Goal: Task Accomplishment & Management: Manage account settings

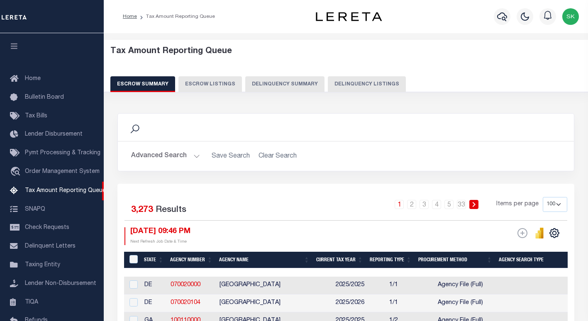
select select "100"
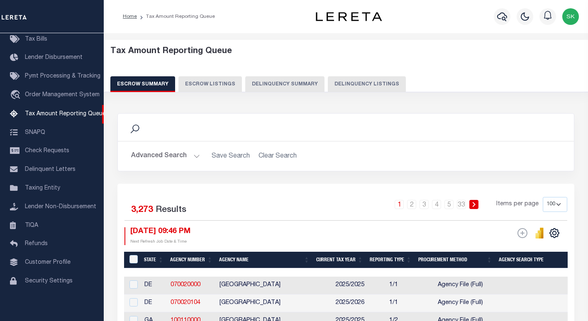
click at [219, 129] on div "Search" at bounding box center [345, 127] width 443 height 14
click at [375, 81] on button "Delinquency Listings" at bounding box center [367, 84] width 78 height 16
select select
select select "100"
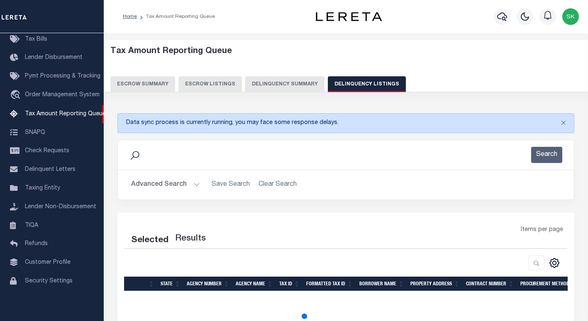
select select "100"
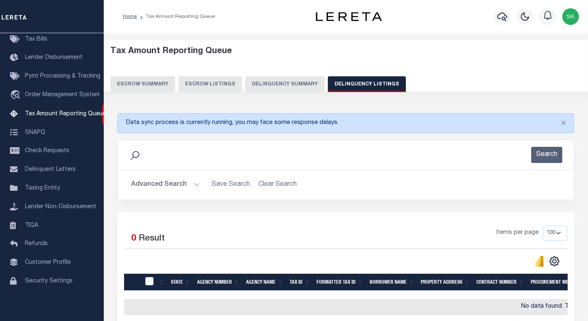
click at [154, 187] on button "Advanced Search" at bounding box center [165, 185] width 69 height 16
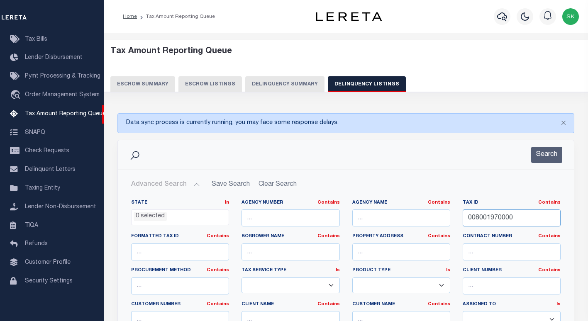
click at [485, 221] on input "008001970000" at bounding box center [511, 217] width 98 height 17
paste input "8"
type input "008001980000"
click at [545, 151] on button "Search" at bounding box center [546, 155] width 31 height 16
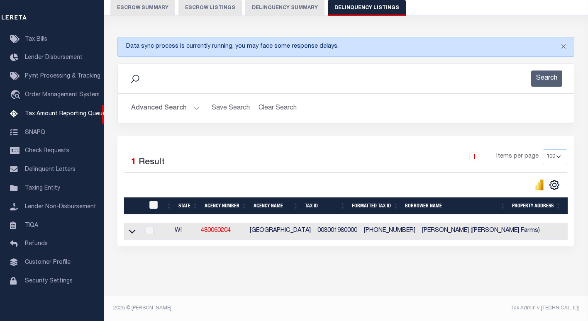
scroll to position [83, 0]
click at [131, 227] on icon at bounding box center [132, 231] width 7 height 9
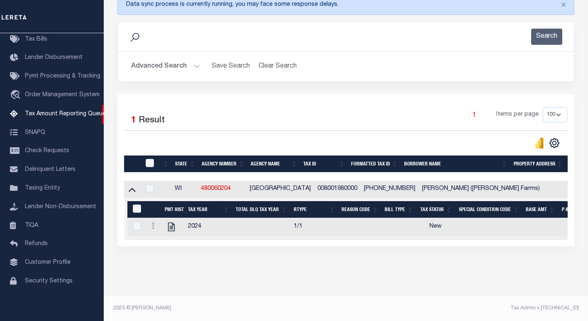
scroll to position [99, 0]
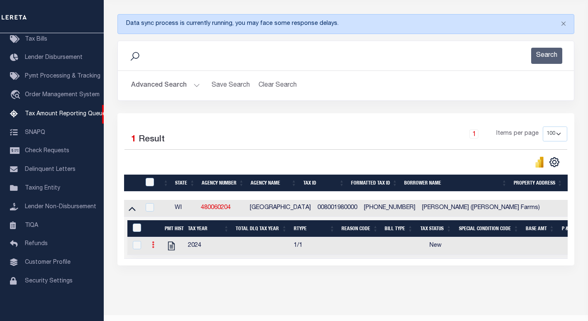
click at [153, 247] on icon at bounding box center [153, 244] width 2 height 7
click at [160, 260] on img "" at bounding box center [163, 258] width 8 height 8
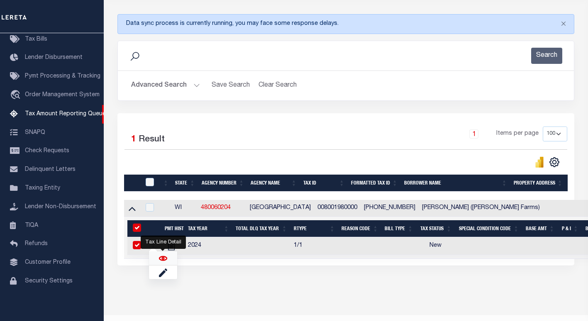
checkbox input "true"
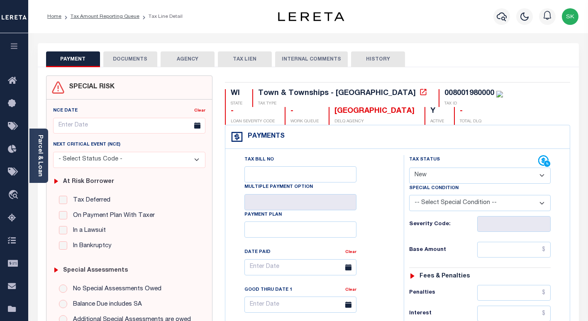
click at [380, 169] on div "Tax Bill No Multiple Payment Option Payment Plan Clear" at bounding box center [313, 271] width 158 height 233
click at [378, 168] on div "Tax Bill No Multiple Payment Option Payment Plan Clear" at bounding box center [313, 271] width 158 height 233
click at [419, 91] on icon at bounding box center [423, 92] width 8 height 8
drag, startPoint x: 363, startPoint y: 159, endPoint x: 386, endPoint y: 105, distance: 59.3
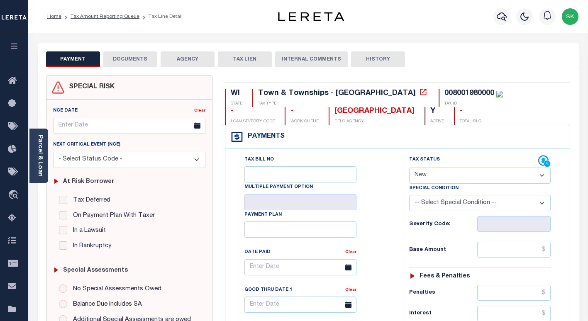
click at [365, 158] on div "Tax Bill No Multiple Payment Option Payment Plan Clear" at bounding box center [313, 271] width 158 height 233
click at [444, 93] on div "008001980000" at bounding box center [469, 93] width 50 height 7
copy div "008001980000"
drag, startPoint x: 392, startPoint y: 190, endPoint x: 409, endPoint y: 185, distance: 17.9
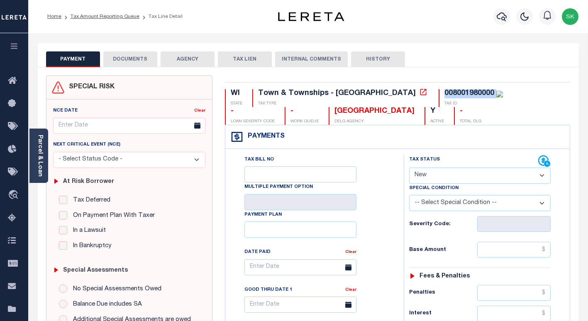
click at [432, 178] on select "- Select Status Code - Open Due/Unpaid Paid Incomplete No Tax Due Internal Refu…" at bounding box center [479, 176] width 141 height 16
select select "PYD"
click at [409, 168] on select "- Select Status Code - Open Due/Unpaid Paid Incomplete No Tax Due Internal Refu…" at bounding box center [479, 176] width 141 height 16
type input "[DATE]"
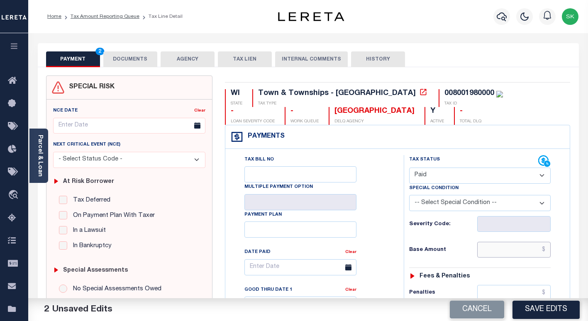
click at [483, 252] on input "text" at bounding box center [513, 250] width 73 height 16
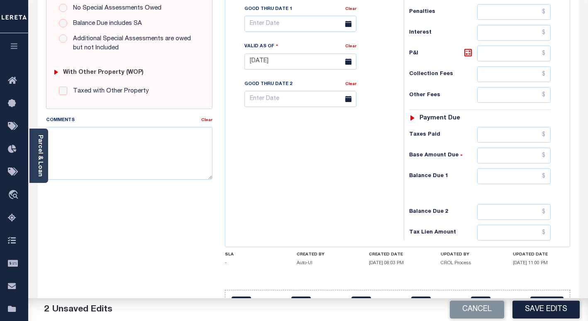
scroll to position [307, 0]
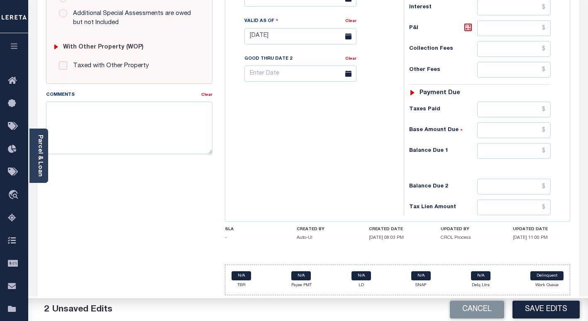
type input "$0.00"
click at [494, 148] on input "text" at bounding box center [513, 151] width 73 height 16
type input "$0.00"
click at [318, 142] on div "Tax Bill No Multiple Payment Option Payment Plan Clear" at bounding box center [312, 32] width 170 height 366
click at [535, 309] on button "Save Edits" at bounding box center [545, 310] width 67 height 18
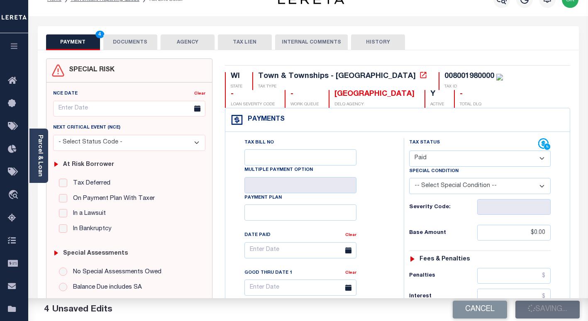
scroll to position [0, 0]
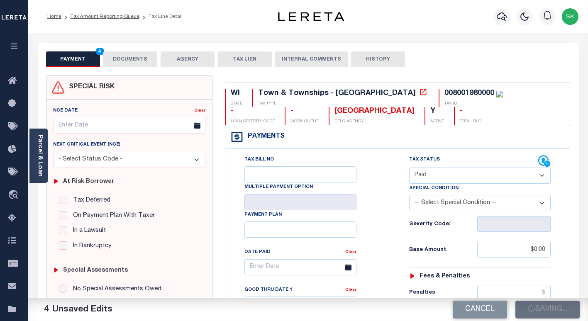
click at [124, 59] on button "DOCUMENTS" at bounding box center [130, 59] width 54 height 16
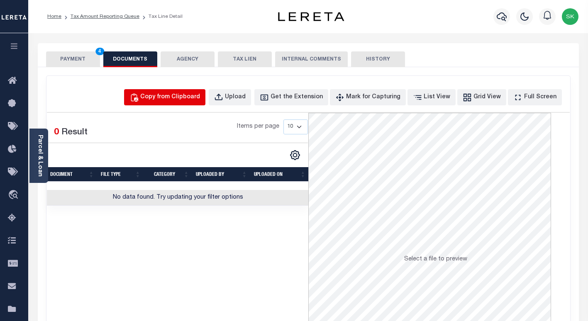
click at [188, 100] on div "Copy from Clipboard" at bounding box center [170, 97] width 60 height 9
select select "POP"
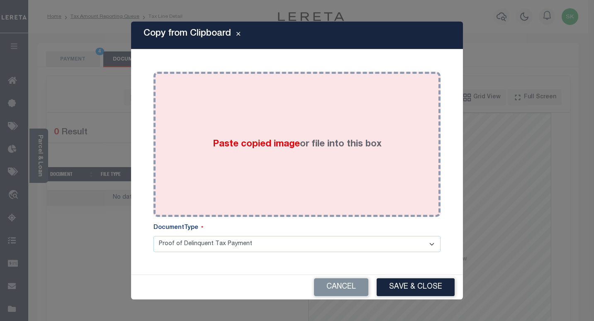
click at [231, 145] on div "Paste copied image or file into this box" at bounding box center [297, 144] width 275 height 133
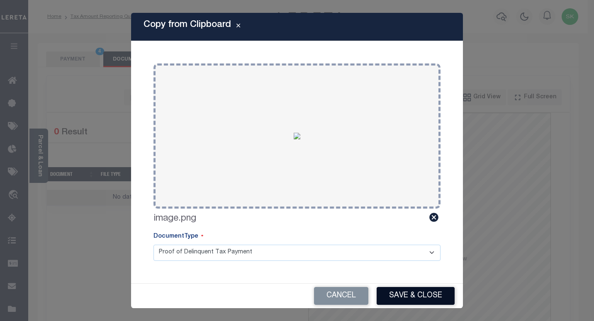
click at [435, 297] on button "Save & Close" at bounding box center [416, 296] width 78 height 18
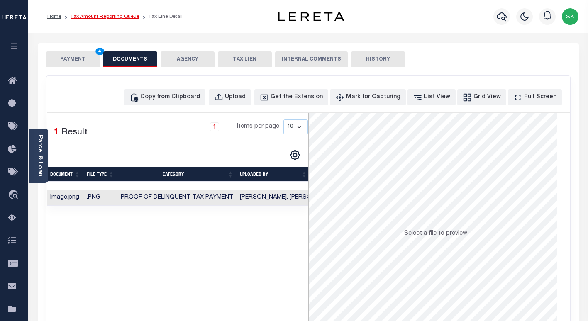
click at [97, 18] on link "Tax Amount Reporting Queue" at bounding box center [105, 16] width 69 height 5
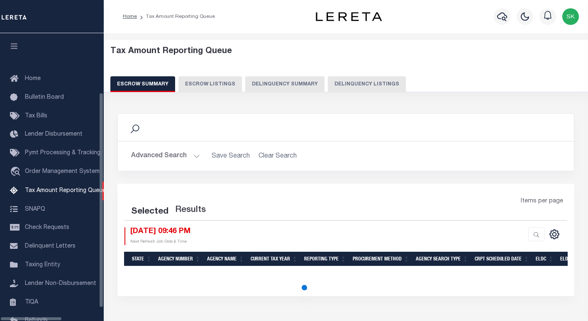
click at [366, 85] on button "Delinquency Listings" at bounding box center [367, 84] width 78 height 16
select select "100"
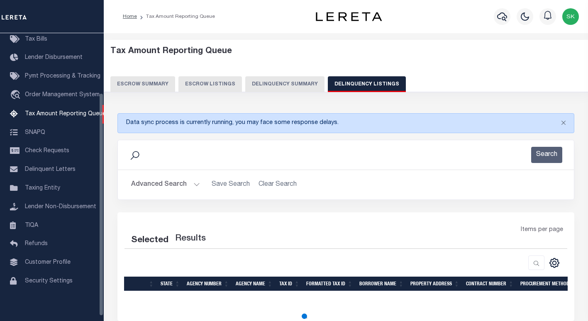
scroll to position [77, 0]
select select "100"
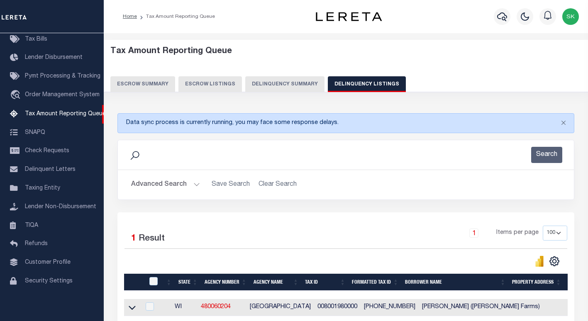
scroll to position [83, 0]
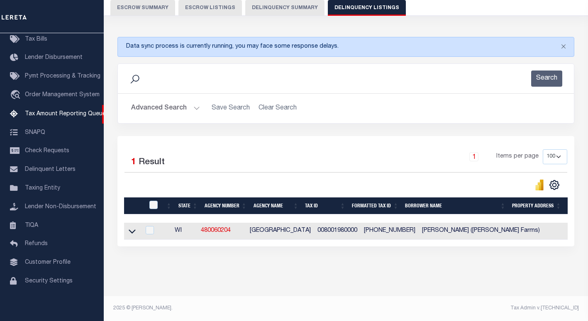
click at [134, 229] on icon at bounding box center [132, 231] width 7 height 4
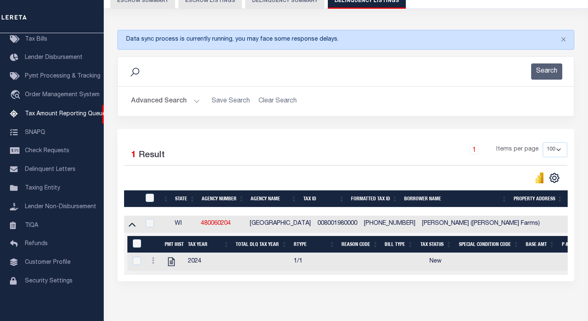
scroll to position [92, 0]
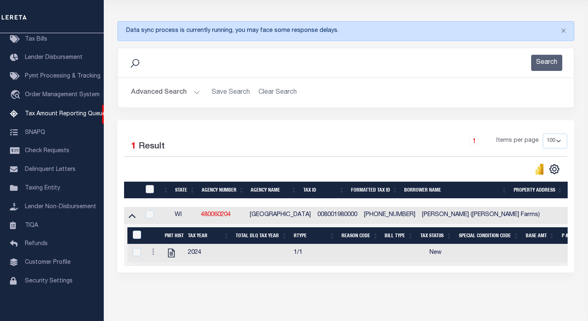
click at [149, 192] on input "checkbox" at bounding box center [150, 189] width 8 height 8
checkbox input "true"
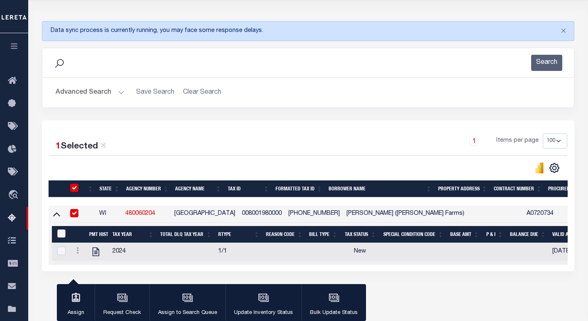
click at [57, 234] on input "&nbsp;" at bounding box center [61, 233] width 8 height 8
checkbox input "true"
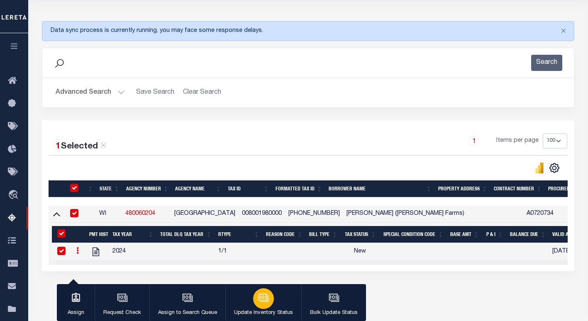
click at [276, 309] on p "Update Inventory Status" at bounding box center [263, 313] width 59 height 8
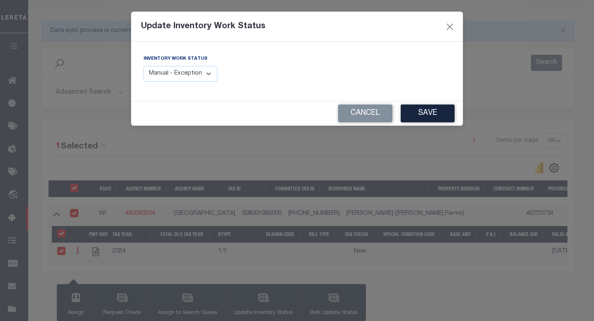
click at [192, 78] on select "Manual - Exception Pended - Awaiting Search Late Add Exception Completed" at bounding box center [181, 74] width 74 height 16
select select "4"
click at [144, 66] on select "Manual - Exception Pended - Awaiting Search Late Add Exception Completed" at bounding box center [181, 74] width 74 height 16
click at [416, 112] on button "Save" at bounding box center [428, 114] width 54 height 18
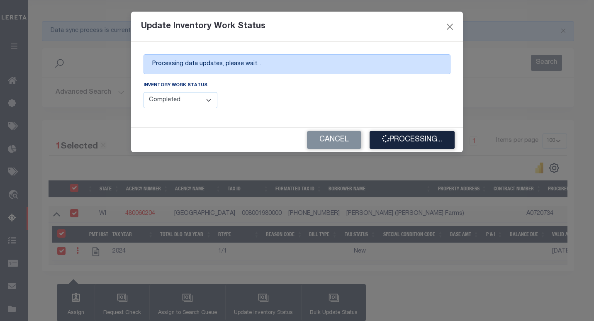
drag, startPoint x: 138, startPoint y: 55, endPoint x: 246, endPoint y: 69, distance: 108.8
click at [326, 81] on div "Inventory Work Status Manual - Exception Pended - Awaiting Search Late Add Exce…" at bounding box center [296, 98] width 319 height 34
click at [369, 112] on div "Inventory Work Status Manual - Exception Pended - Awaiting Search Late Add Exce…" at bounding box center [296, 98] width 319 height 34
click at [365, 111] on div "Inventory Work Status Manual - Exception Pended - Awaiting Search Late Add Exce…" at bounding box center [296, 98] width 319 height 34
click at [350, 102] on div "Inventory Work Status Manual - Exception Pended - Awaiting Search Late Add Exce…" at bounding box center [296, 98] width 319 height 34
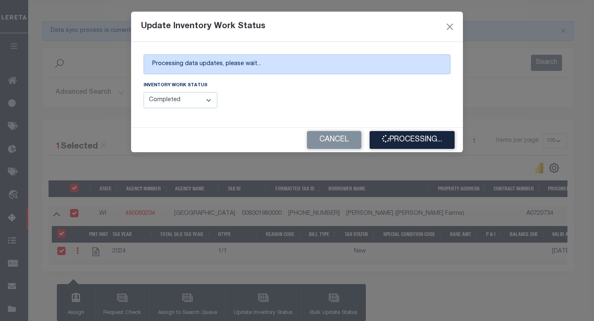
click at [350, 102] on div "Inventory Work Status Manual - Exception Pended - Awaiting Search Late Add Exce…" at bounding box center [296, 98] width 319 height 34
click at [334, 99] on div "Inventory Work Status Manual - Exception Pended - Awaiting Search Late Add Exce…" at bounding box center [296, 98] width 319 height 34
click at [330, 101] on div "Inventory Work Status Manual - Exception Pended - Awaiting Search Late Add Exce…" at bounding box center [296, 98] width 319 height 34
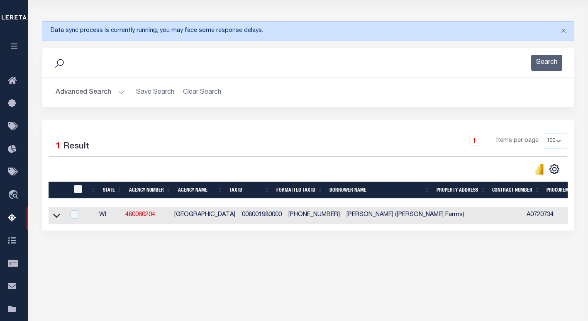
click at [87, 94] on button "Advanced Search" at bounding box center [90, 93] width 69 height 16
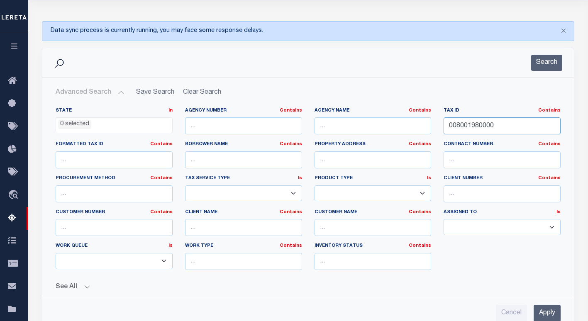
click at [475, 128] on input "008001980000" at bounding box center [501, 125] width 117 height 17
paste input "9"
type input "008001990000"
click at [535, 61] on button "Search" at bounding box center [546, 63] width 31 height 16
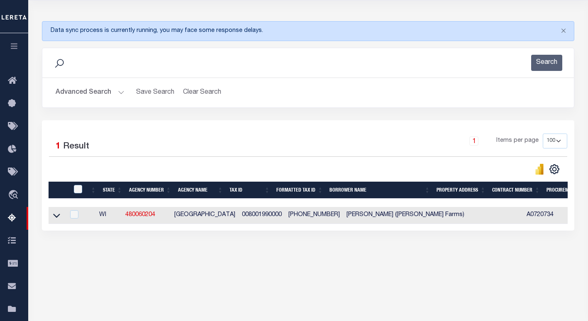
click at [57, 218] on icon at bounding box center [56, 215] width 7 height 9
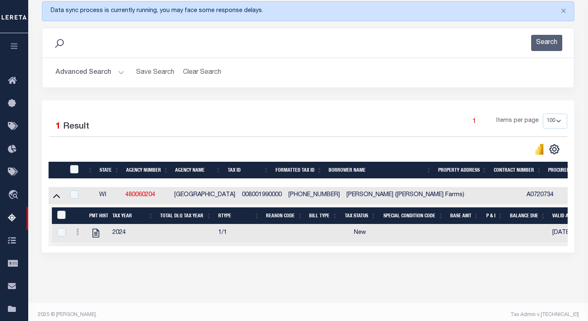
scroll to position [126, 0]
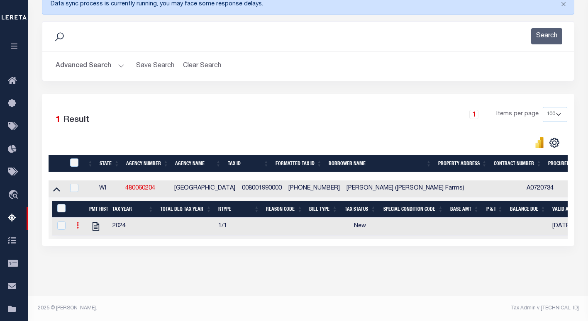
click at [75, 223] on link at bounding box center [77, 226] width 9 height 7
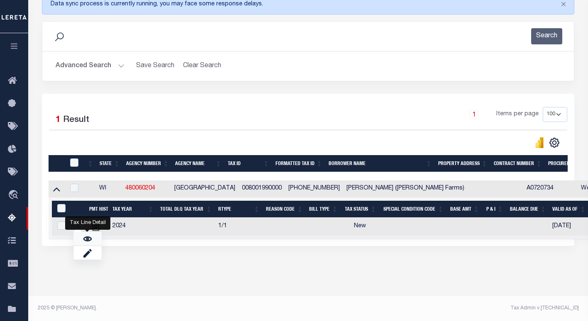
click at [85, 238] on img "" at bounding box center [87, 239] width 8 height 8
checkbox input "true"
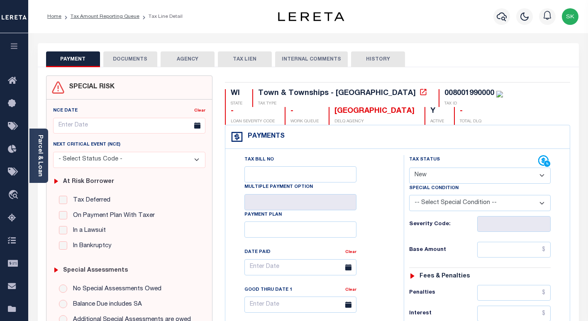
drag, startPoint x: 379, startPoint y: 178, endPoint x: 420, endPoint y: 176, distance: 41.5
click at [379, 178] on div "Tax Bill No Multiple Payment Option Payment Plan Clear" at bounding box center [313, 271] width 158 height 233
click at [435, 173] on select "- Select Status Code - Open Due/Unpaid Paid Incomplete No Tax Due Internal Refu…" at bounding box center [479, 176] width 141 height 16
select select "PYD"
click at [409, 168] on select "- Select Status Code - Open Due/Unpaid Paid Incomplete No Tax Due Internal Refu…" at bounding box center [479, 176] width 141 height 16
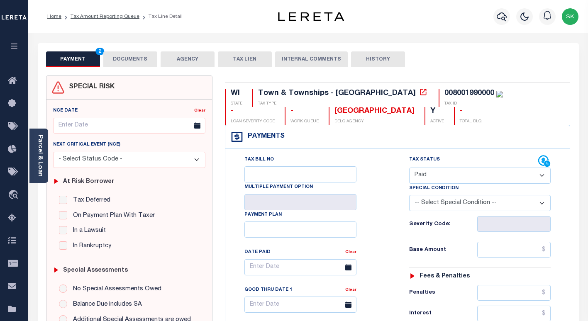
type input "[DATE]"
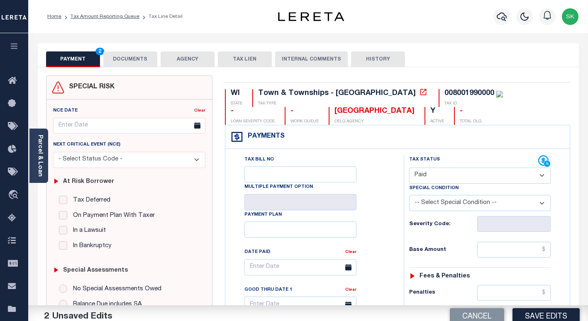
click at [388, 209] on div "Tax Bill No Multiple Payment Option Payment Plan Clear" at bounding box center [313, 271] width 158 height 233
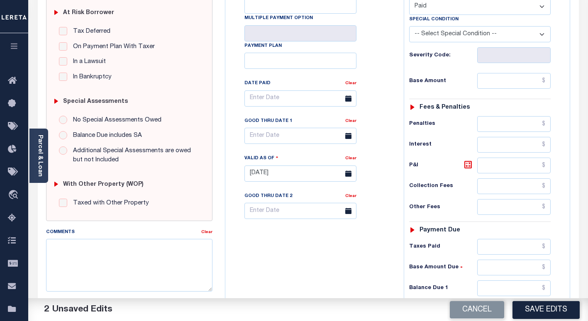
scroll to position [207, 0]
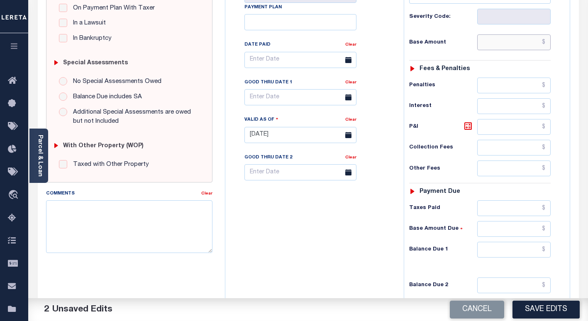
click at [490, 46] on input "text" at bounding box center [513, 42] width 73 height 16
type input "$0.00"
click at [390, 118] on div "Tax Bill No Multiple Payment Option Payment Plan Clear" at bounding box center [313, 64] width 158 height 233
click at [494, 255] on input "text" at bounding box center [513, 250] width 73 height 16
type input "$0.00"
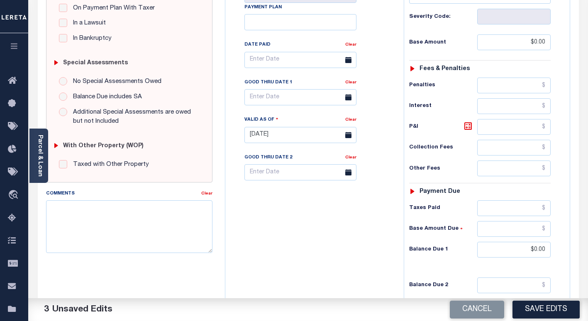
click at [283, 247] on div "Tax Bill No Multiple Payment Option Payment Plan Clear" at bounding box center [312, 131] width 170 height 366
click at [533, 309] on button "Save Edits" at bounding box center [545, 310] width 67 height 18
checkbox input "false"
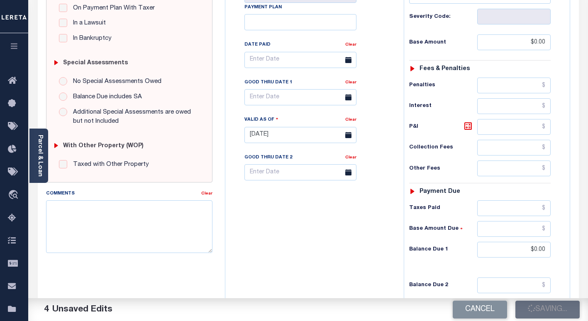
checkbox input "false"
type input "$0"
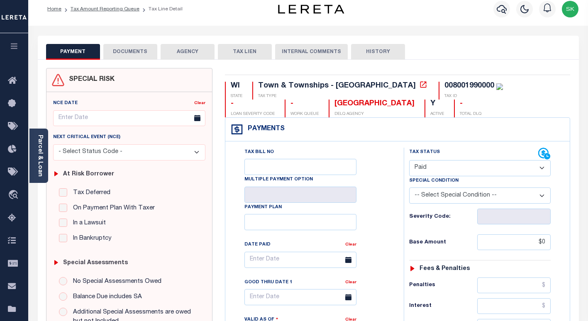
scroll to position [0, 0]
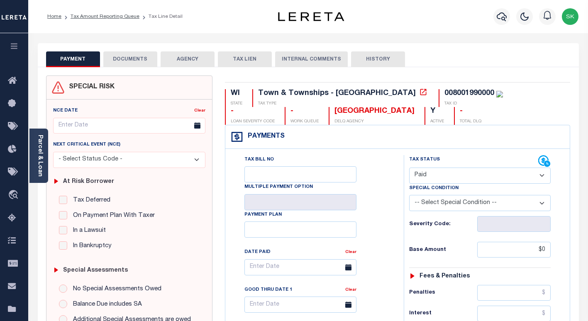
click at [119, 59] on button "DOCUMENTS" at bounding box center [130, 59] width 54 height 16
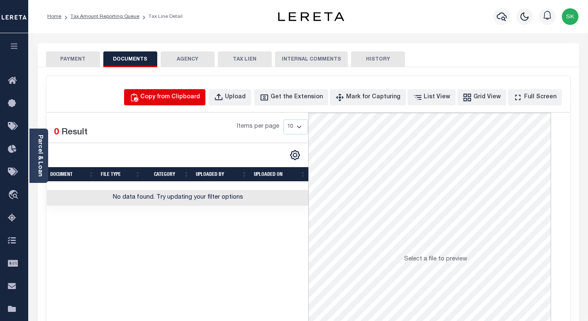
click at [194, 99] on div "Copy from Clipboard" at bounding box center [170, 97] width 60 height 9
select select "POP"
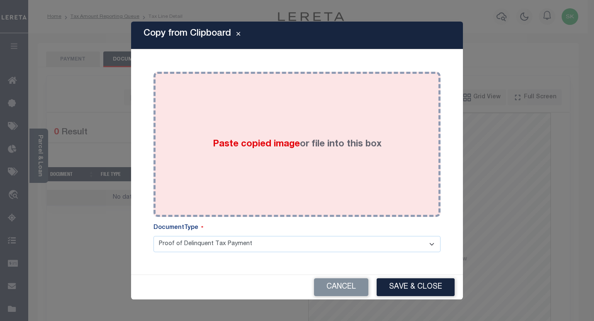
click at [231, 120] on div "Paste copied image or file into this box" at bounding box center [297, 144] width 275 height 133
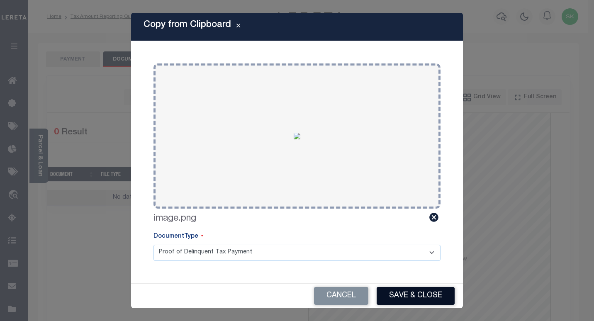
click at [405, 295] on button "Save & Close" at bounding box center [416, 296] width 78 height 18
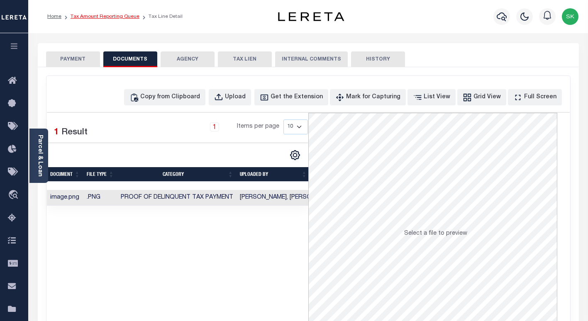
click at [100, 16] on link "Tax Amount Reporting Queue" at bounding box center [105, 16] width 69 height 5
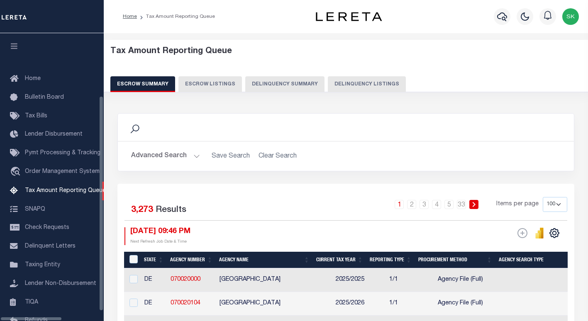
click at [335, 80] on button "Delinquency Listings" at bounding box center [367, 84] width 78 height 16
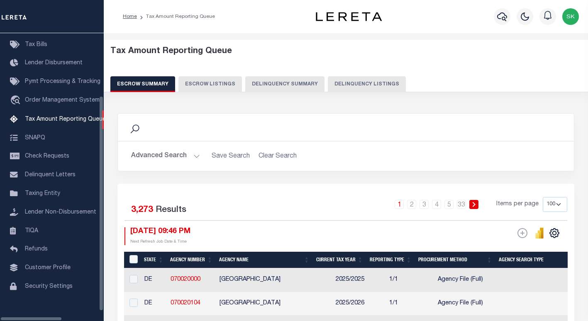
select select "100"
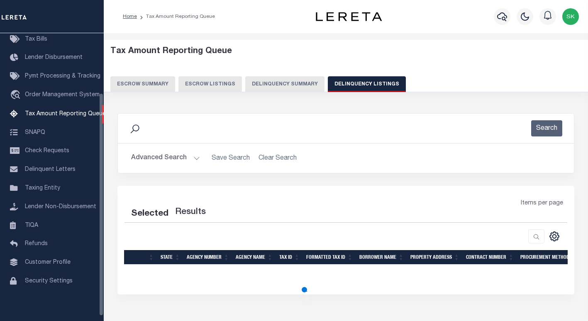
select select "100"
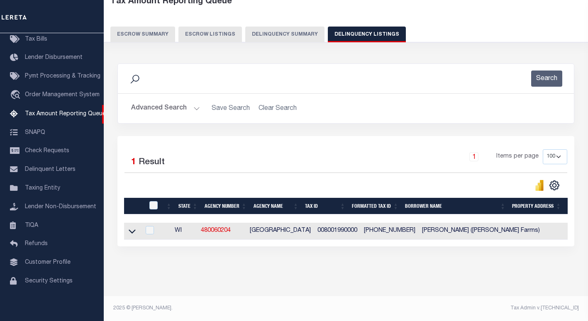
scroll to position [57, 0]
click at [130, 230] on icon at bounding box center [132, 232] width 7 height 4
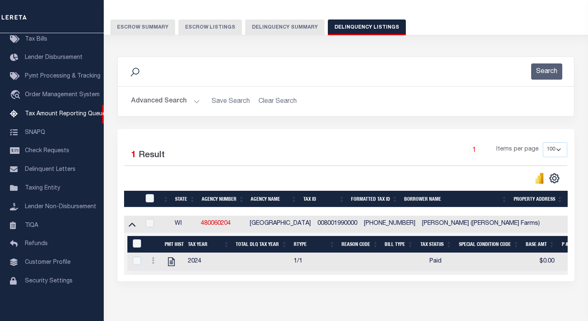
scroll to position [98, 0]
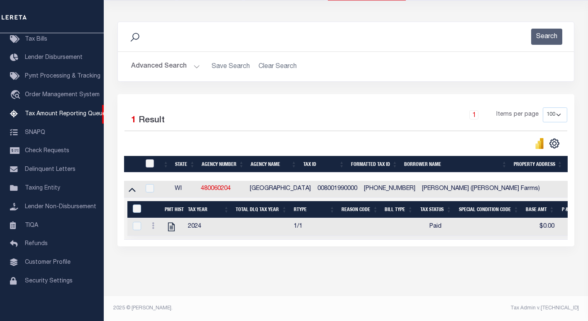
click at [151, 159] on input "checkbox" at bounding box center [150, 163] width 8 height 8
checkbox input "true"
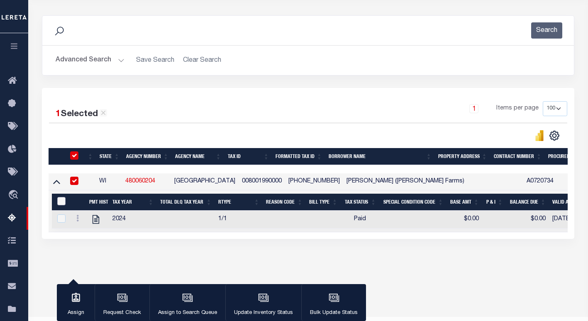
click at [61, 204] on input "&nbsp;" at bounding box center [61, 201] width 8 height 8
checkbox input "true"
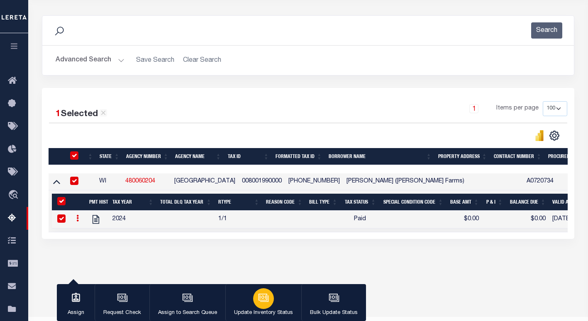
click at [265, 287] on button "Update Inventory Status" at bounding box center [263, 302] width 76 height 37
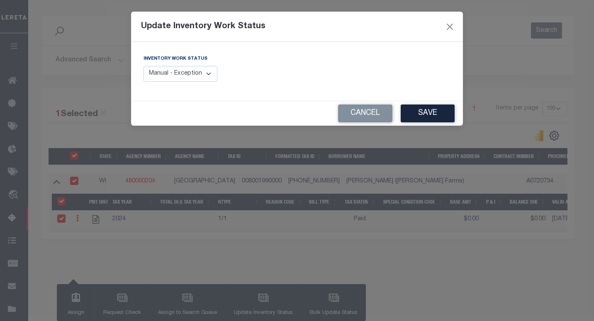
click at [183, 71] on select "Manual - Exception Pended - Awaiting Search Late Add Exception Completed" at bounding box center [181, 74] width 74 height 16
select select "4"
click at [144, 66] on select "Manual - Exception Pended - Awaiting Search Late Add Exception Completed" at bounding box center [181, 74] width 74 height 16
click at [425, 110] on button "Save" at bounding box center [428, 114] width 54 height 18
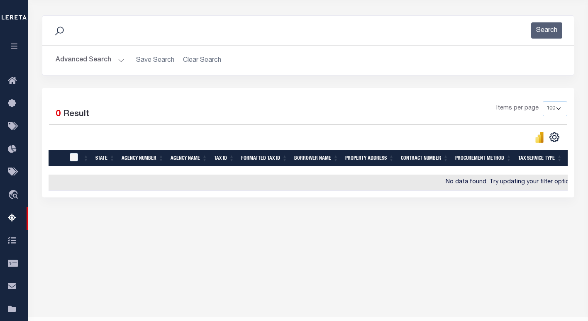
click at [65, 57] on button "Advanced Search" at bounding box center [90, 60] width 69 height 16
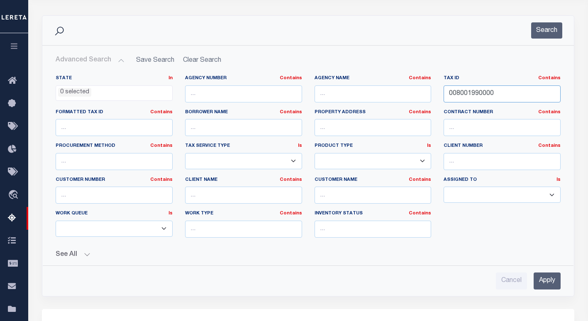
click at [478, 92] on input "008001990000" at bounding box center [501, 93] width 117 height 17
paste input "200"
type input "008002000000"
click at [547, 37] on button "Search" at bounding box center [546, 30] width 31 height 16
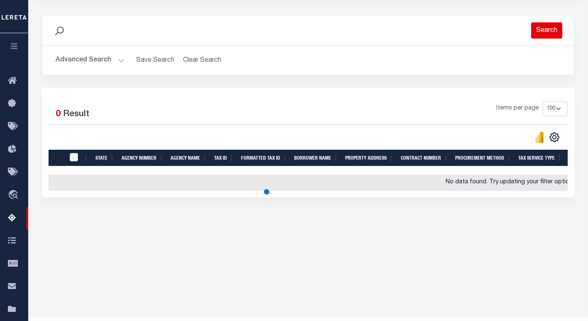
click at [548, 32] on button "Search" at bounding box center [546, 30] width 31 height 16
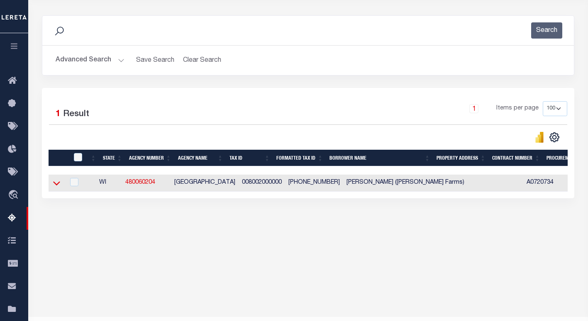
click at [55, 185] on icon at bounding box center [56, 184] width 7 height 4
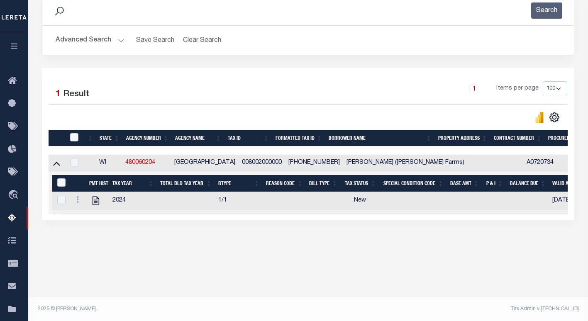
scroll to position [119, 0]
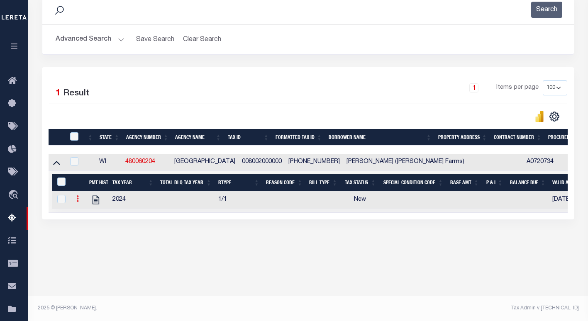
click at [78, 200] on icon at bounding box center [77, 198] width 2 height 7
click at [85, 214] on img "" at bounding box center [87, 212] width 8 height 8
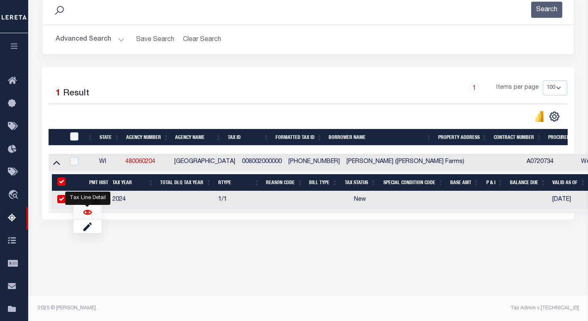
checkbox input "true"
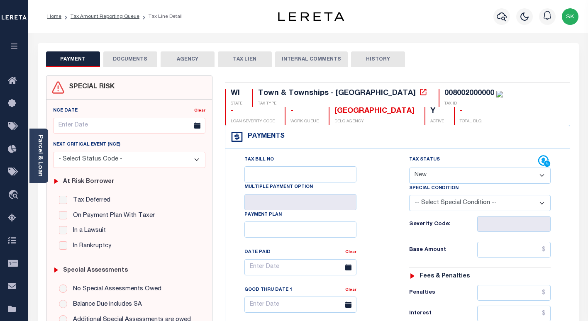
click at [450, 178] on select "- Select Status Code - Open Due/Unpaid Paid Incomplete No Tax Due Internal Refu…" at bounding box center [479, 176] width 141 height 16
select select "PYD"
click at [409, 168] on select "- Select Status Code - Open Due/Unpaid Paid Incomplete No Tax Due Internal Refu…" at bounding box center [479, 176] width 141 height 16
type input "[DATE]"
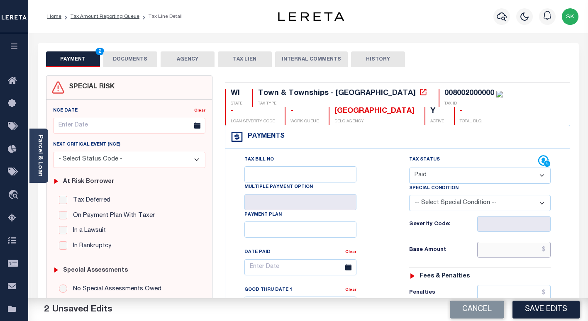
click at [492, 254] on input "text" at bounding box center [513, 250] width 73 height 16
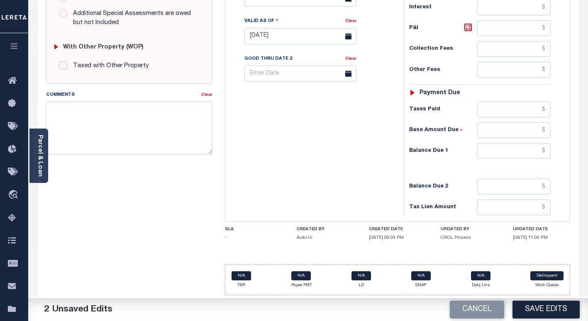
scroll to position [307, 0]
type input "$0.00"
click at [500, 150] on input "text" at bounding box center [513, 151] width 73 height 16
type input "$0.00"
drag, startPoint x: 521, startPoint y: 307, endPoint x: 510, endPoint y: 298, distance: 15.0
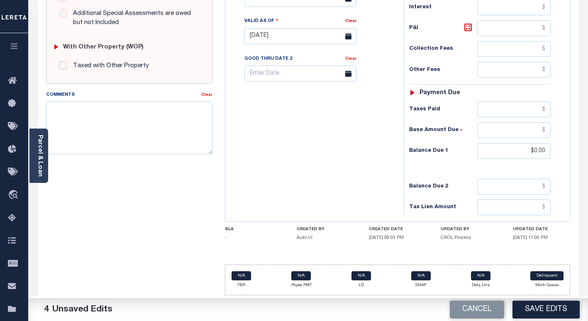
click at [521, 307] on button "Save Edits" at bounding box center [545, 310] width 67 height 18
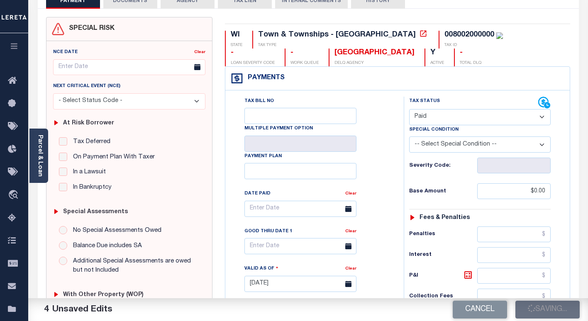
checkbox input "false"
type input "$0"
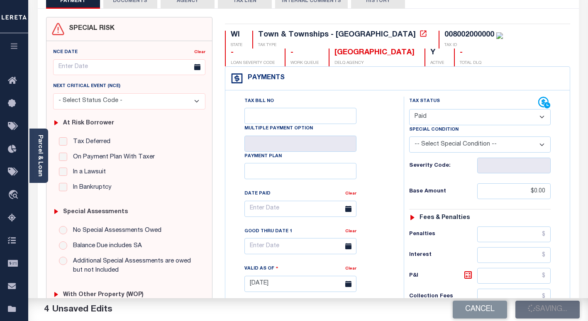
type input "$0"
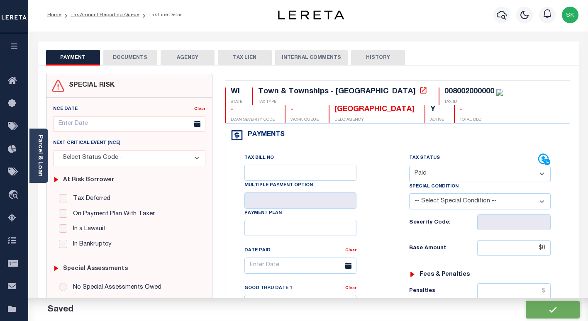
scroll to position [0, 0]
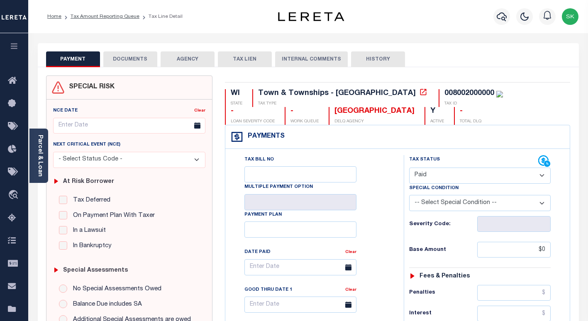
click at [120, 61] on button "DOCUMENTS" at bounding box center [130, 59] width 54 height 16
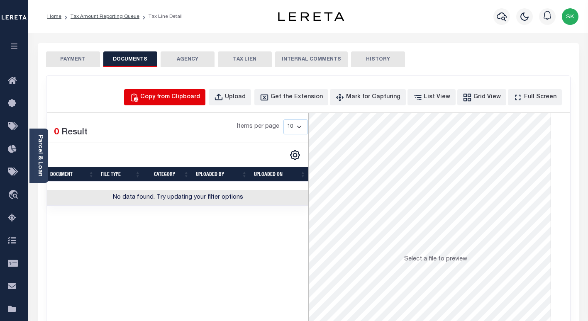
click at [190, 89] on button "Copy from Clipboard" at bounding box center [164, 97] width 81 height 16
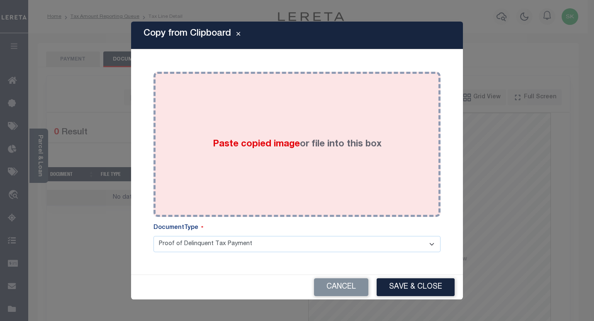
click at [188, 94] on div "Paste copied image or file into this box" at bounding box center [297, 144] width 275 height 133
click at [295, 125] on div "Paste copied image or file into this box" at bounding box center [297, 144] width 275 height 133
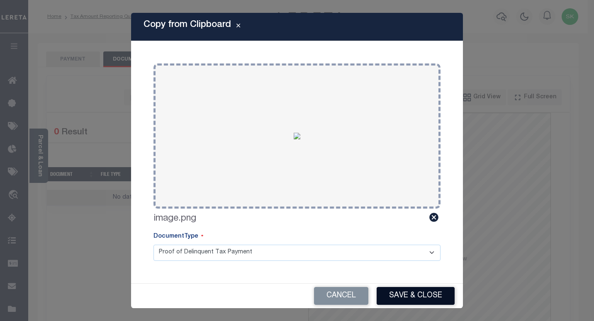
click at [395, 304] on button "Save & Close" at bounding box center [416, 296] width 78 height 18
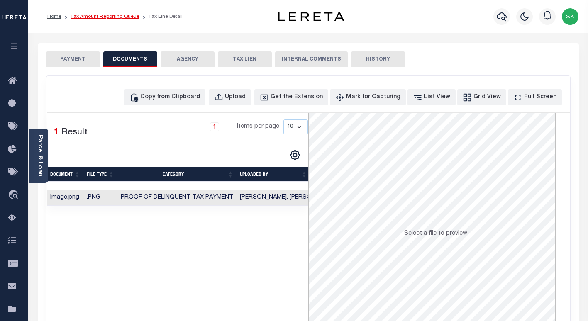
click at [89, 19] on link "Tax Amount Reporting Queue" at bounding box center [105, 16] width 69 height 5
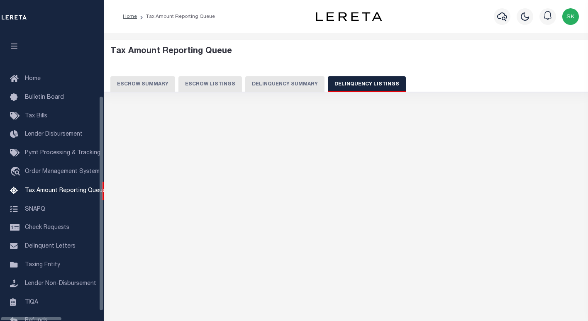
select select "100"
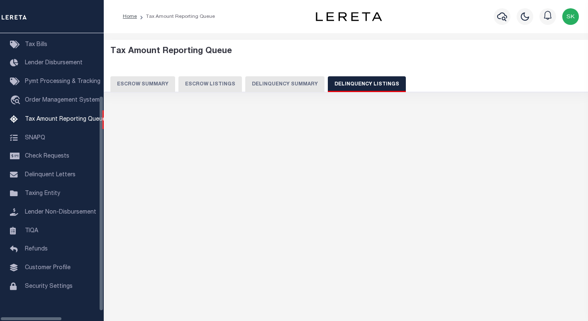
select select "100"
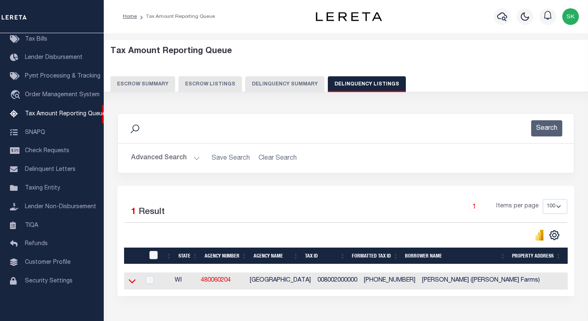
click at [131, 283] on icon at bounding box center [132, 282] width 7 height 4
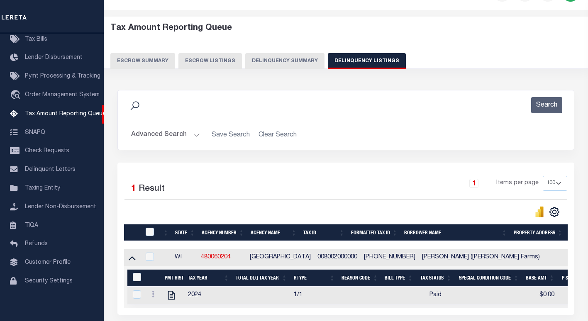
scroll to position [95, 0]
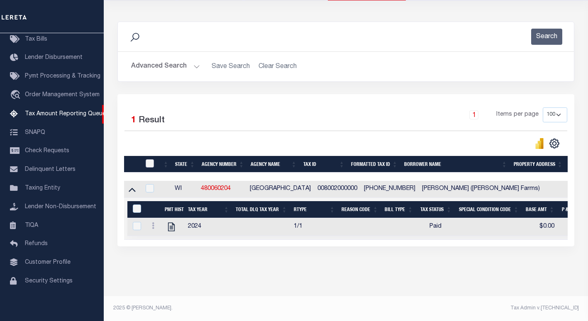
click at [148, 163] on input "checkbox" at bounding box center [150, 163] width 8 height 8
checkbox input "true"
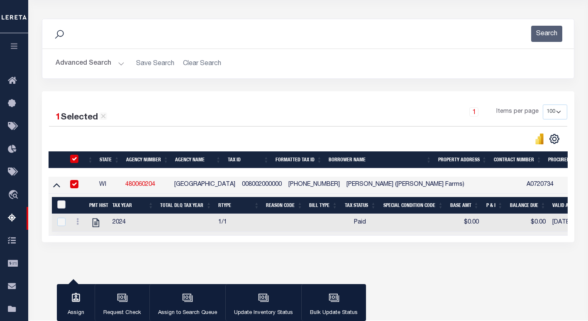
click at [61, 206] on input "&nbsp;" at bounding box center [61, 204] width 8 height 8
checkbox input "true"
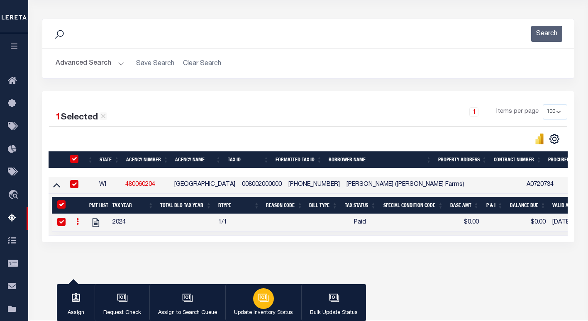
click at [281, 293] on button "Update Inventory Status" at bounding box center [263, 302] width 76 height 37
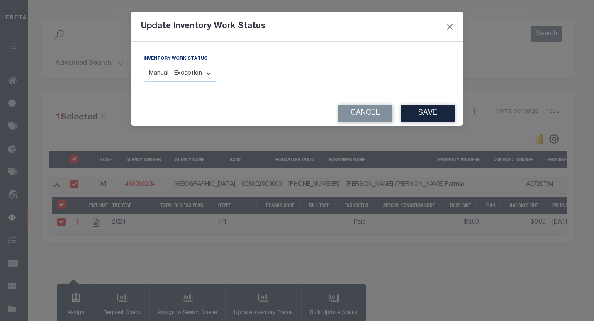
click at [200, 66] on div "Inventory Work Status Manual - Exception Pended - Awaiting Search Late Add Exce…" at bounding box center [181, 67] width 74 height 27
drag, startPoint x: 196, startPoint y: 73, endPoint x: 196, endPoint y: 82, distance: 9.1
click at [196, 73] on select "Manual - Exception Pended - Awaiting Search Late Add Exception Completed" at bounding box center [181, 74] width 74 height 16
select select "4"
click at [144, 66] on select "Manual - Exception Pended - Awaiting Search Late Add Exception Completed" at bounding box center [181, 74] width 74 height 16
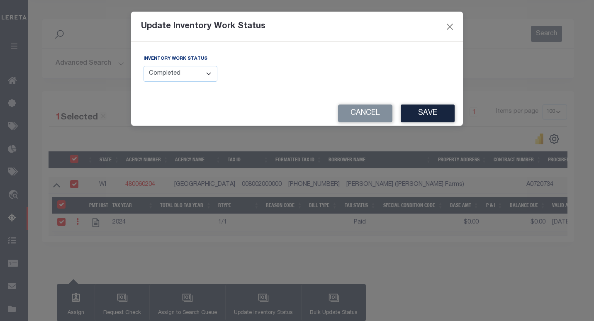
click at [414, 117] on button "Save" at bounding box center [428, 114] width 54 height 18
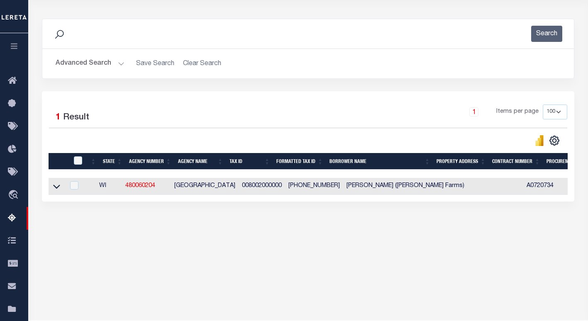
click at [100, 65] on button "Advanced Search" at bounding box center [90, 64] width 69 height 16
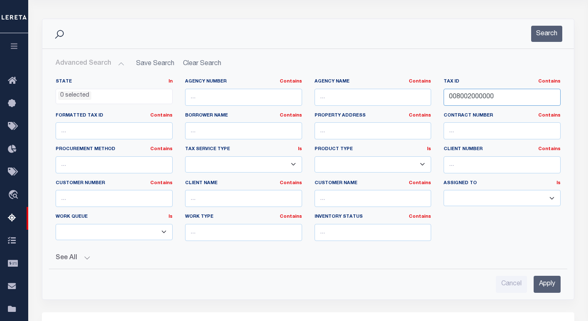
click at [479, 94] on input "008002000000" at bounding box center [501, 97] width 117 height 17
paste input "1"
type input "008002010000"
click at [549, 29] on button "Search" at bounding box center [546, 34] width 31 height 16
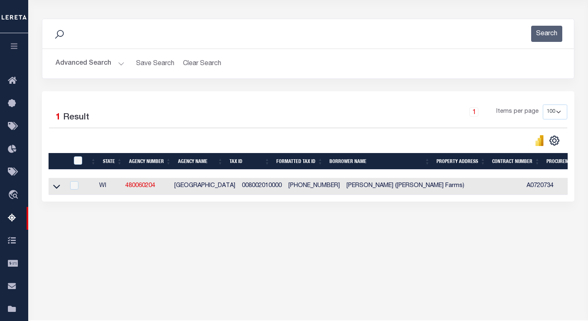
click at [58, 188] on icon at bounding box center [56, 187] width 7 height 4
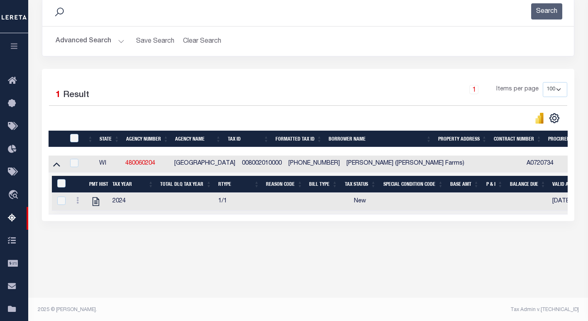
scroll to position [119, 0]
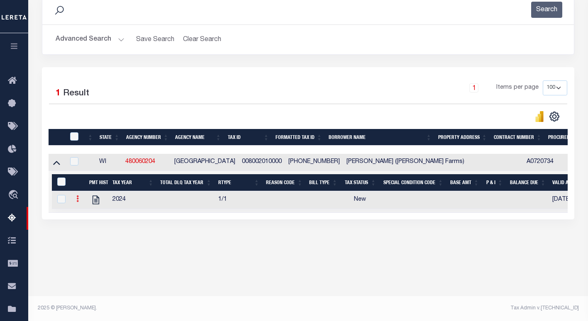
click at [78, 203] on link at bounding box center [77, 200] width 9 height 7
click at [92, 216] on link "" at bounding box center [87, 212] width 28 height 14
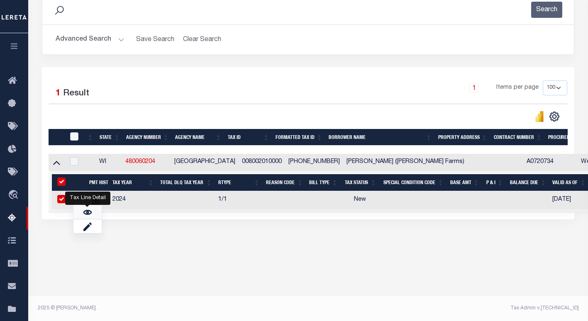
checkbox input "true"
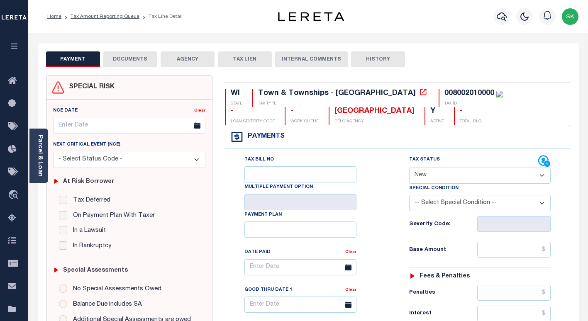
click at [439, 170] on select "- Select Status Code - Open Due/Unpaid Paid Incomplete No Tax Due Internal Refu…" at bounding box center [479, 176] width 141 height 16
select select "PYD"
click at [409, 168] on select "- Select Status Code - Open Due/Unpaid Paid Incomplete No Tax Due Internal Refu…" at bounding box center [479, 176] width 141 height 16
type input "[DATE]"
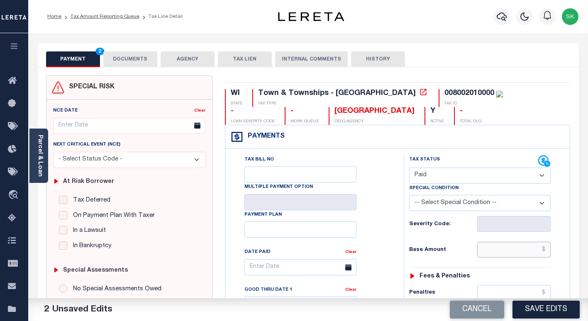
click at [483, 255] on input "text" at bounding box center [513, 250] width 73 height 16
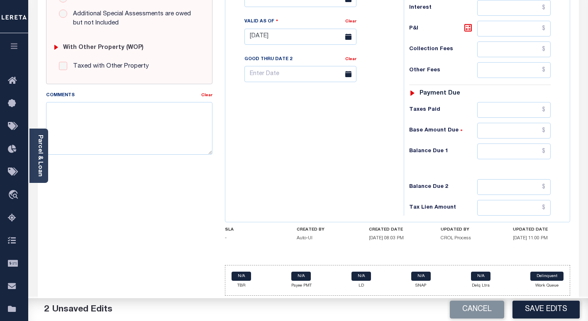
scroll to position [307, 0]
type input "$0.00"
click at [499, 154] on input "text" at bounding box center [513, 151] width 73 height 16
type input "$0.00"
drag, startPoint x: 305, startPoint y: 160, endPoint x: 367, endPoint y: 191, distance: 69.0
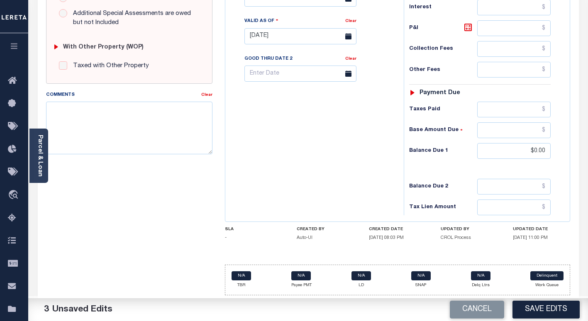
click at [309, 161] on div "Tax Bill No Multiple Payment Option Payment Plan Clear" at bounding box center [312, 32] width 170 height 366
click at [528, 304] on button "Save Edits" at bounding box center [545, 310] width 67 height 18
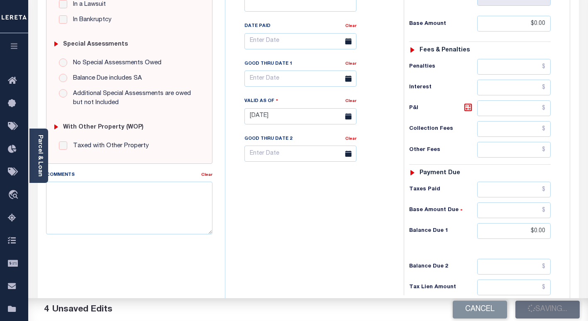
checkbox input "false"
type input "$0"
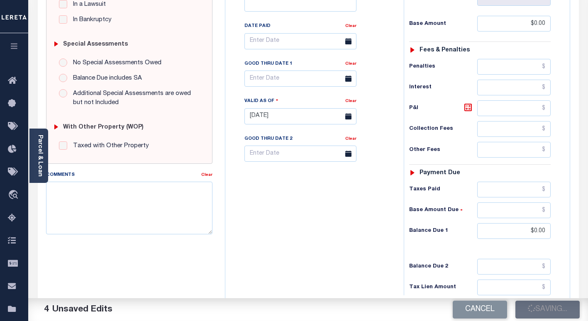
type input "$0"
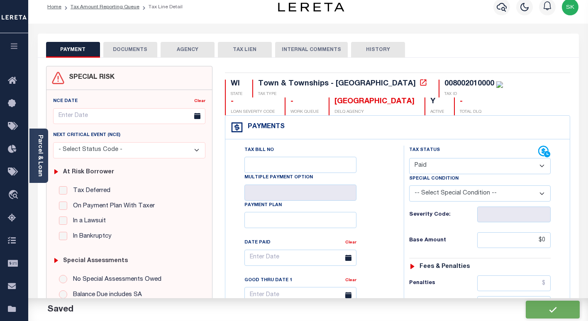
scroll to position [0, 0]
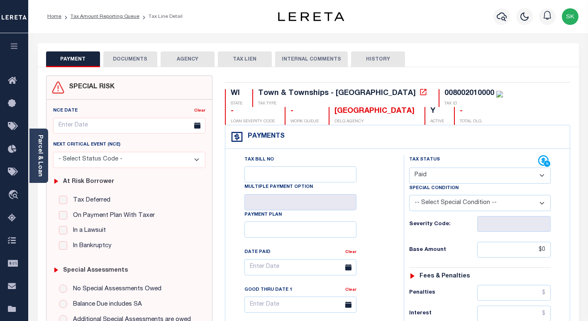
click at [139, 65] on button "DOCUMENTS" at bounding box center [130, 59] width 54 height 16
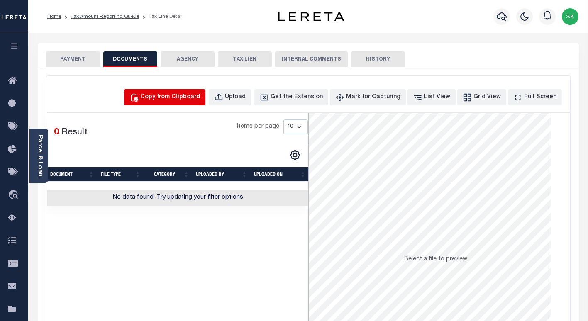
click at [165, 100] on div "Copy from Clipboard" at bounding box center [170, 97] width 60 height 9
select select "POP"
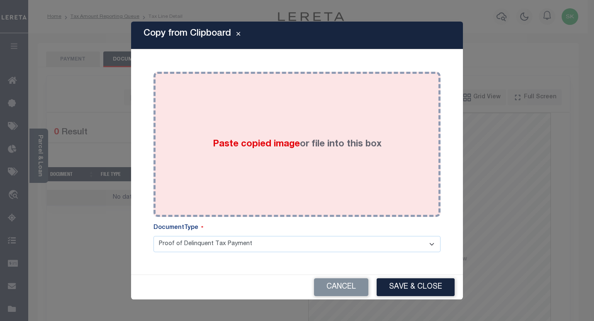
click at [260, 138] on label "Paste copied image or file into this box" at bounding box center [297, 145] width 169 height 14
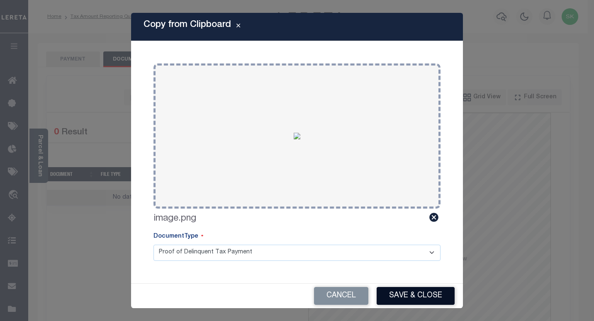
click at [388, 295] on button "Save & Close" at bounding box center [416, 296] width 78 height 18
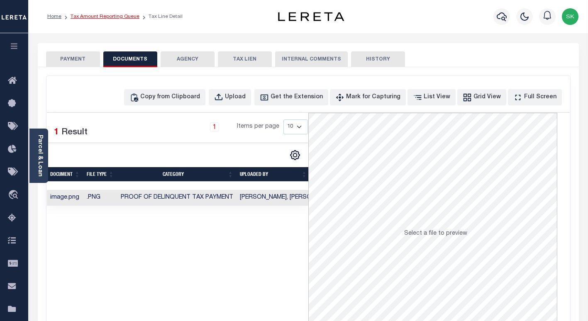
click at [80, 17] on link "Tax Amount Reporting Queue" at bounding box center [105, 16] width 69 height 5
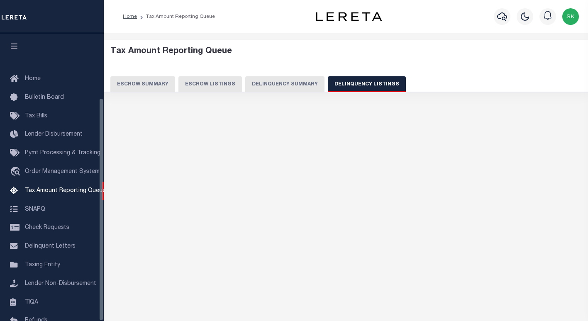
select select "100"
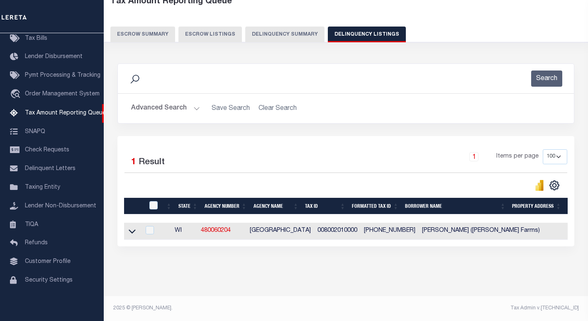
scroll to position [57, 0]
click at [134, 227] on icon at bounding box center [132, 231] width 7 height 9
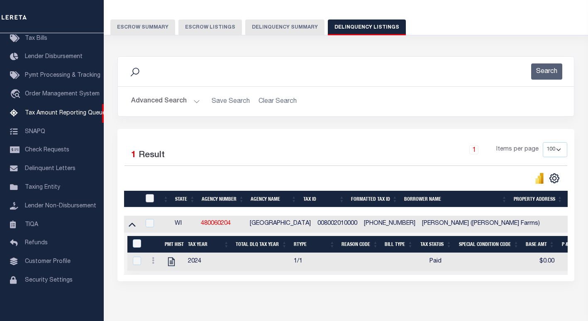
click at [150, 197] on input "checkbox" at bounding box center [150, 198] width 8 height 8
checkbox input "true"
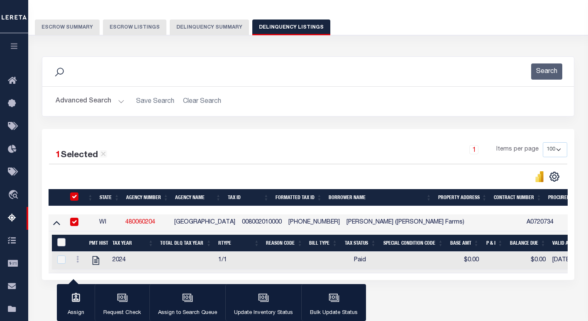
click at [59, 246] on input "&nbsp;" at bounding box center [61, 242] width 8 height 8
checkbox input "true"
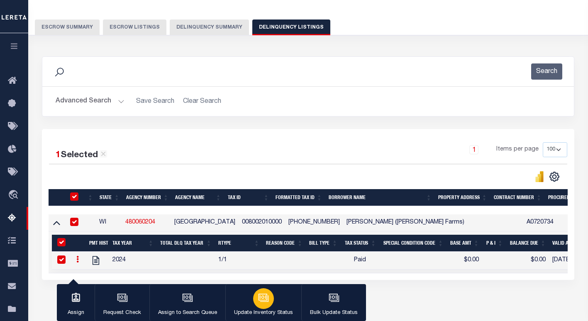
click at [258, 293] on icon "button" at bounding box center [263, 297] width 11 height 11
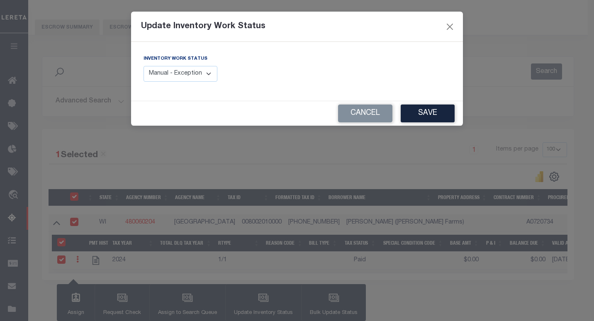
click at [210, 72] on select "Manual - Exception Pended - Awaiting Search Late Add Exception Completed" at bounding box center [181, 74] width 74 height 16
select select "4"
click at [144, 66] on select "Manual - Exception Pended - Awaiting Search Late Add Exception Completed" at bounding box center [181, 74] width 74 height 16
click at [422, 122] on button "Save" at bounding box center [428, 114] width 54 height 18
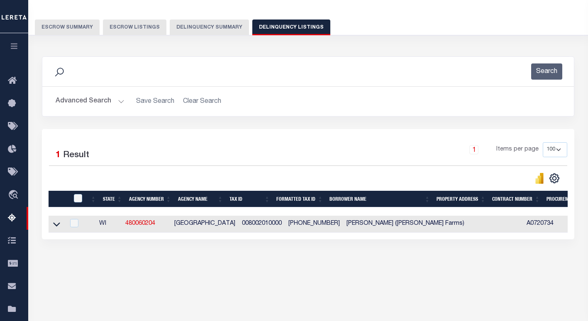
click at [89, 104] on button "Advanced Search" at bounding box center [90, 101] width 69 height 16
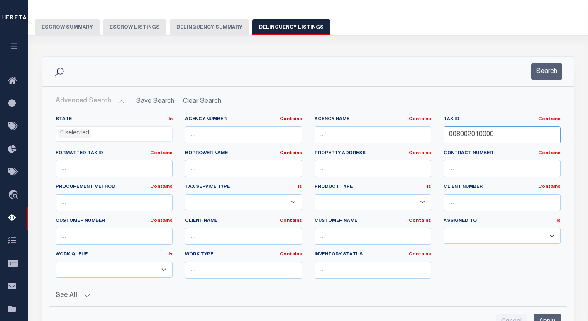
click at [479, 139] on input "008002010000" at bounding box center [501, 135] width 117 height 17
paste input "2"
type input "008002020000"
click at [542, 75] on button "Search" at bounding box center [546, 71] width 31 height 16
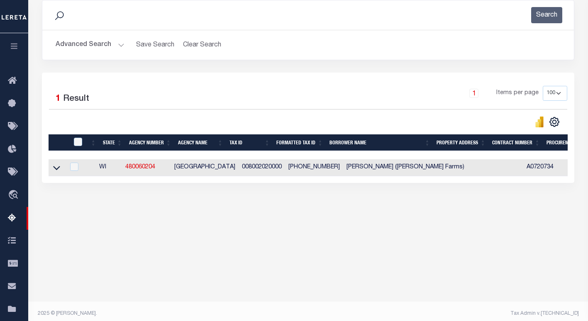
scroll to position [119, 0]
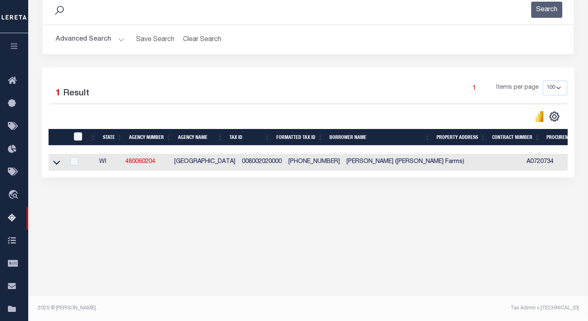
click at [59, 163] on icon at bounding box center [56, 163] width 7 height 4
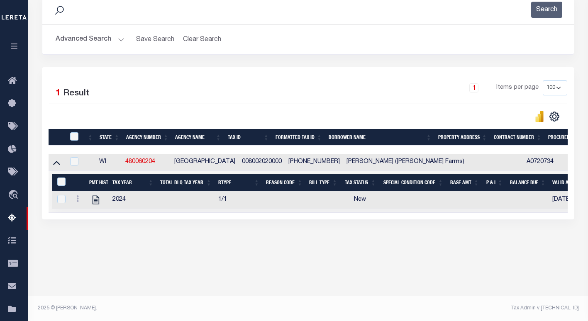
scroll to position [110, 0]
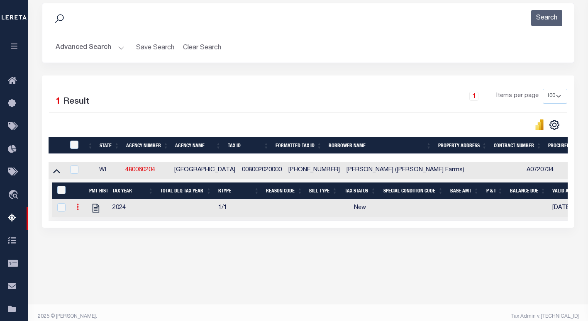
click at [76, 210] on icon at bounding box center [77, 207] width 2 height 7
click at [88, 222] on img "" at bounding box center [87, 221] width 8 height 8
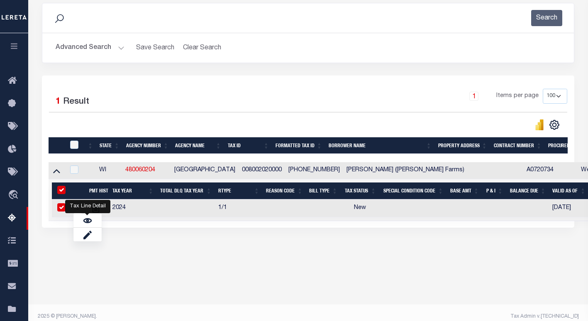
checkbox input "true"
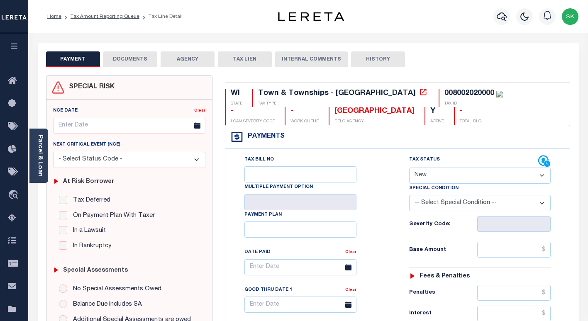
click at [458, 180] on select "- Select Status Code - Open Due/Unpaid Paid Incomplete No Tax Due Internal Refu…" at bounding box center [479, 176] width 141 height 16
select select "PYD"
click at [409, 168] on select "- Select Status Code - Open Due/Unpaid Paid Incomplete No Tax Due Internal Refu…" at bounding box center [479, 176] width 141 height 16
type input "[DATE]"
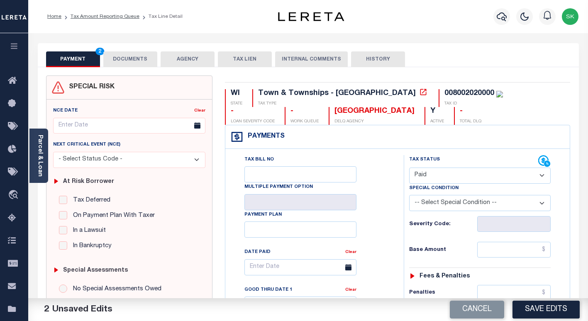
click at [390, 214] on div "Tax Bill No Multiple Payment Option Payment Plan Clear" at bounding box center [313, 271] width 158 height 233
click at [490, 250] on input "text" at bounding box center [513, 250] width 73 height 16
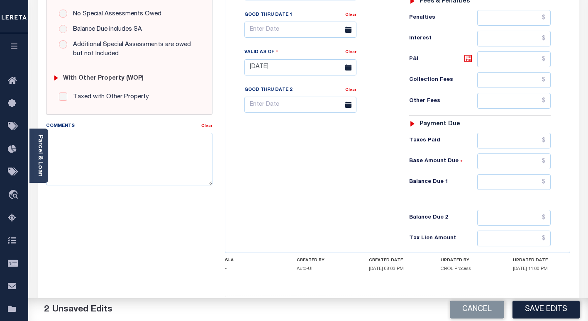
scroll to position [307, 0]
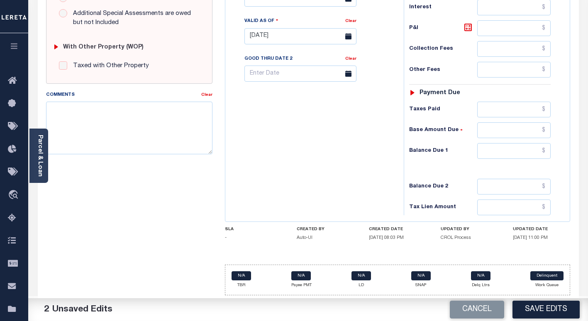
type input "$0.00"
click at [495, 153] on input "text" at bounding box center [513, 151] width 73 height 16
type input "$0.00"
click at [307, 151] on div "Tax Bill No Multiple Payment Option Payment Plan Clear" at bounding box center [312, 32] width 170 height 366
drag, startPoint x: 562, startPoint y: 304, endPoint x: 516, endPoint y: 278, distance: 52.4
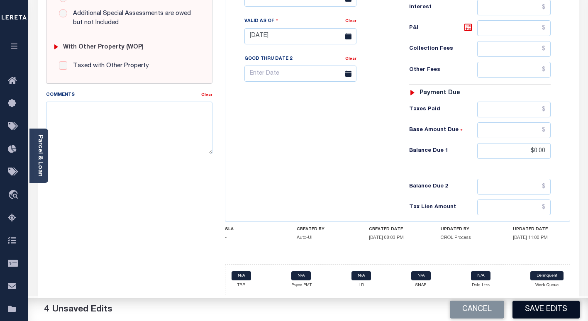
click at [561, 304] on button "Save Edits" at bounding box center [545, 310] width 67 height 18
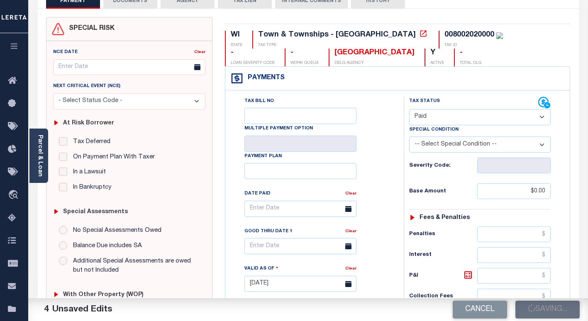
checkbox input "false"
type input "$0"
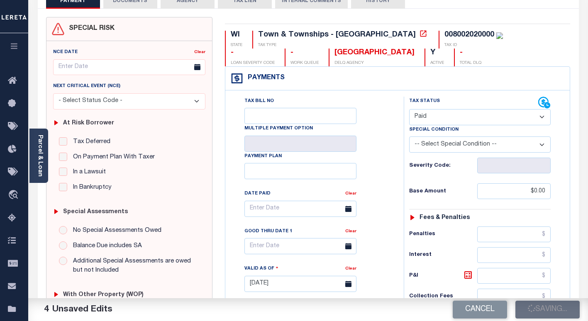
type input "$0"
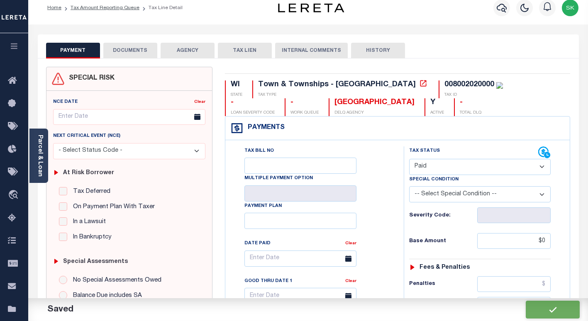
scroll to position [0, 0]
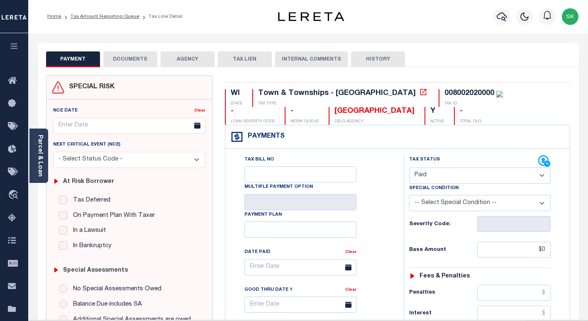
click at [115, 62] on button "DOCUMENTS" at bounding box center [130, 59] width 54 height 16
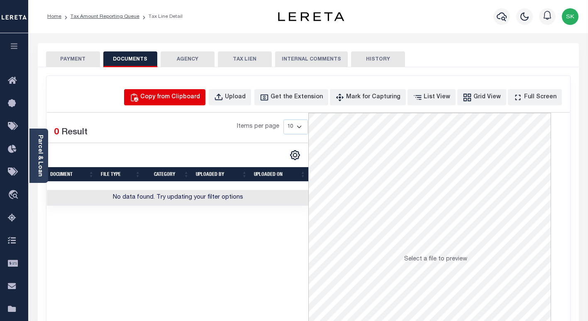
click at [148, 92] on button "Copy from Clipboard" at bounding box center [164, 97] width 81 height 16
select select "POP"
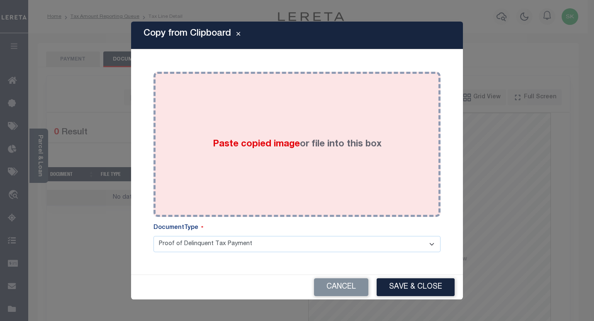
click at [214, 118] on div "Paste copied image or file into this box" at bounding box center [297, 144] width 275 height 133
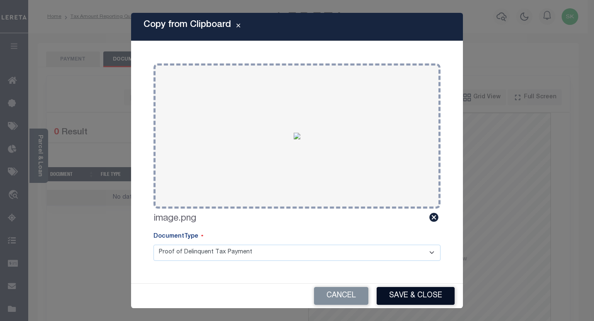
click at [393, 295] on button "Save & Close" at bounding box center [416, 296] width 78 height 18
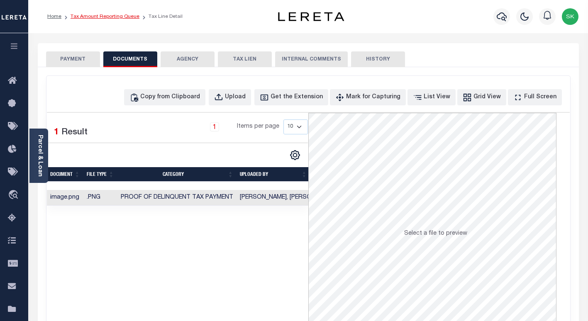
click at [90, 18] on link "Tax Amount Reporting Queue" at bounding box center [105, 16] width 69 height 5
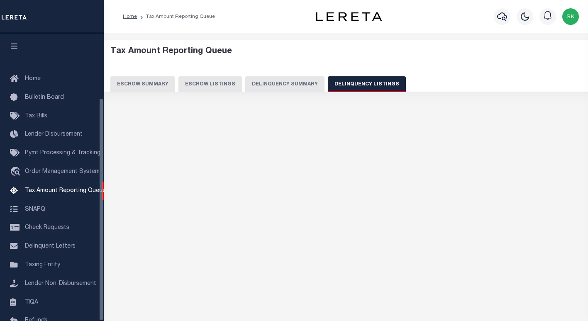
select select "100"
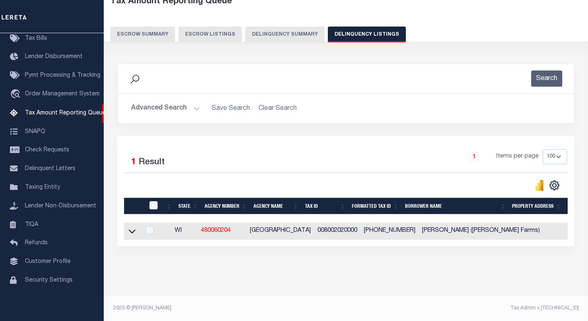
scroll to position [57, 0]
click at [132, 227] on icon at bounding box center [132, 231] width 7 height 9
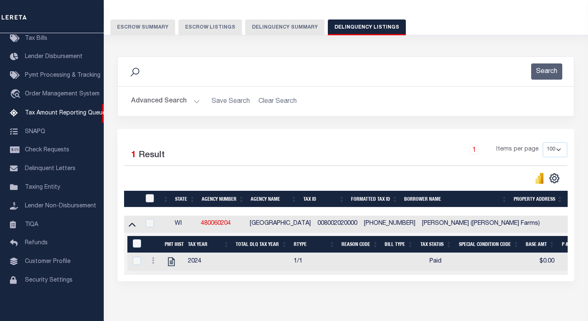
click at [151, 200] on input "checkbox" at bounding box center [150, 198] width 8 height 8
checkbox input "true"
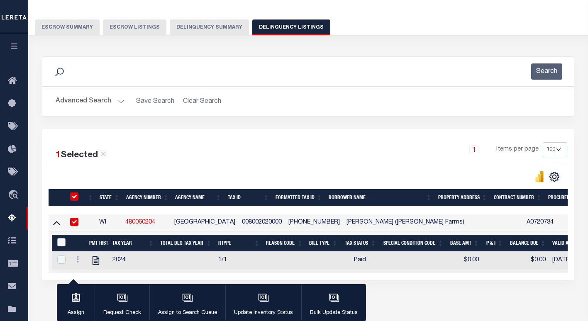
click at [60, 244] on input "&nbsp;" at bounding box center [61, 242] width 8 height 8
checkbox input "true"
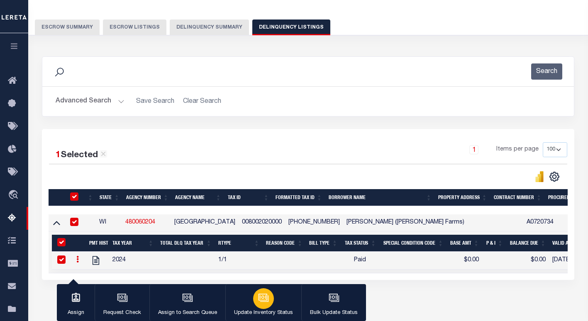
click at [258, 297] on icon "button" at bounding box center [263, 297] width 11 height 11
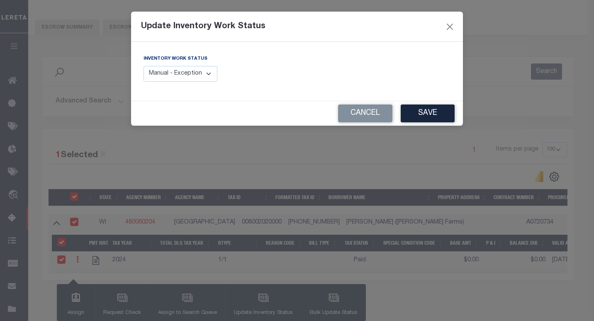
drag, startPoint x: 195, startPoint y: 75, endPoint x: 194, endPoint y: 83, distance: 7.9
click at [195, 75] on select "Manual - Exception Pended - Awaiting Search Late Add Exception Completed" at bounding box center [181, 74] width 74 height 16
select select "4"
click at [144, 66] on select "Manual - Exception Pended - Awaiting Search Late Add Exception Completed" at bounding box center [181, 74] width 74 height 16
click at [436, 117] on button "Save" at bounding box center [428, 114] width 54 height 18
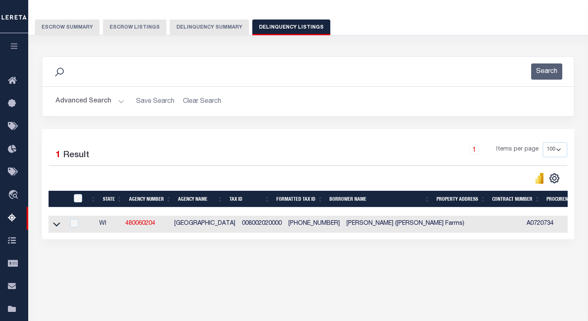
click at [77, 104] on button "Advanced Search" at bounding box center [90, 101] width 69 height 16
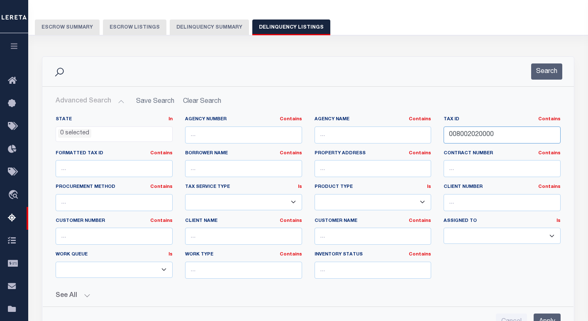
click at [461, 131] on input "008002020000" at bounding box center [501, 135] width 117 height 17
paste input "3"
type input "008002030000"
click at [548, 77] on button "Search" at bounding box center [546, 71] width 31 height 16
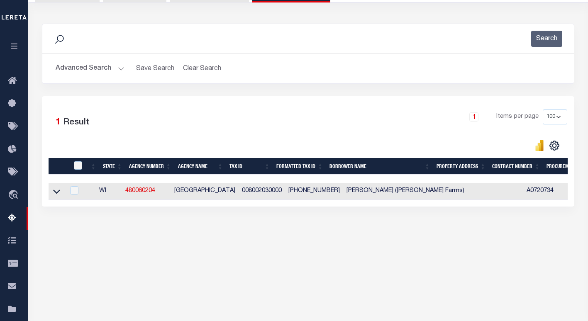
scroll to position [119, 0]
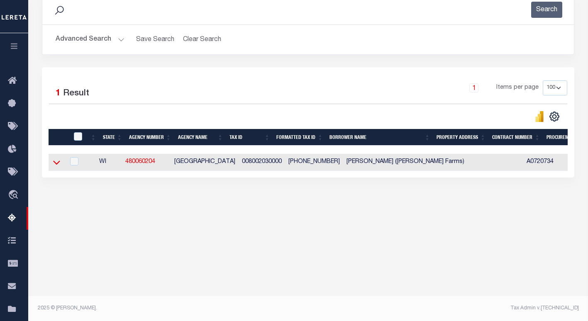
click at [56, 165] on icon at bounding box center [56, 162] width 7 height 9
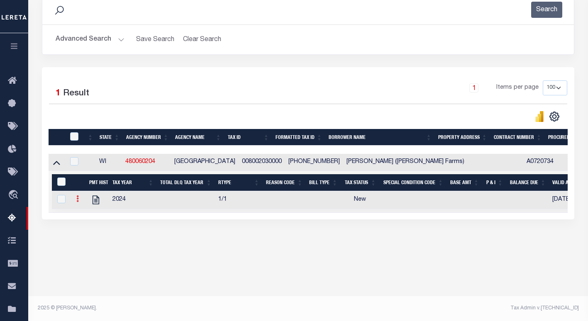
click at [78, 200] on link at bounding box center [77, 200] width 9 height 7
click at [86, 215] on img "" at bounding box center [87, 212] width 8 height 8
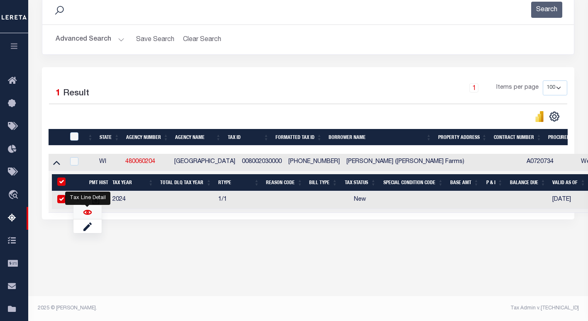
checkbox input "true"
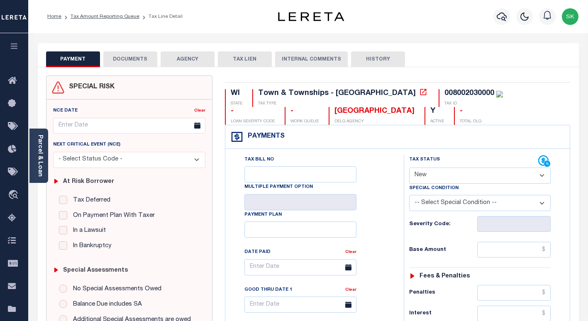
click at [436, 173] on select "- Select Status Code - Open Due/Unpaid Paid Incomplete No Tax Due Internal Refu…" at bounding box center [479, 176] width 141 height 16
select select "PYD"
click at [409, 168] on select "- Select Status Code - Open Due/Unpaid Paid Incomplete No Tax Due Internal Refu…" at bounding box center [479, 176] width 141 height 16
type input "[DATE]"
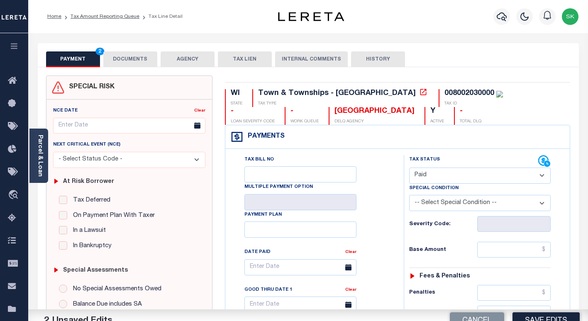
drag, startPoint x: 394, startPoint y: 216, endPoint x: 429, endPoint y: 233, distance: 38.8
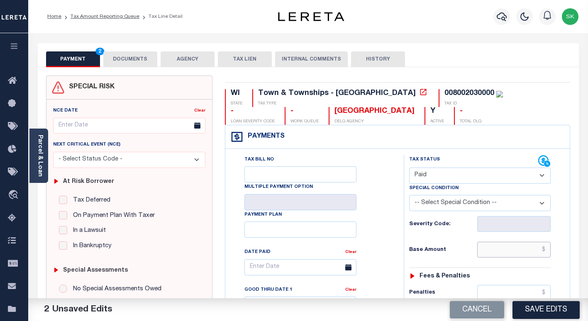
click at [491, 255] on input "text" at bounding box center [513, 250] width 73 height 16
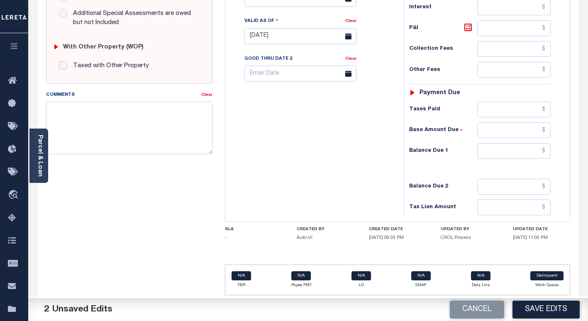
scroll to position [307, 0]
type input "$0.00"
click at [506, 148] on input "text" at bounding box center [513, 151] width 73 height 16
type input "$0.00"
drag, startPoint x: 323, startPoint y: 160, endPoint x: 483, endPoint y: 248, distance: 182.5
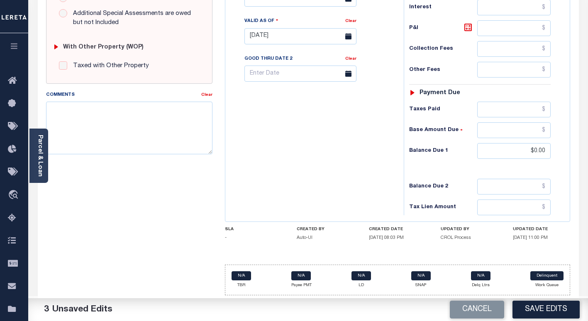
click at [324, 161] on div "Tax Bill No Multiple Payment Option Payment Plan Clear" at bounding box center [312, 32] width 170 height 366
drag, startPoint x: 565, startPoint y: 308, endPoint x: 321, endPoint y: 203, distance: 265.4
click at [563, 307] on button "Save Edits" at bounding box center [545, 310] width 67 height 18
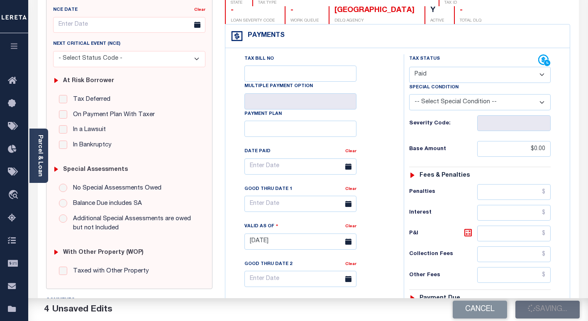
checkbox input "false"
type input "$0"
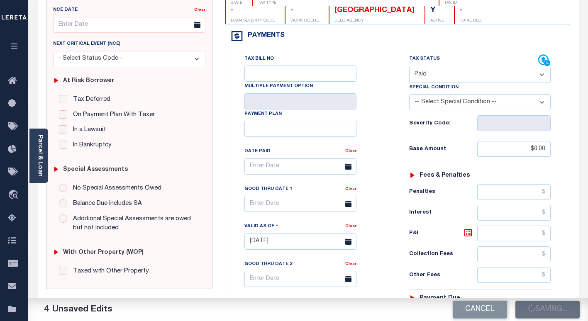
type input "$0"
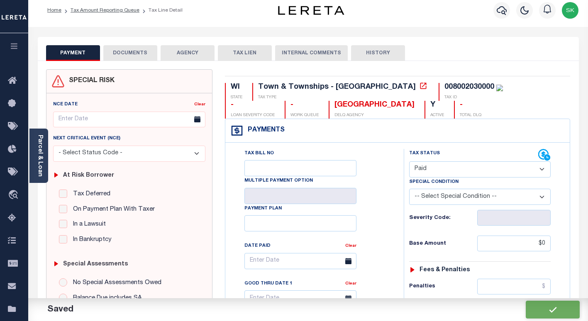
scroll to position [0, 0]
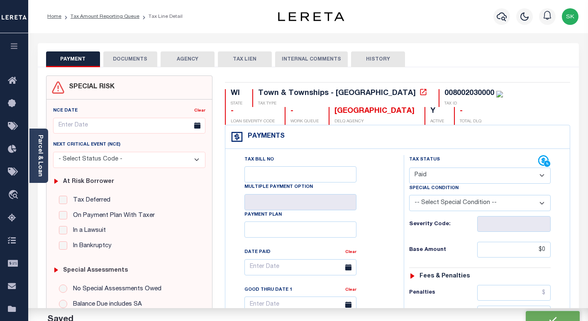
click at [119, 59] on button "DOCUMENTS" at bounding box center [130, 59] width 54 height 16
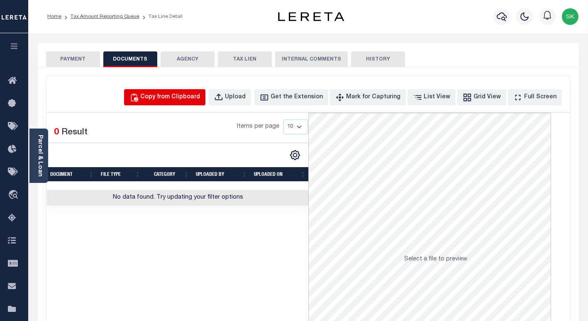
click at [170, 95] on div "Copy from Clipboard" at bounding box center [170, 97] width 60 height 9
select select "POP"
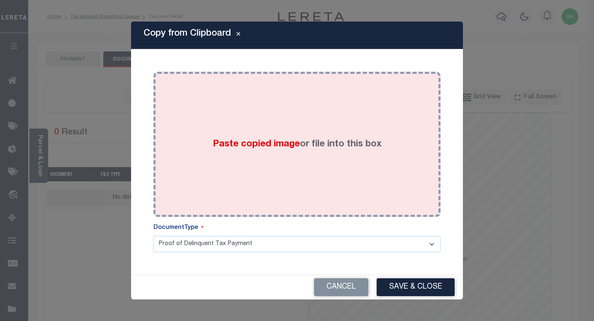
click at [265, 146] on span "Paste copied image" at bounding box center [256, 144] width 87 height 9
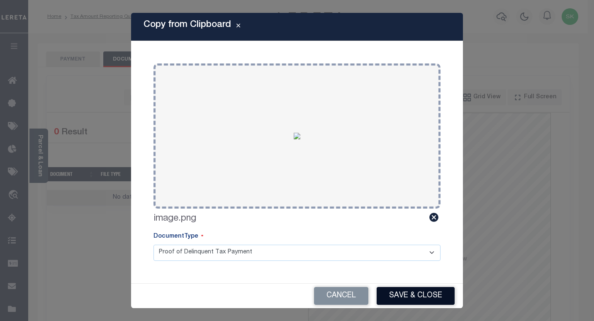
click at [385, 295] on button "Save & Close" at bounding box center [416, 296] width 78 height 18
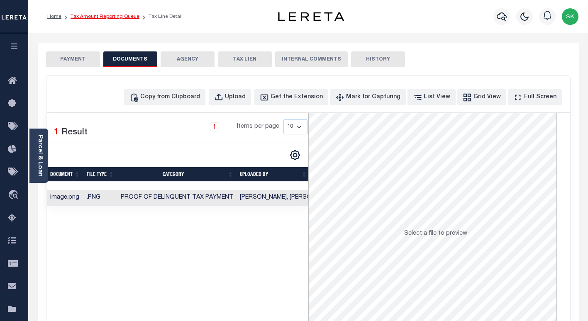
click at [105, 17] on link "Tax Amount Reporting Queue" at bounding box center [105, 16] width 69 height 5
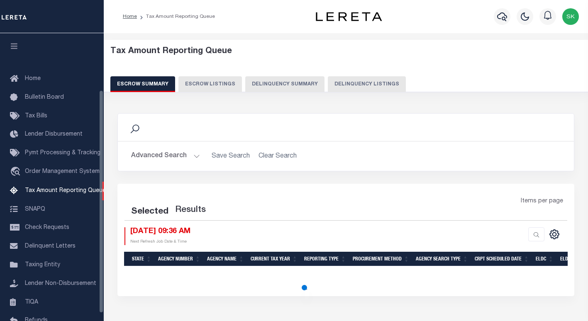
click at [338, 85] on button "Delinquency Listings" at bounding box center [367, 84] width 78 height 16
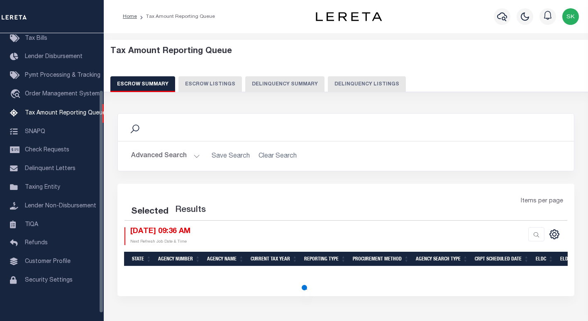
select select "100"
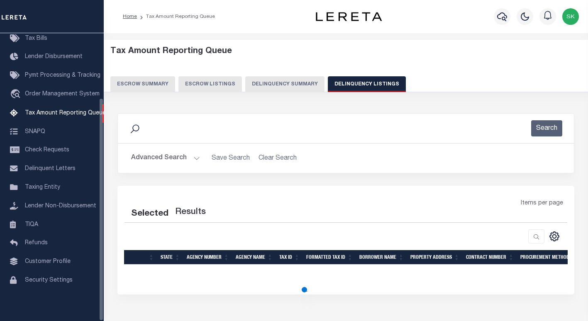
select select "100"
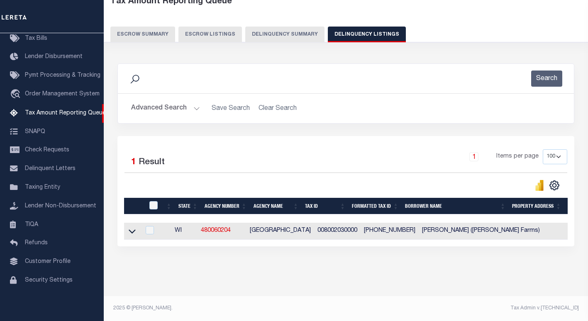
scroll to position [57, 0]
click at [132, 230] on icon at bounding box center [132, 232] width 7 height 4
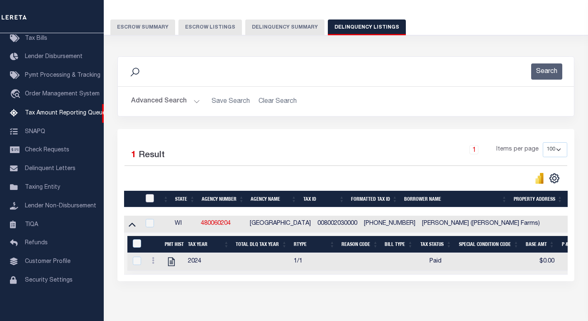
click at [151, 201] on input "checkbox" at bounding box center [150, 198] width 8 height 8
checkbox input "true"
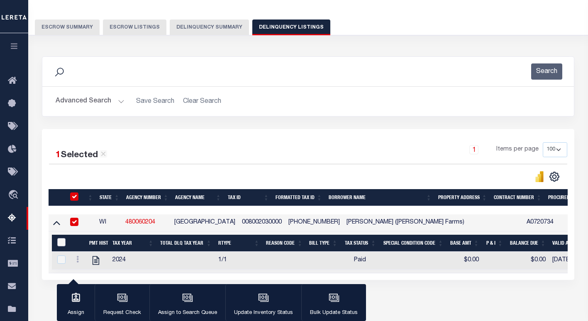
click at [61, 243] on input "&nbsp;" at bounding box center [61, 242] width 8 height 8
checkbox input "true"
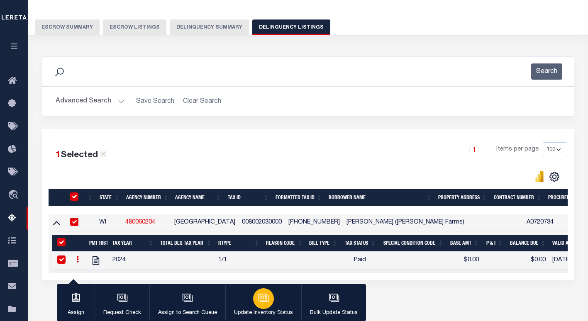
click at [264, 300] on icon "button" at bounding box center [263, 297] width 11 height 11
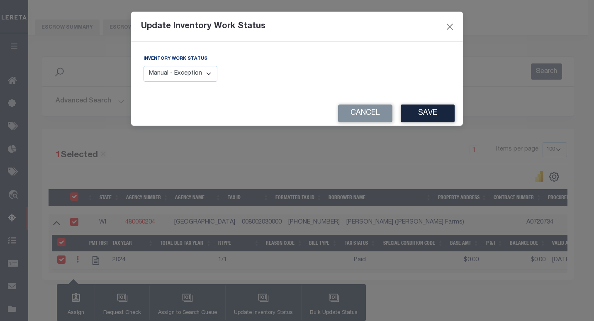
click at [187, 80] on select "Manual - Exception Pended - Awaiting Search Late Add Exception Completed" at bounding box center [181, 74] width 74 height 16
select select "4"
click at [144, 66] on select "Manual - Exception Pended - Awaiting Search Late Add Exception Completed" at bounding box center [181, 74] width 74 height 16
click at [441, 112] on button "Save" at bounding box center [428, 114] width 54 height 18
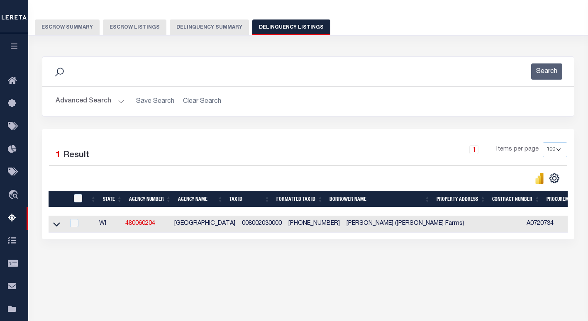
click at [80, 100] on button "Advanced Search" at bounding box center [90, 101] width 69 height 16
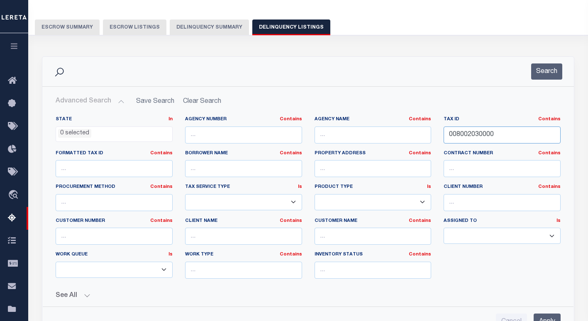
click at [467, 133] on input "008002030000" at bounding box center [501, 135] width 117 height 17
paste input "91"
type input "008002910000"
click at [539, 69] on button "Search" at bounding box center [546, 71] width 31 height 16
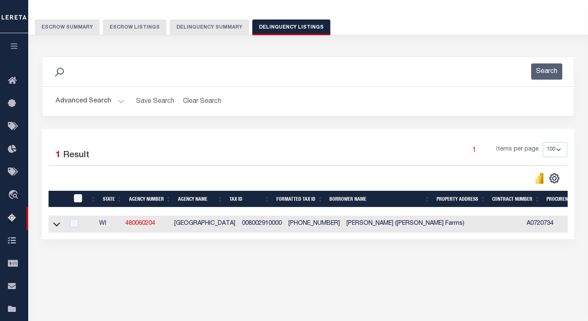
scroll to position [119, 0]
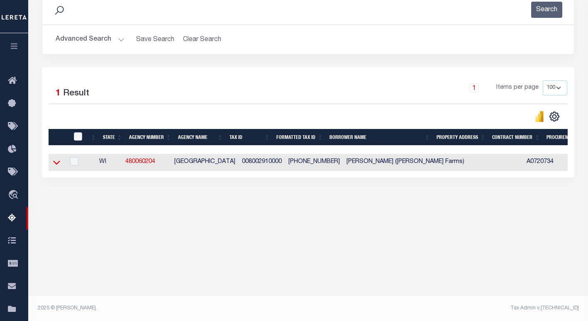
click at [58, 164] on icon at bounding box center [56, 163] width 7 height 4
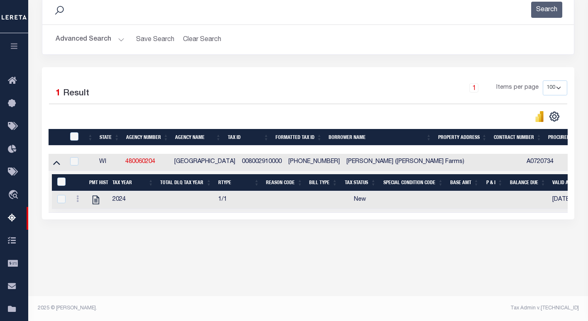
scroll to position [88, 0]
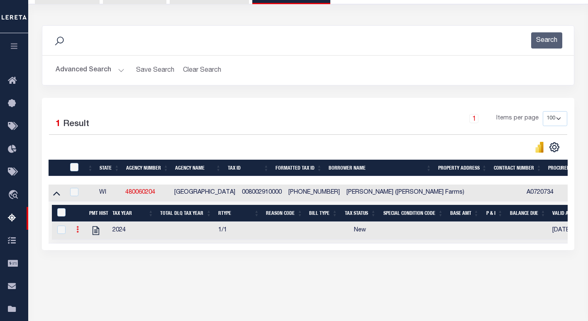
click at [75, 231] on link at bounding box center [77, 230] width 9 height 7
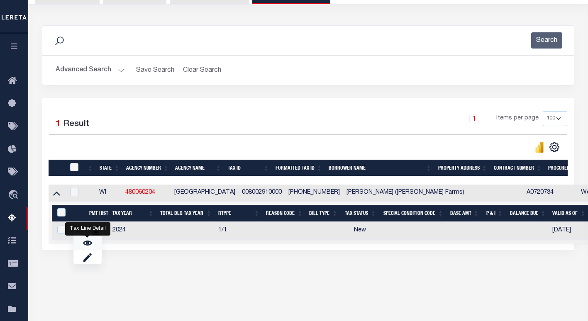
click at [86, 250] on link "" at bounding box center [87, 243] width 28 height 14
checkbox input "true"
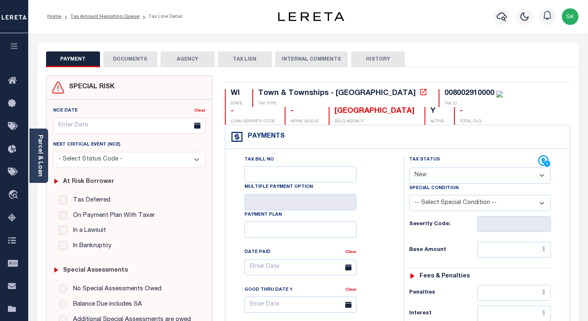
click at [464, 176] on select "- Select Status Code - Open Due/Unpaid Paid Incomplete No Tax Due Internal Refu…" at bounding box center [479, 176] width 141 height 16
select select "PYD"
click at [409, 168] on select "- Select Status Code - Open Due/Unpaid Paid Incomplete No Tax Due Internal Refu…" at bounding box center [479, 176] width 141 height 16
type input "[DATE]"
click at [390, 221] on div "Tax Bill No Multiple Payment Option Payment Plan Clear" at bounding box center [313, 271] width 158 height 233
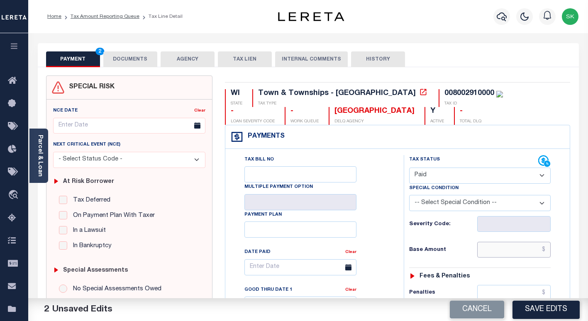
click at [495, 253] on input "text" at bounding box center [513, 250] width 73 height 16
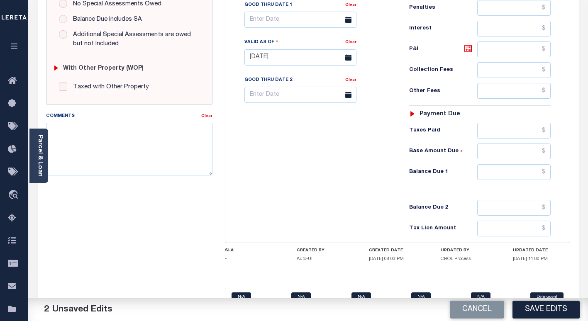
scroll to position [307, 0]
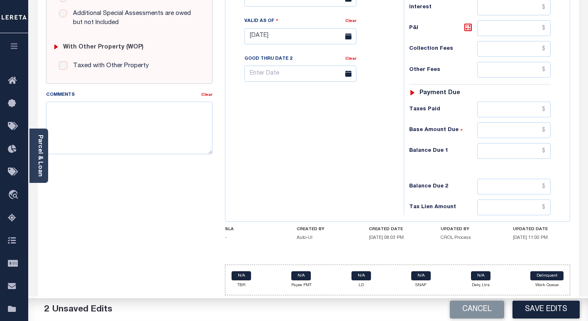
type input "$0.00"
click at [497, 156] on input "text" at bounding box center [513, 151] width 73 height 16
type input "$0.00"
click at [329, 166] on div "Tax Bill No Multiple Payment Option Payment Plan Clear" at bounding box center [312, 32] width 170 height 366
drag, startPoint x: 528, startPoint y: 305, endPoint x: 513, endPoint y: 302, distance: 15.2
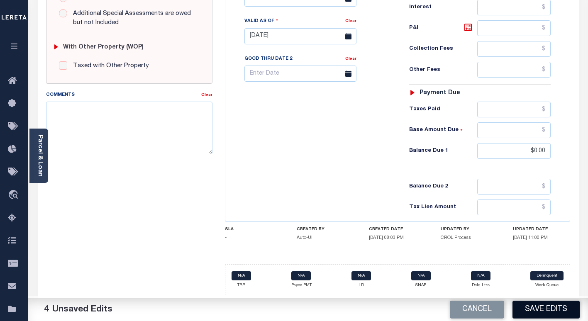
click at [527, 305] on button "Save Edits" at bounding box center [545, 310] width 67 height 18
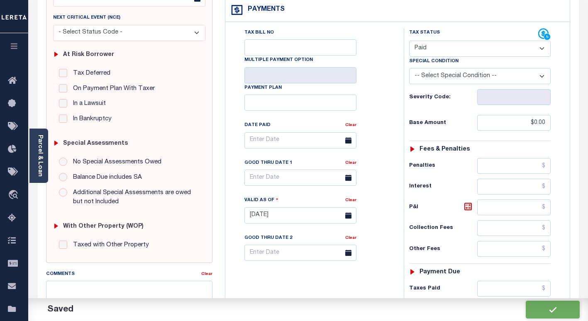
checkbox input "false"
type input "$0"
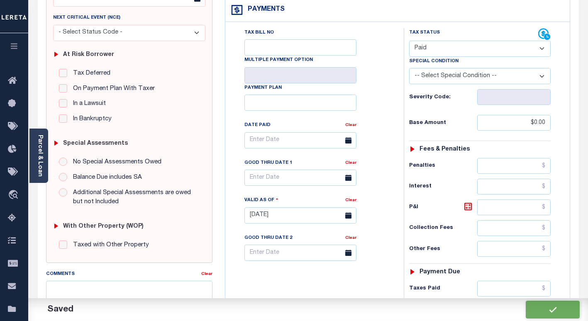
type input "$0"
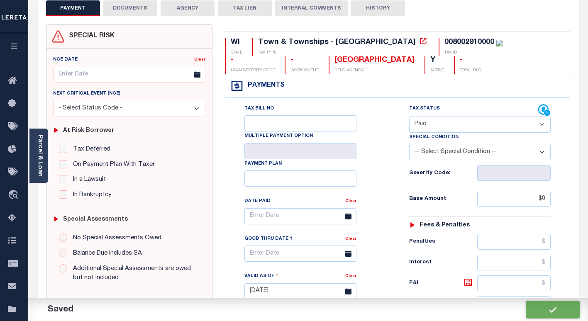
scroll to position [0, 0]
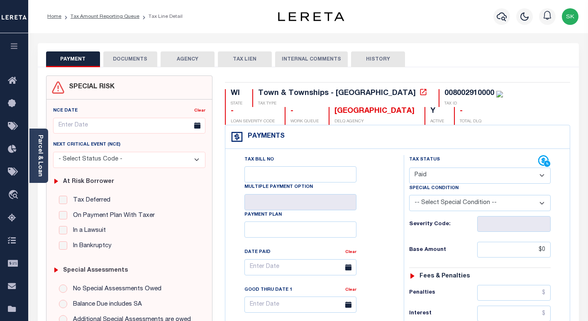
click at [125, 61] on button "DOCUMENTS" at bounding box center [130, 59] width 54 height 16
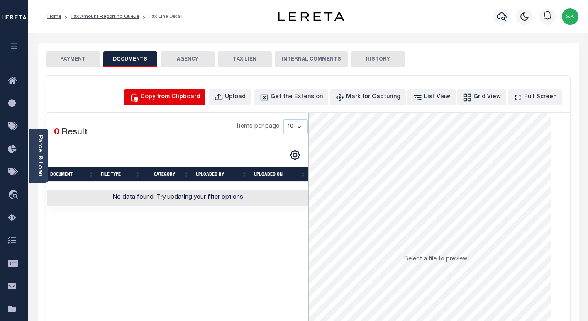
click at [171, 101] on div "Copy from Clipboard" at bounding box center [170, 97] width 60 height 9
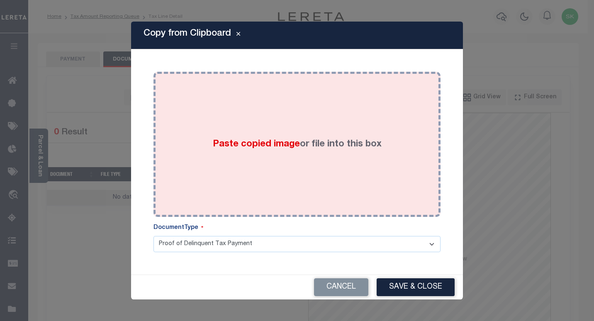
click at [287, 140] on span "Paste copied image" at bounding box center [256, 144] width 87 height 9
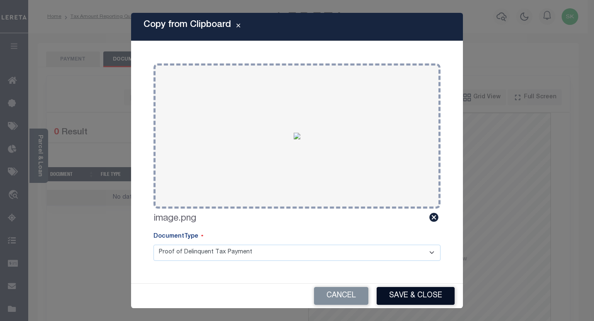
click at [405, 295] on button "Save & Close" at bounding box center [416, 296] width 78 height 18
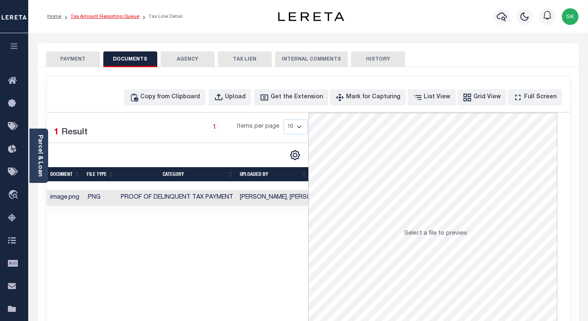
click at [114, 17] on link "Tax Amount Reporting Queue" at bounding box center [105, 16] width 69 height 5
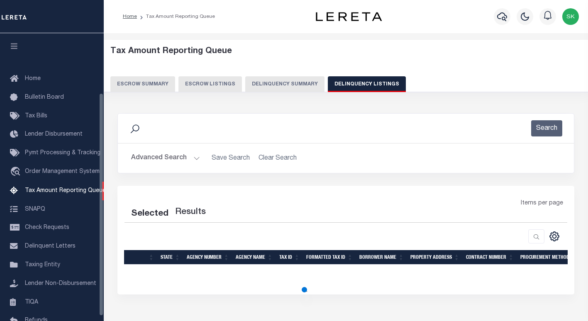
select select "100"
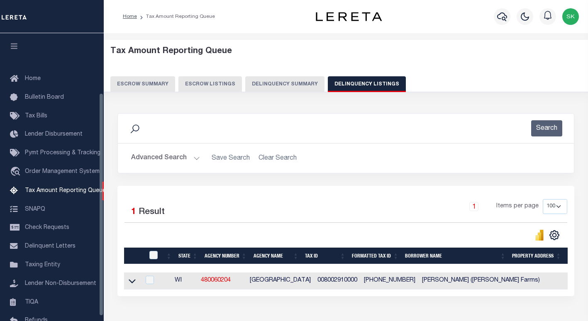
scroll to position [77, 0]
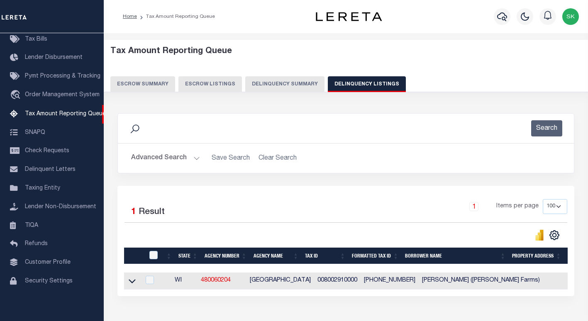
click at [134, 282] on icon at bounding box center [132, 281] width 7 height 9
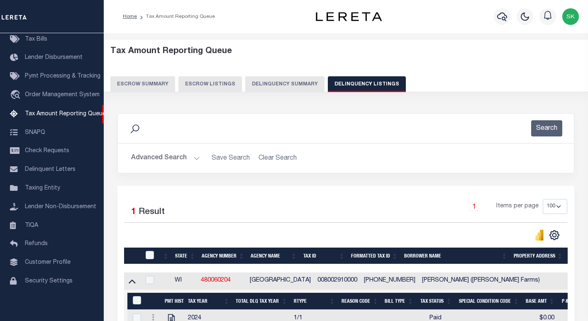
scroll to position [99, 0]
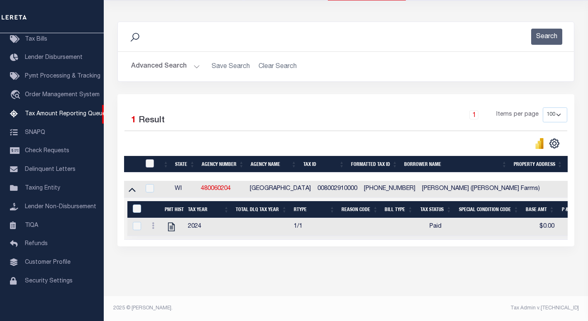
click at [146, 159] on input "checkbox" at bounding box center [150, 163] width 8 height 8
checkbox input "true"
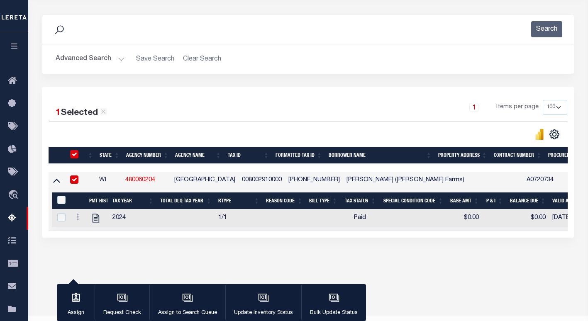
scroll to position [98, 0]
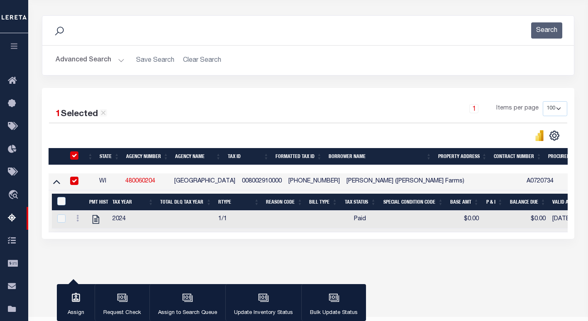
click at [56, 202] on div "&nbsp;" at bounding box center [62, 201] width 15 height 9
click at [61, 205] on input "&nbsp;" at bounding box center [61, 201] width 8 height 8
checkbox input "true"
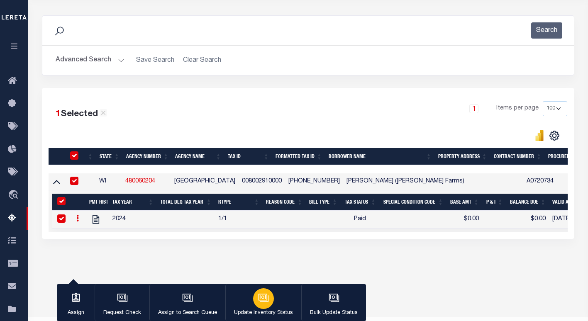
click at [268, 294] on div "button" at bounding box center [263, 298] width 21 height 21
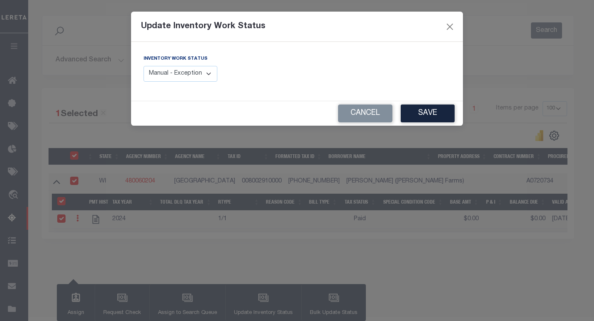
click at [208, 76] on select "Manual - Exception Pended - Awaiting Search Late Add Exception Completed" at bounding box center [181, 74] width 74 height 16
select select "4"
click at [144, 66] on select "Manual - Exception Pended - Awaiting Search Late Add Exception Completed" at bounding box center [181, 74] width 74 height 16
click at [441, 110] on button "Save" at bounding box center [428, 114] width 54 height 18
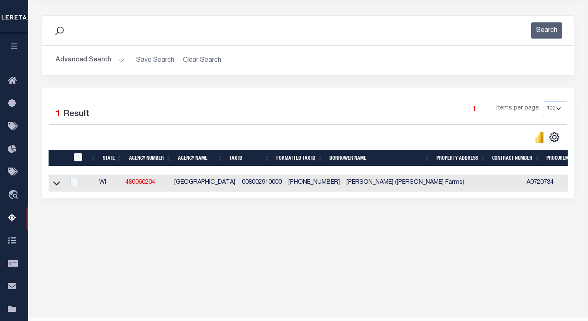
click at [86, 63] on button "Advanced Search" at bounding box center [90, 60] width 69 height 16
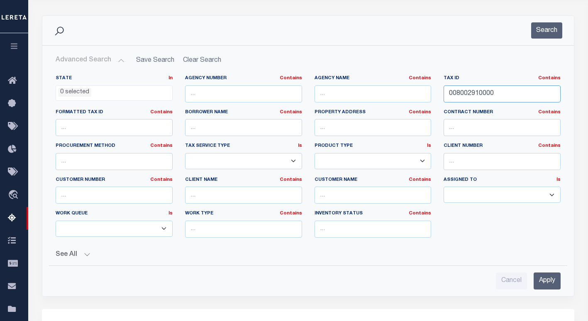
click at [470, 90] on input "008002910000" at bounding box center [501, 93] width 117 height 17
paste input "1200146"
type input "012001460000"
click at [548, 15] on div "Search Advanced Search Save Search Clear Search tblassign_wrapper_dynamictable_…" at bounding box center [308, 155] width 532 height 281
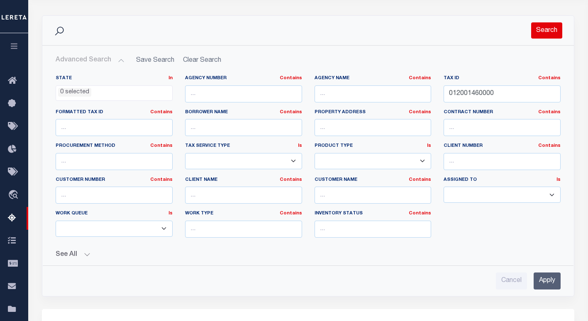
click at [546, 29] on button "Search" at bounding box center [546, 30] width 31 height 16
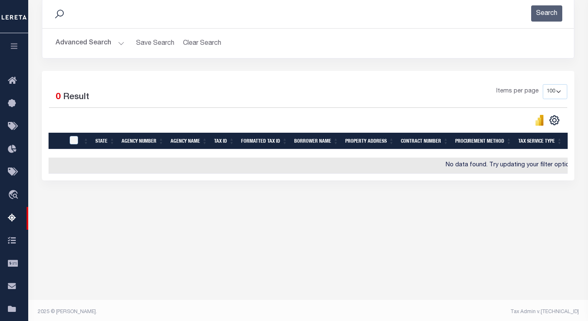
scroll to position [119, 0]
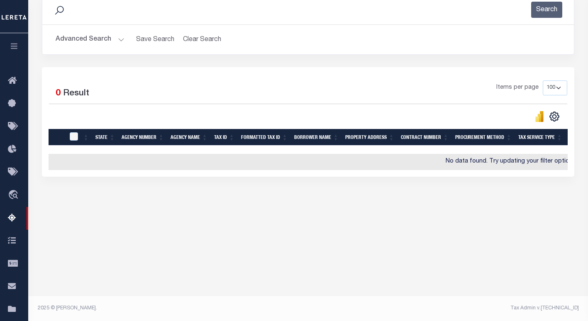
click at [96, 42] on button "Advanced Search" at bounding box center [90, 40] width 69 height 16
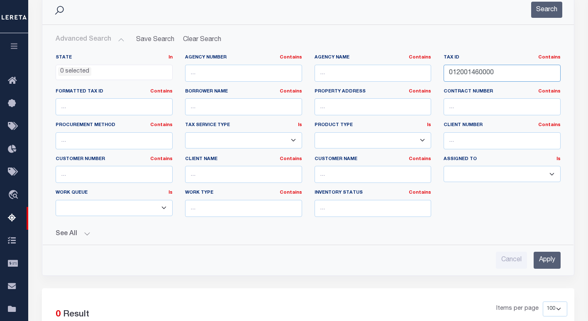
click at [477, 74] on input "012001460000" at bounding box center [501, 73] width 117 height 17
click at [545, 7] on button "Search" at bounding box center [546, 10] width 31 height 16
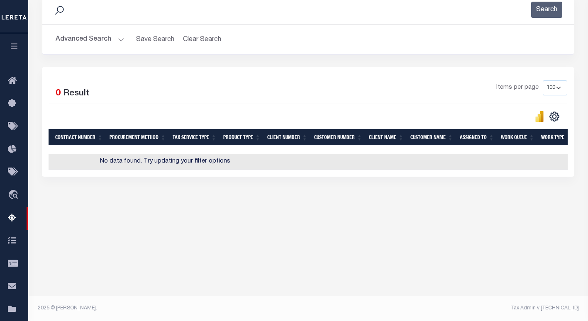
scroll to position [0, 0]
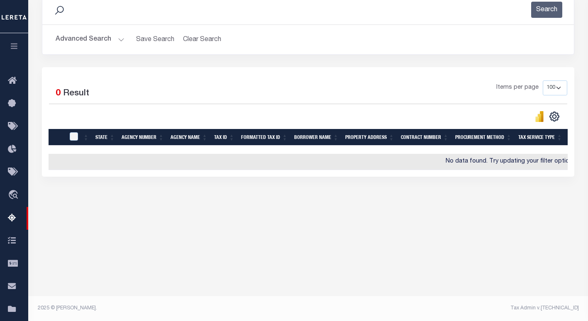
click at [227, 77] on div "1 Selected 0 Result Items per page 10 25 50 100 500" at bounding box center [308, 122] width 532 height 110
click at [97, 38] on button "Advanced Search" at bounding box center [90, 40] width 69 height 16
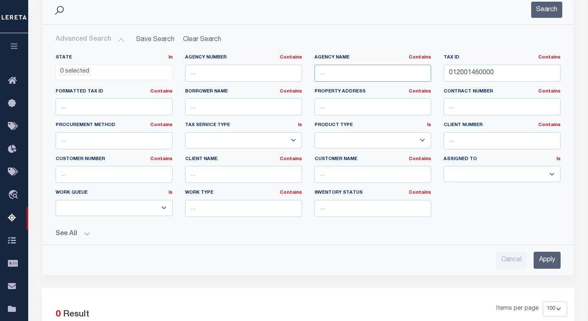
click at [377, 78] on input "text" at bounding box center [372, 73] width 117 height 17
paste input "BUFFALO COUNTY (2ND INSTALL)"
type input "BUFFALO COUNTY (2ND INSTALL)"
click at [539, 12] on button "Search" at bounding box center [546, 10] width 31 height 16
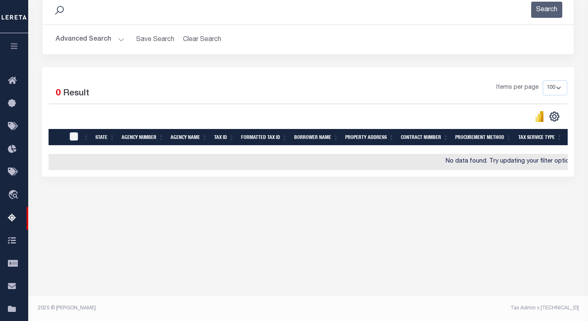
click at [95, 40] on button "Advanced Search" at bounding box center [90, 40] width 69 height 16
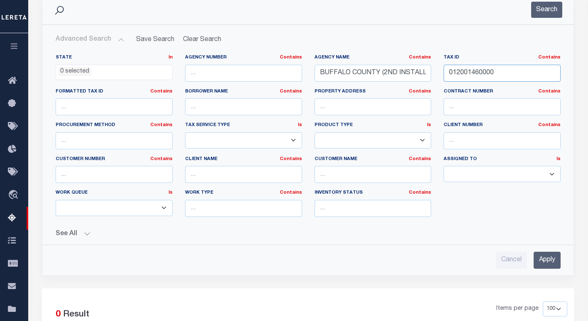
click at [473, 73] on input "012001460000" at bounding box center [501, 73] width 117 height 17
paste input "00216"
type input "0100216"
click at [394, 70] on input "BUFFALO COUNTY (2ND INSTALL)" at bounding box center [372, 73] width 117 height 17
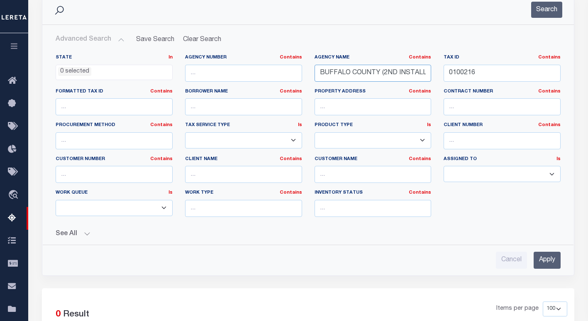
click at [394, 70] on input "BUFFALO COUNTY (2ND INSTALL)" at bounding box center [372, 73] width 117 height 17
click at [542, 6] on button "Search" at bounding box center [546, 10] width 31 height 16
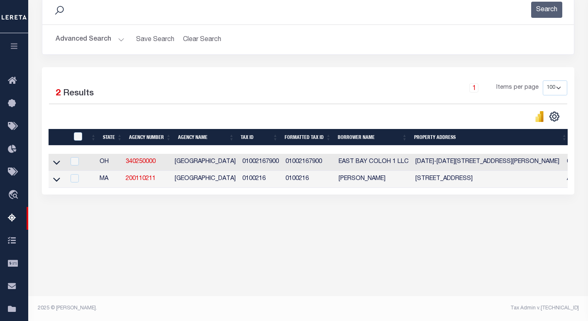
click at [100, 38] on button "Advanced Search" at bounding box center [90, 40] width 69 height 16
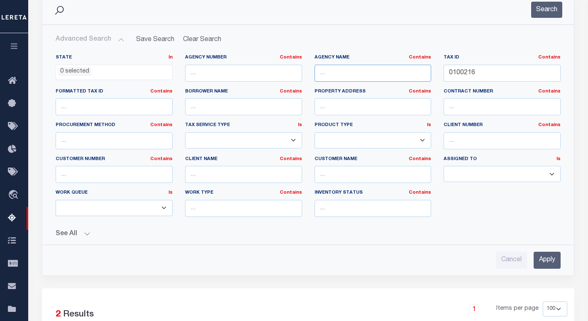
click at [358, 75] on input "text" at bounding box center [372, 73] width 117 height 17
paste input "[GEOGRAPHIC_DATA]"
type input "[GEOGRAPHIC_DATA]"
click at [537, 12] on button "Search" at bounding box center [546, 10] width 31 height 16
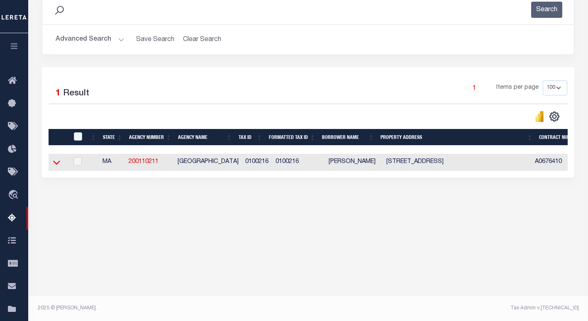
click at [56, 164] on icon at bounding box center [56, 162] width 7 height 9
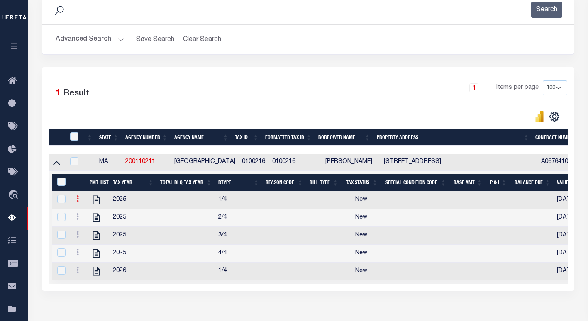
click at [76, 202] on icon at bounding box center [77, 198] width 2 height 7
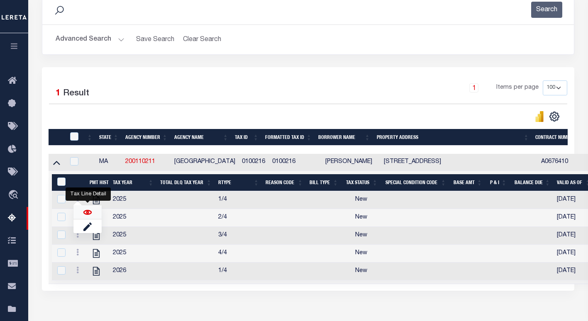
click at [86, 215] on img "" at bounding box center [87, 212] width 8 height 8
checkbox input "false"
checkbox input "true"
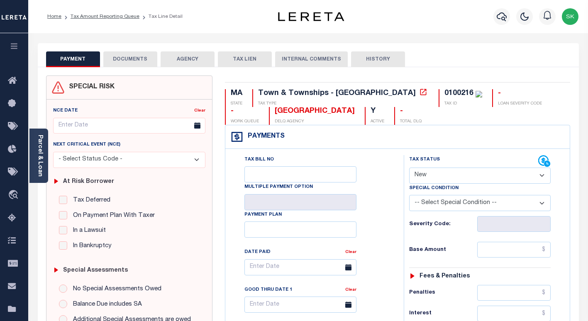
click at [389, 176] on div "Tax Bill No Multiple Payment Option Payment Plan Clear" at bounding box center [313, 271] width 158 height 233
click at [420, 94] on icon at bounding box center [423, 92] width 6 height 6
click at [444, 92] on div "0100216" at bounding box center [458, 93] width 29 height 7
copy div "0100216"
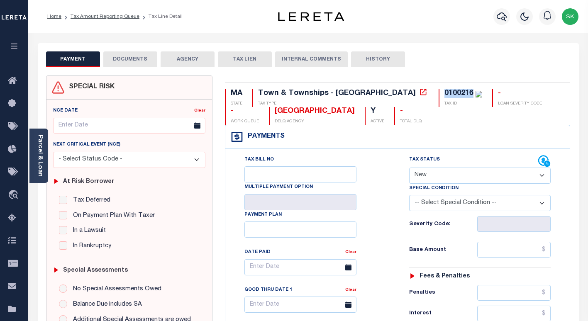
click at [382, 177] on div "Tax Bill No Multiple Payment Option Payment Plan Clear" at bounding box center [313, 271] width 158 height 233
click at [458, 176] on select "- Select Status Code - Open Due/Unpaid Paid Incomplete No Tax Due Internal Refu…" at bounding box center [479, 176] width 141 height 16
select select "PYD"
click at [409, 168] on select "- Select Status Code - Open Due/Unpaid Paid Incomplete No Tax Due Internal Refu…" at bounding box center [479, 176] width 141 height 16
type input "[DATE]"
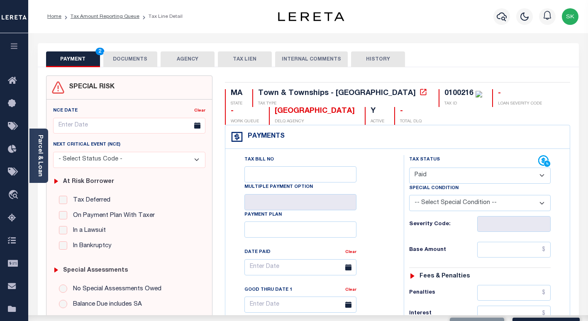
drag, startPoint x: 376, startPoint y: 220, endPoint x: 396, endPoint y: 228, distance: 21.8
click at [377, 220] on div "Tax Bill No Multiple Payment Option Payment Plan Clear" at bounding box center [313, 271] width 158 height 233
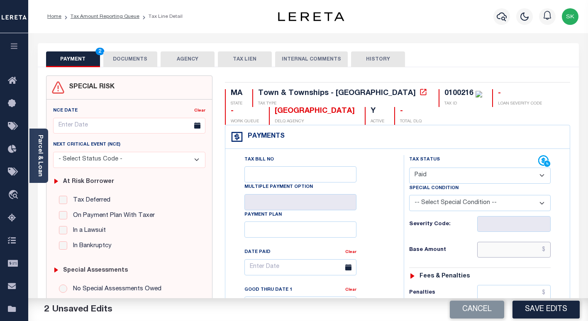
click at [505, 248] on input "text" at bounding box center [513, 250] width 73 height 16
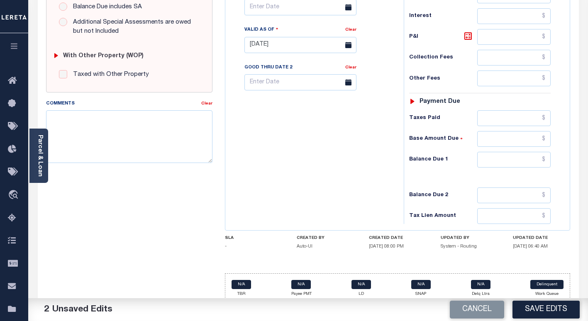
scroll to position [307, 0]
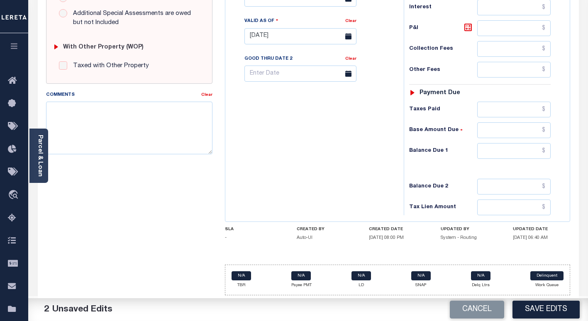
type input "$0.00"
click at [498, 154] on input "text" at bounding box center [513, 151] width 73 height 16
type input "$0.00"
click at [339, 163] on div "Tax Bill No Multiple Payment Option Payment Plan Clear" at bounding box center [312, 32] width 170 height 366
click at [550, 310] on button "Save Edits" at bounding box center [545, 310] width 67 height 18
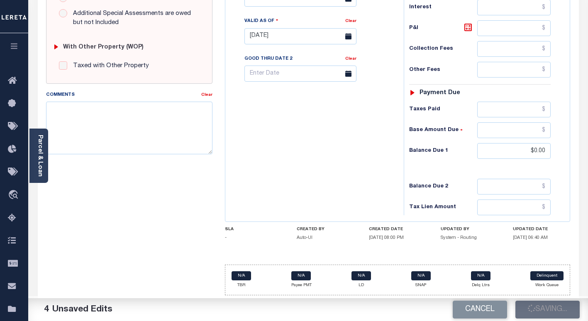
scroll to position [130, 0]
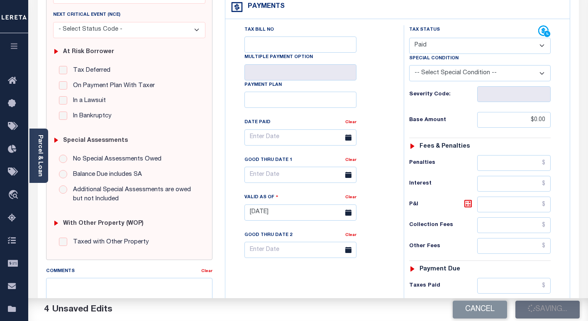
checkbox input "false"
type input "$0"
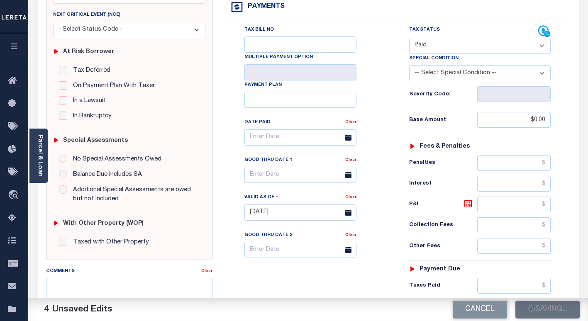
type input "$0"
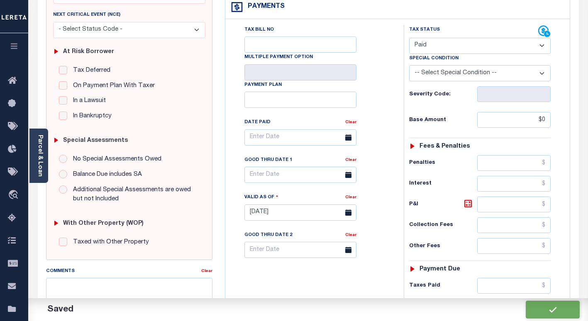
scroll to position [0, 0]
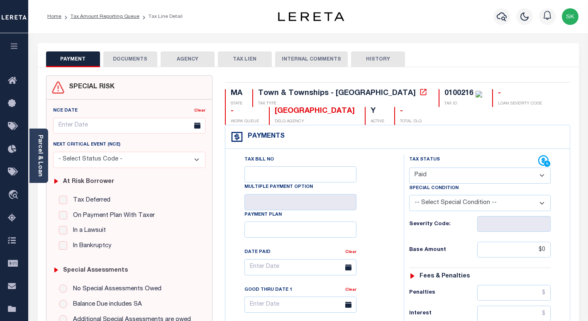
click at [123, 62] on button "DOCUMENTS" at bounding box center [130, 59] width 54 height 16
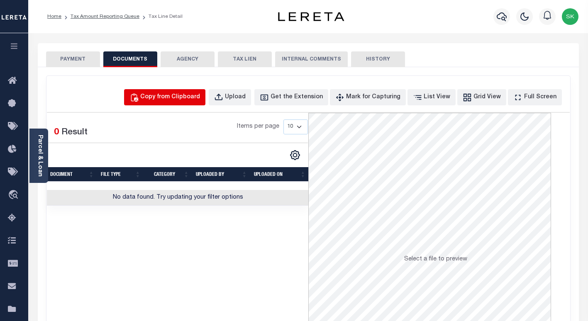
click at [191, 97] on div "Copy from Clipboard" at bounding box center [170, 97] width 60 height 9
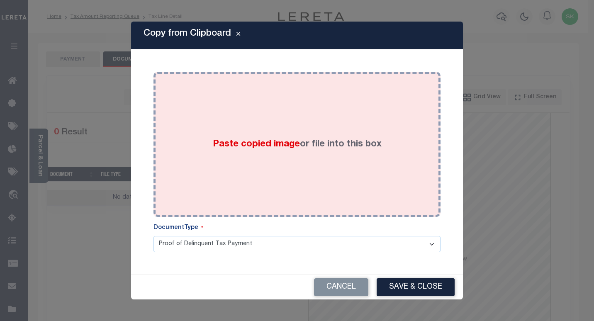
click at [265, 163] on div "Paste copied image or file into this box" at bounding box center [297, 144] width 275 height 133
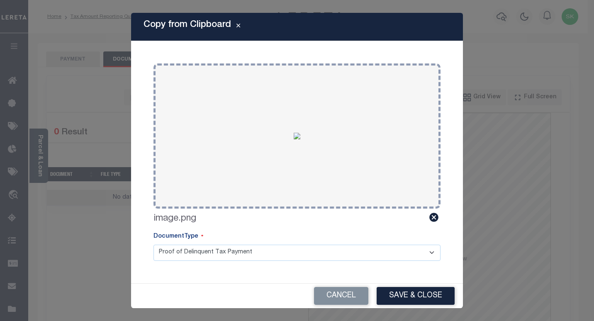
click at [392, 292] on button "Save & Close" at bounding box center [416, 296] width 78 height 18
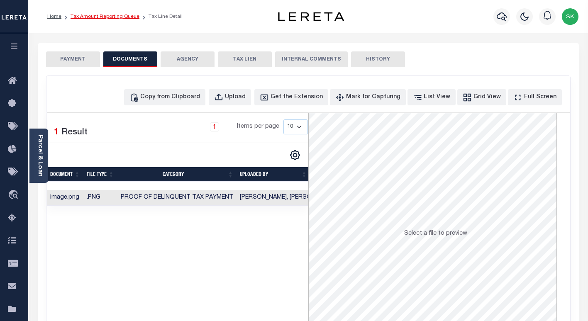
click at [98, 17] on link "Tax Amount Reporting Queue" at bounding box center [105, 16] width 69 height 5
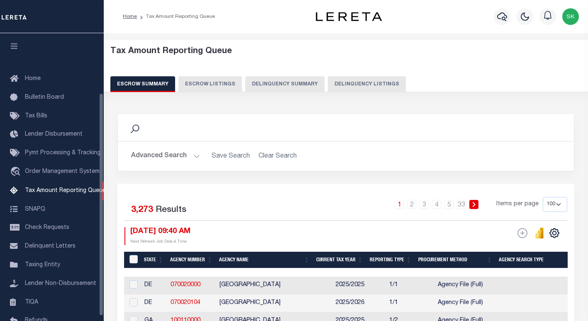
select select "100"
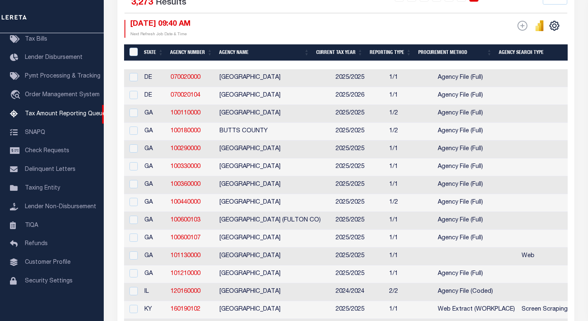
scroll to position [83, 0]
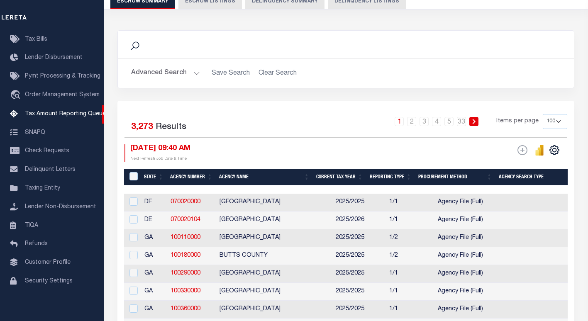
click at [363, 4] on button "Delinquency Listings" at bounding box center [367, 1] width 78 height 16
select select "100"
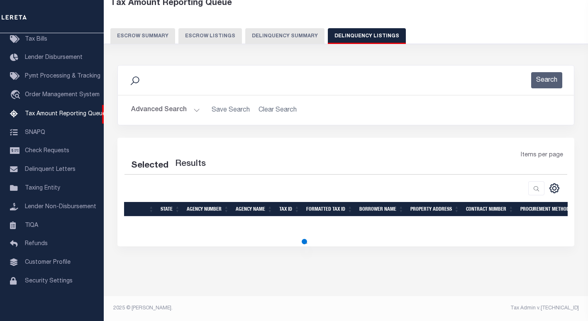
select select "100"
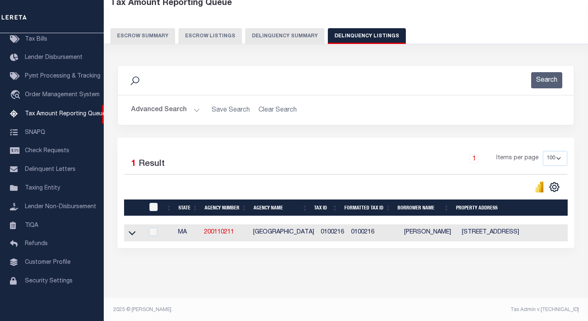
scroll to position [57, 0]
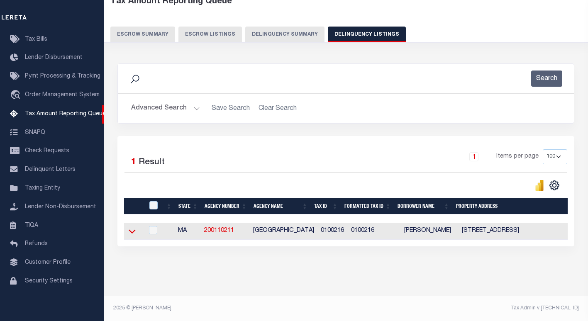
click at [133, 230] on icon at bounding box center [132, 232] width 7 height 4
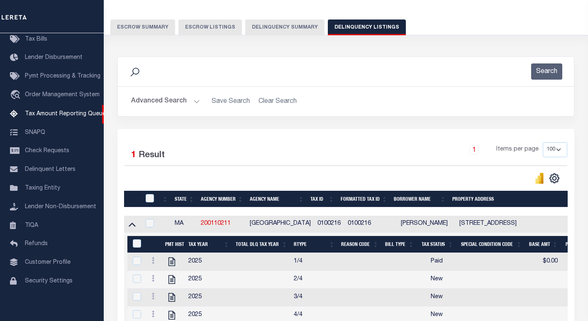
scroll to position [173, 0]
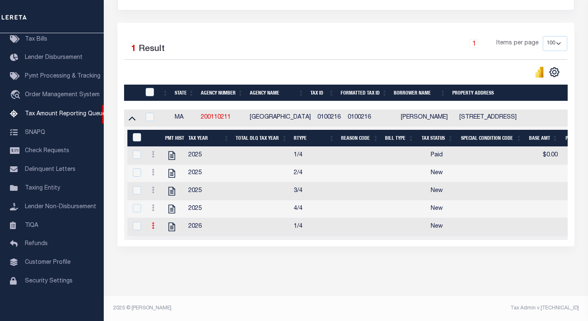
click at [153, 222] on icon at bounding box center [153, 225] width 2 height 7
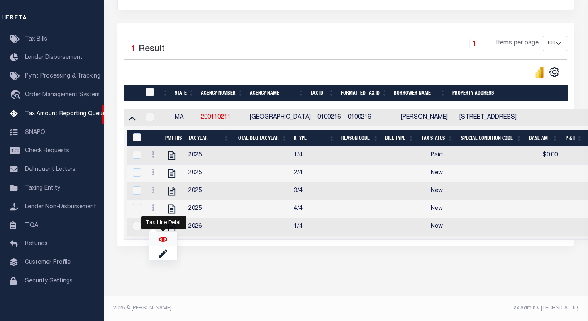
click at [162, 240] on img "" at bounding box center [163, 239] width 8 height 8
checkbox input "true"
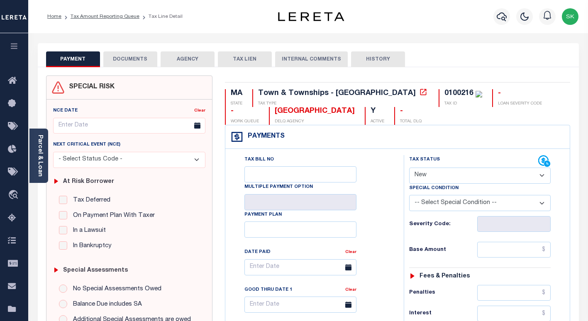
click at [455, 176] on select "- Select Status Code - Open Due/Unpaid Paid Incomplete No Tax Due Internal Refu…" at bounding box center [479, 176] width 141 height 16
select select "DUE"
click at [409, 168] on select "- Select Status Code - Open Due/Unpaid Paid Incomplete No Tax Due Internal Refu…" at bounding box center [479, 176] width 141 height 16
type input "[DATE]"
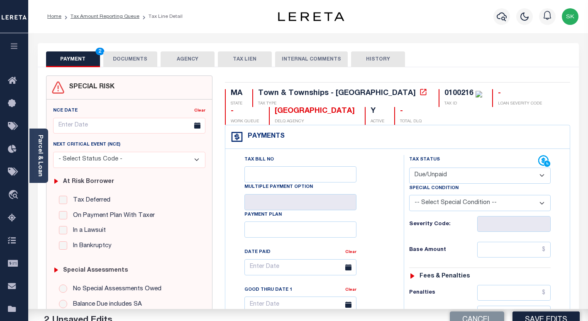
click at [378, 213] on div "Tax Bill No Multiple Payment Option Payment Plan Clear" at bounding box center [313, 271] width 158 height 233
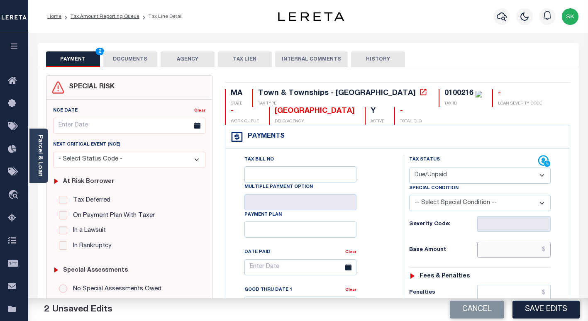
click at [494, 250] on input "text" at bounding box center [513, 250] width 73 height 16
click at [491, 253] on input "text" at bounding box center [513, 250] width 73 height 16
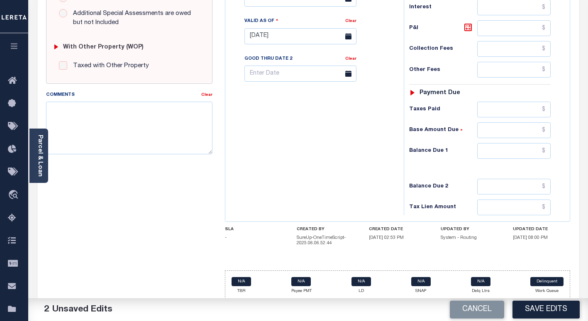
scroll to position [313, 0]
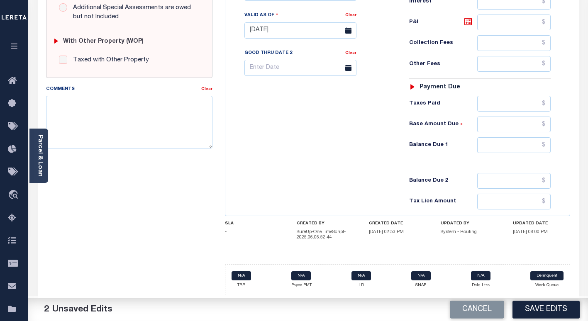
type input "$6.02"
click at [506, 144] on input "text" at bounding box center [513, 145] width 73 height 16
type input "$14.02"
click at [466, 22] on icon at bounding box center [468, 22] width 10 height 10
type input "$8.00"
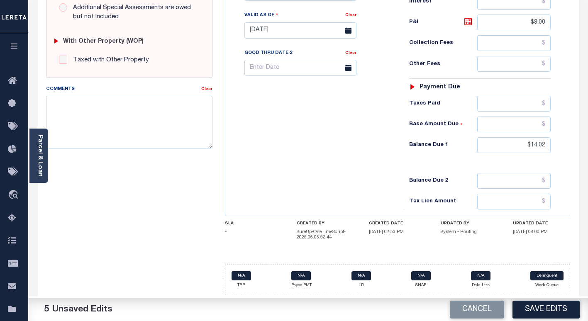
click at [326, 130] on div "Tax Bill No Multiple Payment Option Payment Plan Clear" at bounding box center [312, 26] width 170 height 366
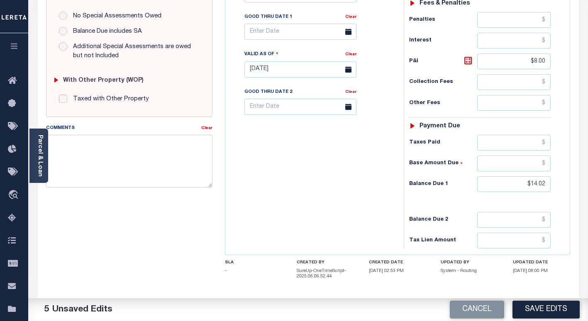
scroll to position [271, 0]
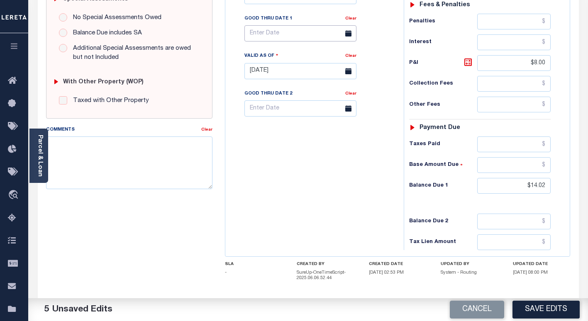
click at [263, 35] on input "text" at bounding box center [300, 33] width 112 height 16
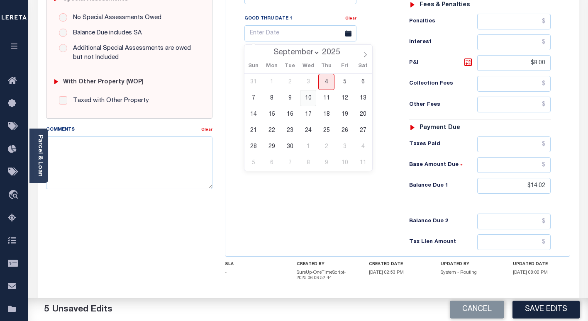
click at [310, 96] on span "10" at bounding box center [308, 98] width 16 height 16
type input "[DATE]"
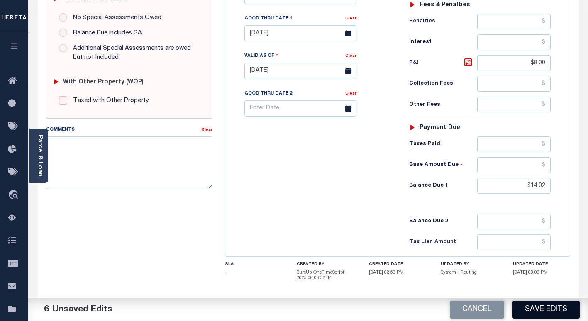
click at [539, 309] on button "Save Edits" at bounding box center [545, 310] width 67 height 18
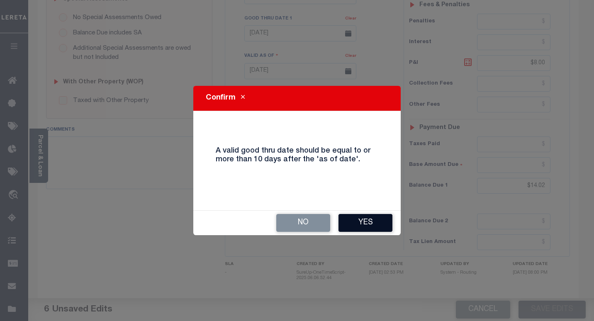
click at [352, 223] on button "Yes" at bounding box center [365, 223] width 54 height 18
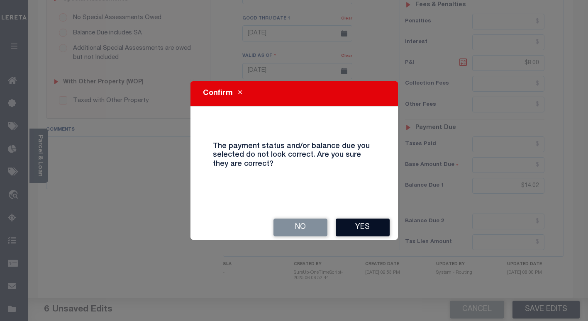
click at [365, 229] on button "Yes" at bounding box center [363, 228] width 54 height 18
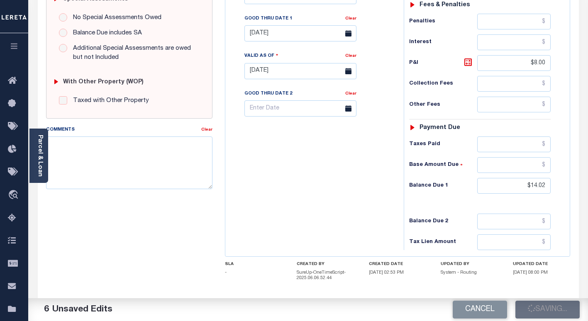
checkbox input "false"
type input "$6.02"
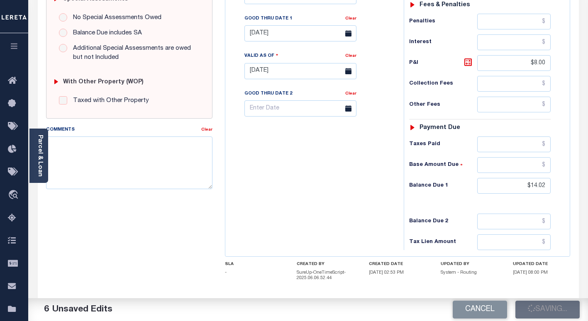
type input "$8"
type input "$14.02"
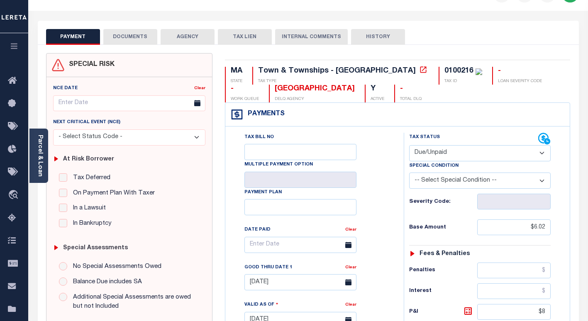
scroll to position [0, 0]
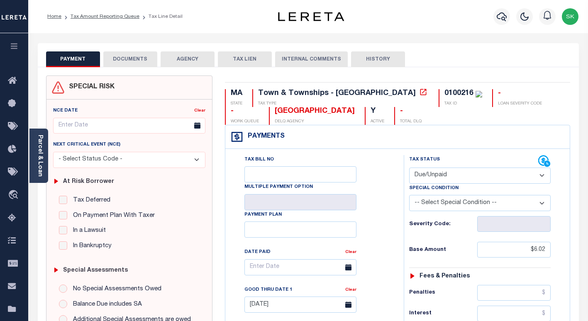
click at [136, 61] on button "DOCUMENTS" at bounding box center [130, 59] width 54 height 16
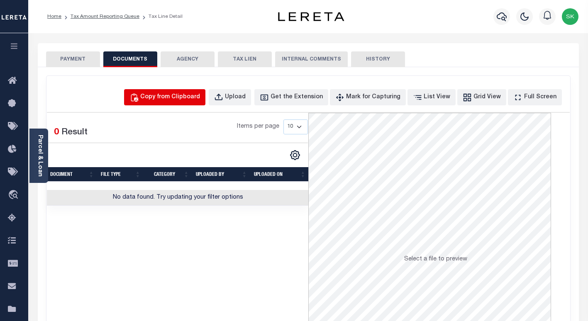
click at [198, 97] on div "Copy from Clipboard" at bounding box center [170, 97] width 60 height 9
select select "POP"
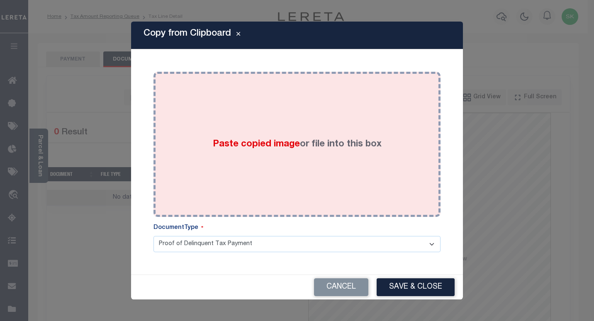
click at [229, 121] on div "Paste copied image or file into this box" at bounding box center [297, 144] width 275 height 133
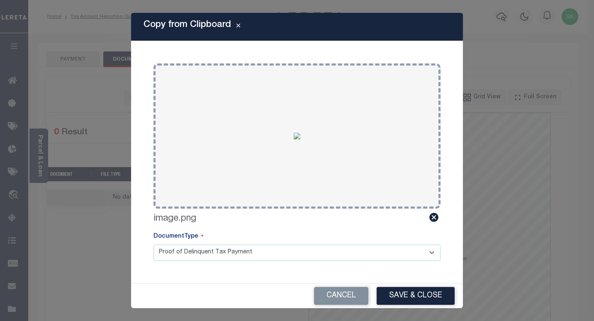
click at [402, 291] on button "Save & Close" at bounding box center [416, 296] width 78 height 18
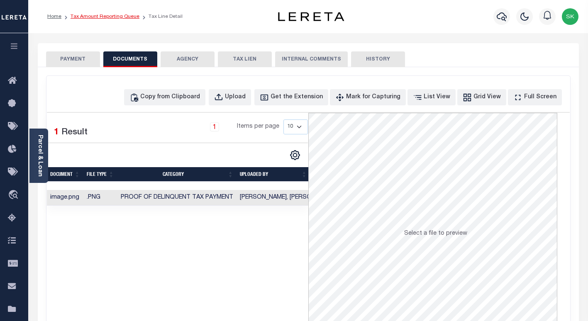
click at [90, 18] on link "Tax Amount Reporting Queue" at bounding box center [105, 16] width 69 height 5
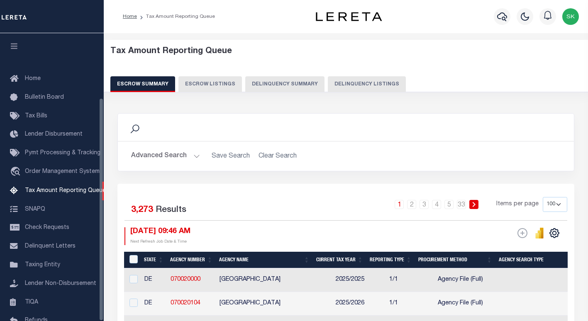
select select "100"
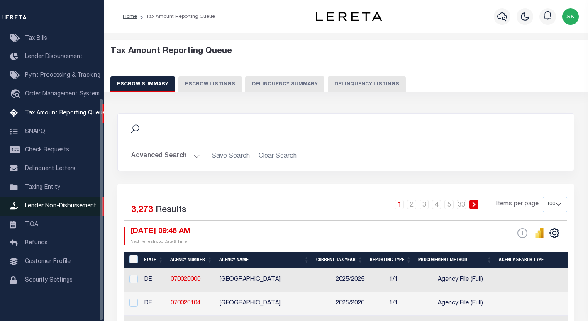
scroll to position [83, 0]
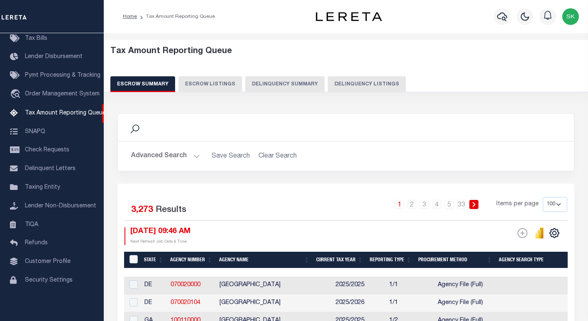
click at [338, 84] on button "Delinquency Listings" at bounding box center [367, 84] width 78 height 16
select select "100"
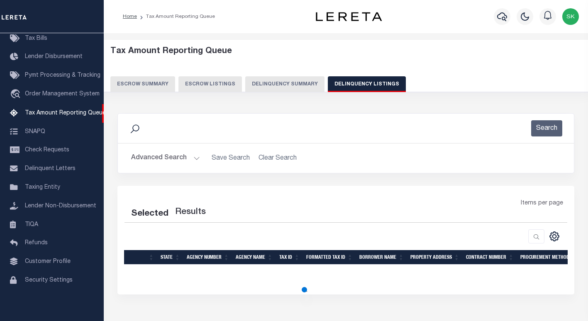
select select "100"
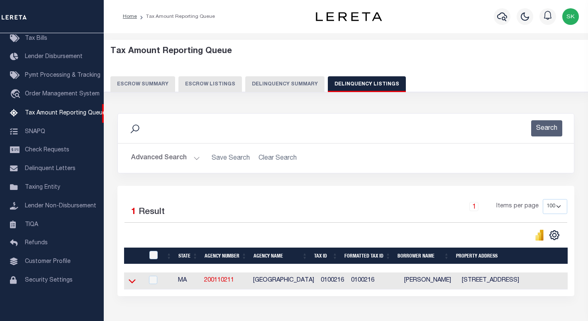
click at [132, 282] on icon at bounding box center [132, 281] width 7 height 9
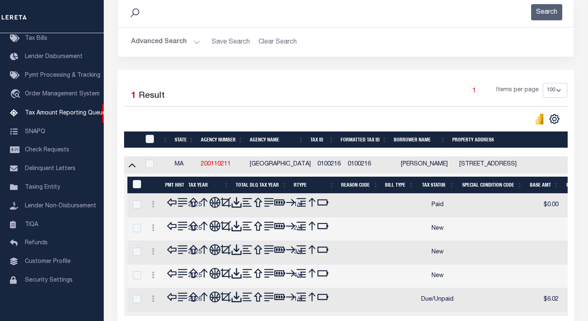
scroll to position [140, 0]
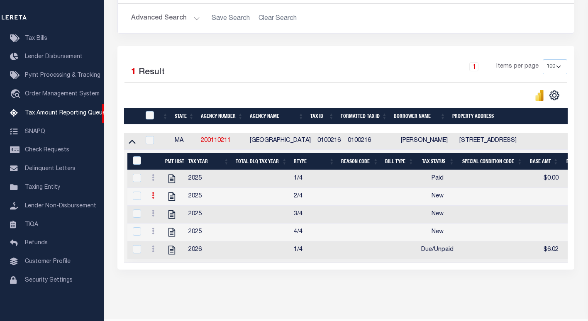
click at [151, 200] on link at bounding box center [152, 196] width 9 height 7
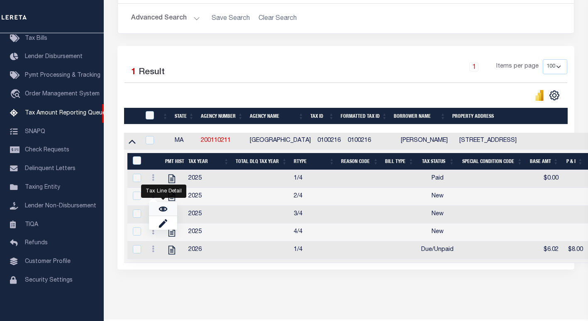
click at [161, 211] on img "" at bounding box center [163, 209] width 8 height 8
checkbox input "true"
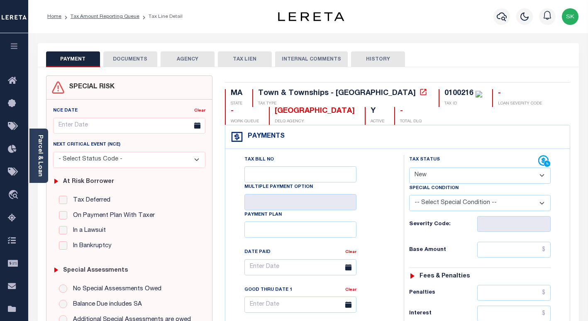
click at [454, 175] on select "- Select Status Code - Open Due/Unpaid Paid Incomplete No Tax Due Internal Refu…" at bounding box center [479, 176] width 141 height 16
select select "PYD"
click at [409, 168] on select "- Select Status Code - Open Due/Unpaid Paid Incomplete No Tax Due Internal Refu…" at bounding box center [479, 176] width 141 height 16
type input "[DATE]"
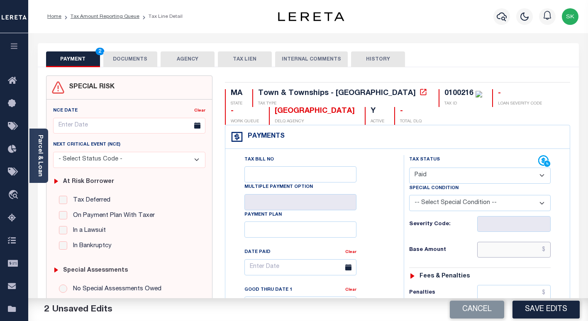
click at [495, 249] on input "text" at bounding box center [513, 250] width 73 height 16
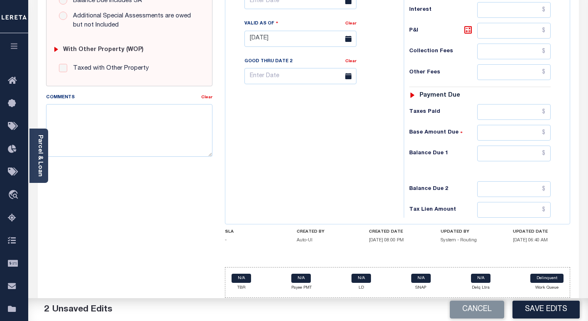
scroll to position [307, 0]
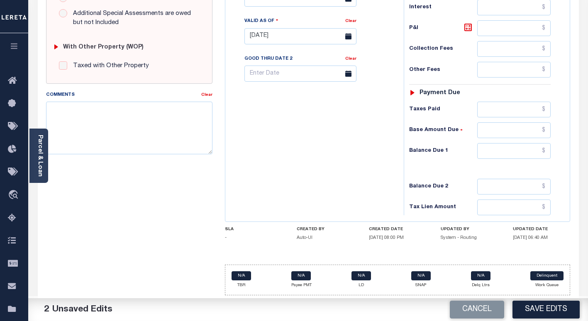
type input "$0.00"
click at [481, 152] on input "text" at bounding box center [513, 151] width 73 height 16
type input "$0.00"
click at [357, 168] on div "Tax Bill No Multiple Payment Option Payment Plan Clear" at bounding box center [312, 32] width 170 height 366
click at [540, 304] on button "Save Edits" at bounding box center [545, 310] width 67 height 18
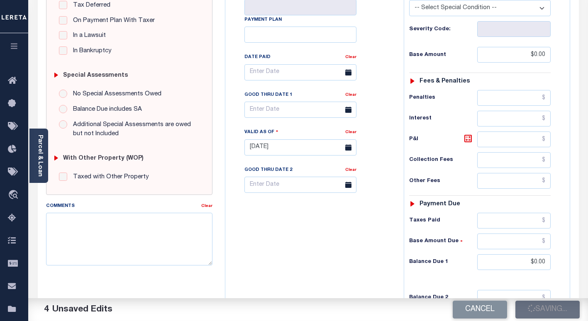
checkbox input "false"
type input "$0"
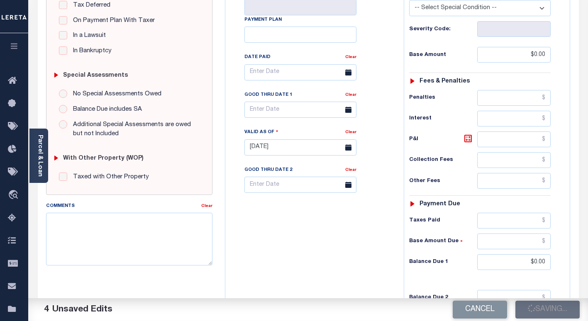
type input "$0"
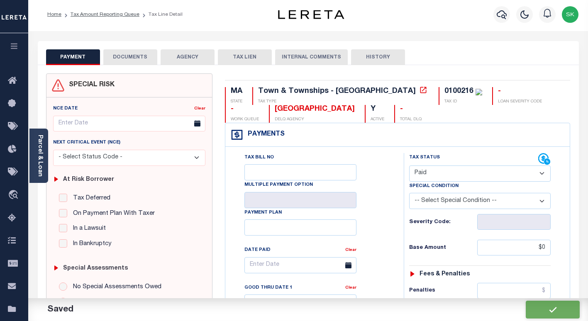
scroll to position [0, 0]
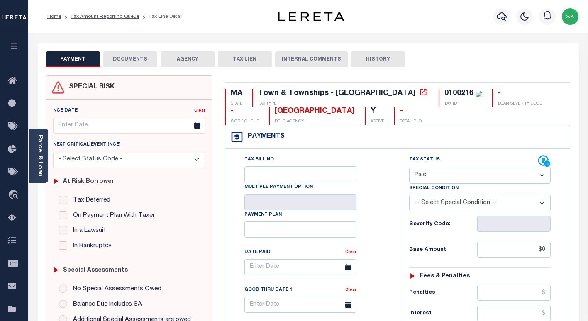
click at [127, 58] on button "DOCUMENTS" at bounding box center [130, 59] width 54 height 16
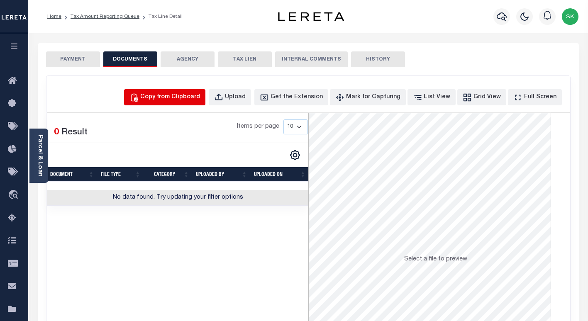
click at [190, 93] on div "Copy from Clipboard" at bounding box center [170, 97] width 60 height 9
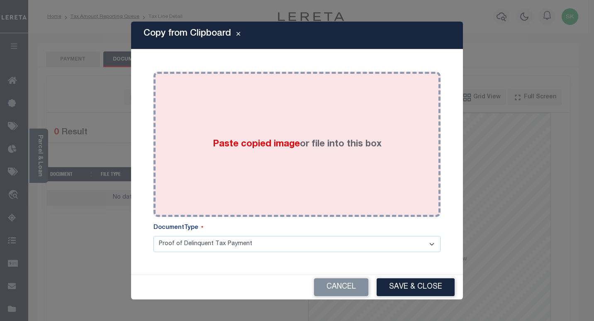
click at [243, 159] on div "Paste copied image or file into this box" at bounding box center [297, 144] width 275 height 133
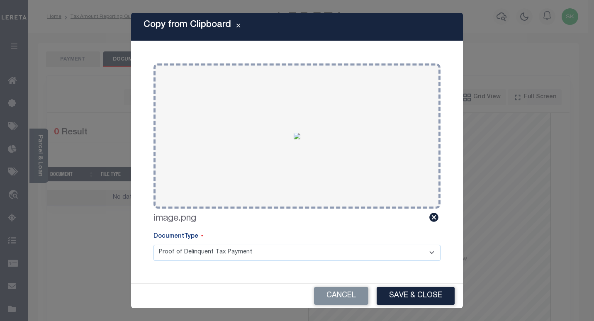
click at [399, 297] on button "Save & Close" at bounding box center [416, 296] width 78 height 18
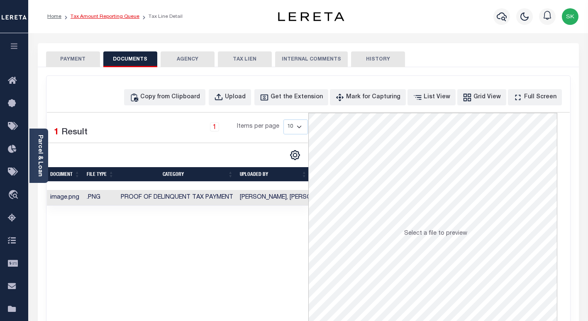
click at [96, 19] on link "Tax Amount Reporting Queue" at bounding box center [105, 16] width 69 height 5
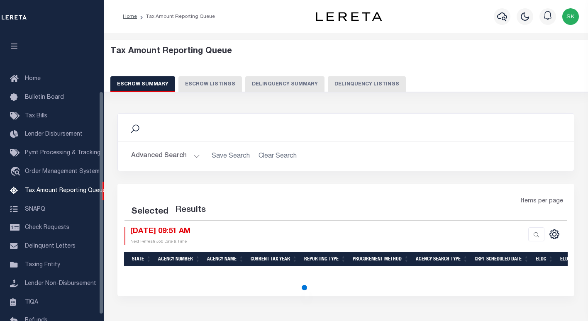
select select "100"
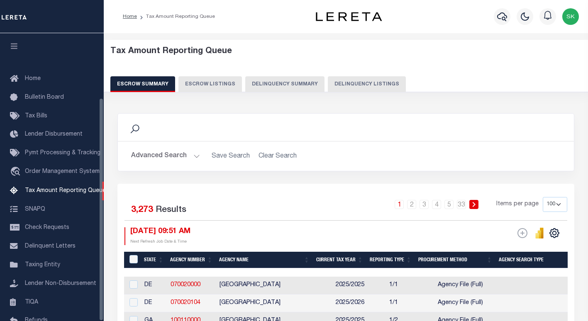
scroll to position [83, 0]
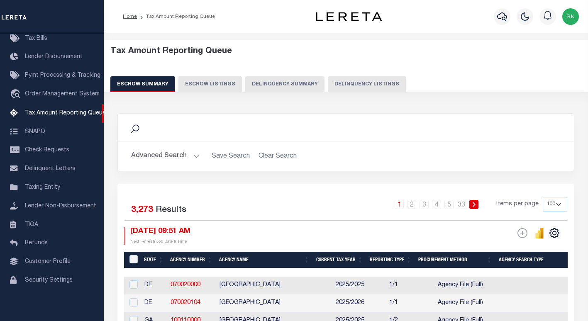
click at [369, 83] on button "Delinquency Listings" at bounding box center [367, 84] width 78 height 16
select select "100"
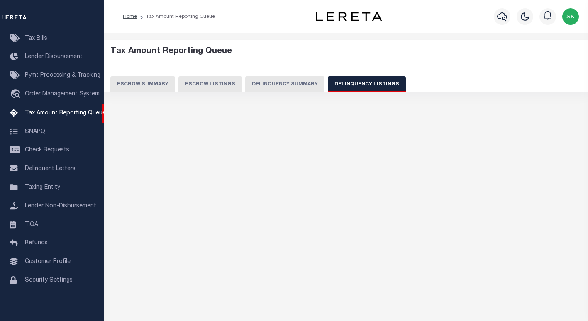
select select "100"
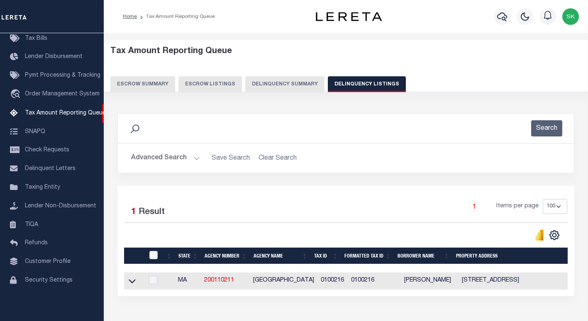
click at [132, 283] on icon at bounding box center [132, 281] width 7 height 9
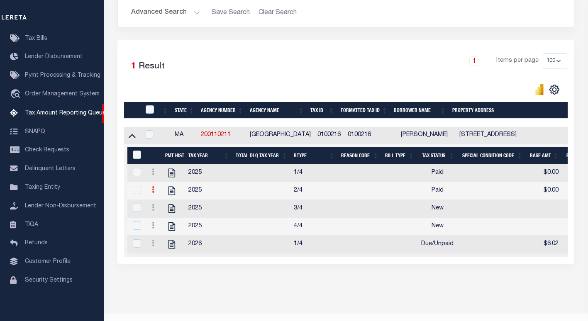
scroll to position [166, 0]
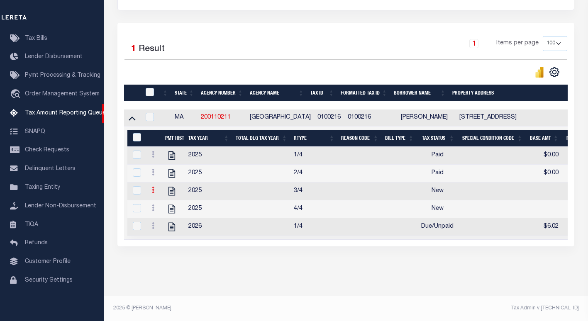
click at [153, 191] on icon at bounding box center [153, 190] width 2 height 7
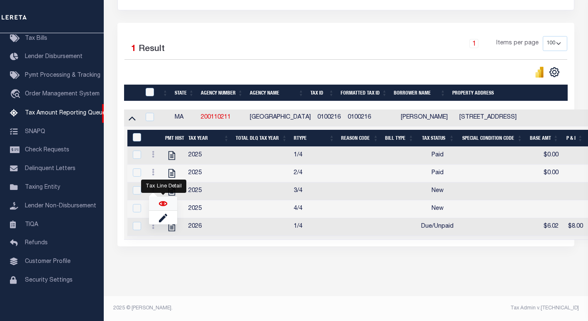
click at [161, 205] on img "" at bounding box center [163, 204] width 8 height 8
checkbox input "true"
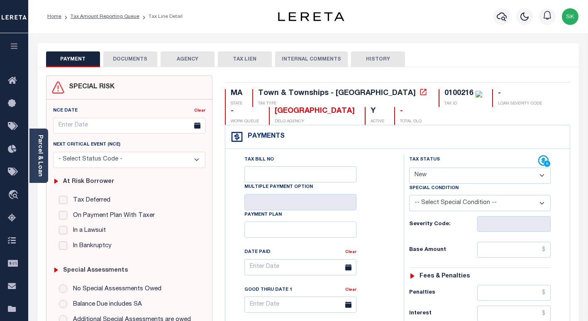
click at [382, 188] on div "Tax Bill No Multiple Payment Option Payment Plan Clear" at bounding box center [313, 271] width 158 height 233
click at [445, 178] on select "- Select Status Code - Open Due/Unpaid Paid Incomplete No Tax Due Internal Refu…" at bounding box center [479, 176] width 141 height 16
select select "PYD"
click at [409, 168] on select "- Select Status Code - Open Due/Unpaid Paid Incomplete No Tax Due Internal Refu…" at bounding box center [479, 176] width 141 height 16
type input "[DATE]"
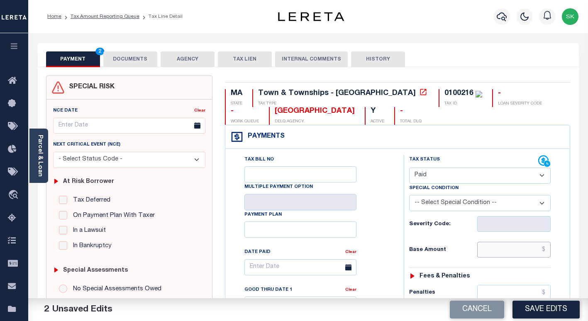
click at [492, 248] on input "text" at bounding box center [513, 250] width 73 height 16
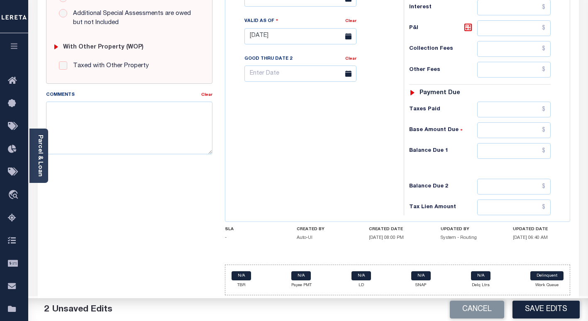
scroll to position [307, 0]
type input "$0.00"
click at [493, 153] on input "text" at bounding box center [513, 151] width 73 height 16
type input "$0.00"
drag, startPoint x: 358, startPoint y: 129, endPoint x: 492, endPoint y: 234, distance: 169.7
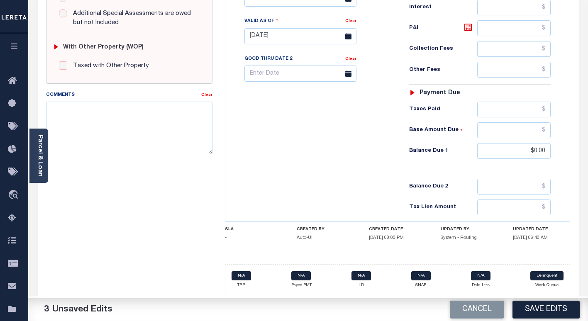
click at [360, 131] on div "Tax Bill No Multiple Payment Option Payment Plan Clear" at bounding box center [312, 32] width 170 height 366
click at [542, 317] on button "Save Edits" at bounding box center [545, 310] width 67 height 18
checkbox input "false"
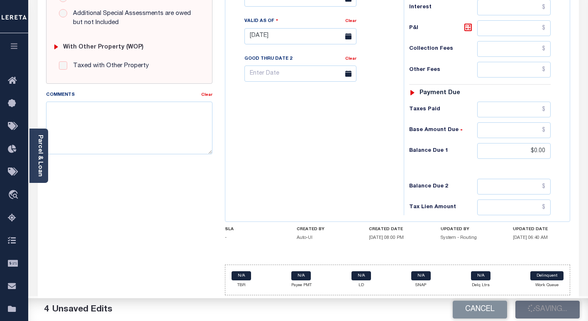
checkbox input "false"
type input "$0"
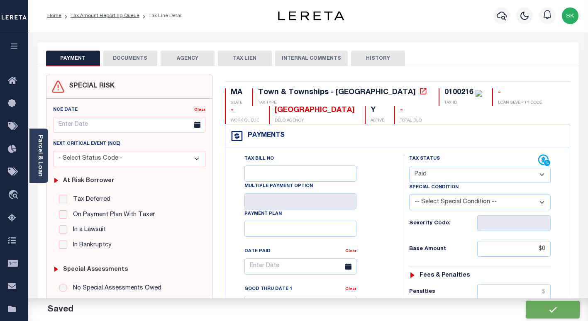
scroll to position [0, 0]
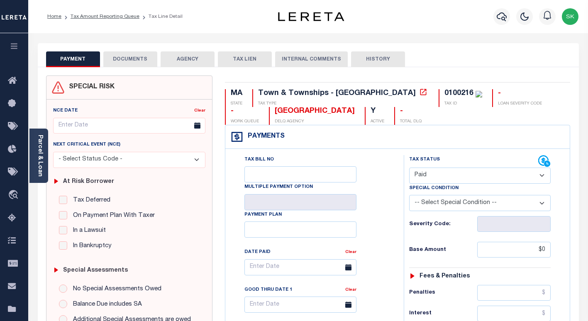
click at [119, 61] on button "DOCUMENTS" at bounding box center [130, 59] width 54 height 16
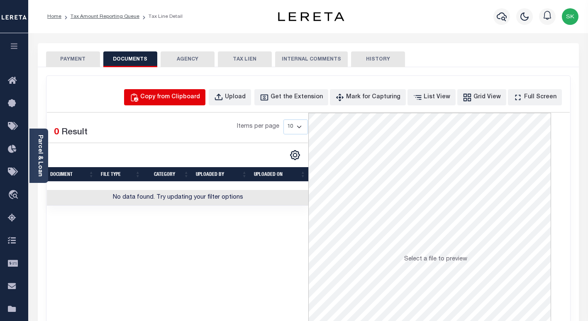
click at [172, 99] on div "Copy from Clipboard" at bounding box center [170, 97] width 60 height 9
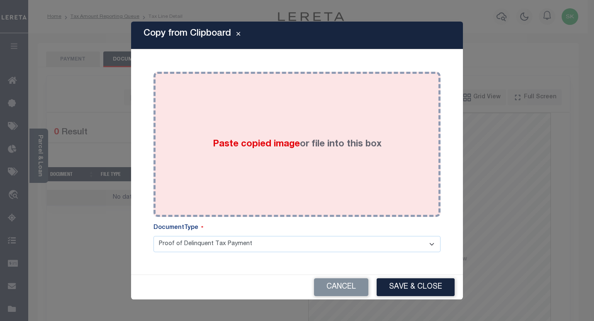
click at [260, 144] on span "Paste copied image" at bounding box center [256, 144] width 87 height 9
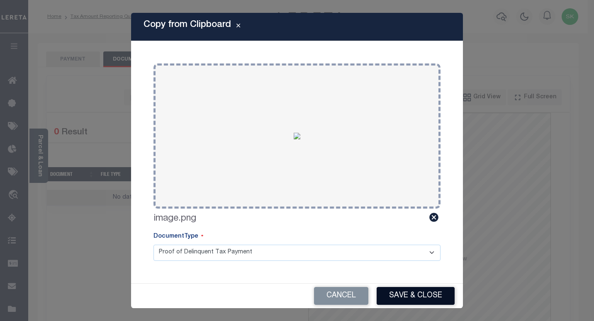
click at [392, 288] on button "Save & Close" at bounding box center [416, 296] width 78 height 18
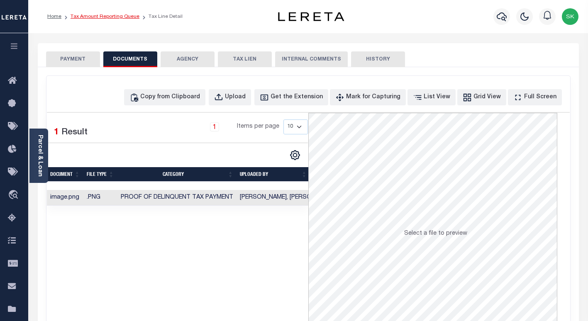
click at [114, 17] on link "Tax Amount Reporting Queue" at bounding box center [105, 16] width 69 height 5
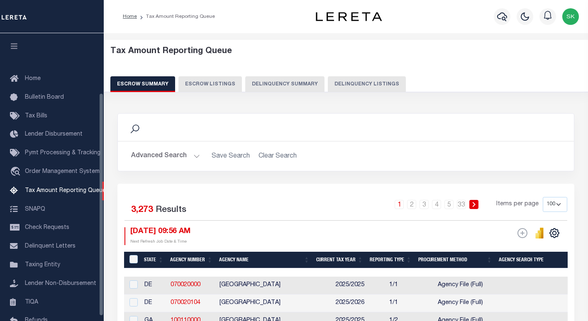
click at [351, 84] on button "Delinquency Listings" at bounding box center [367, 84] width 78 height 16
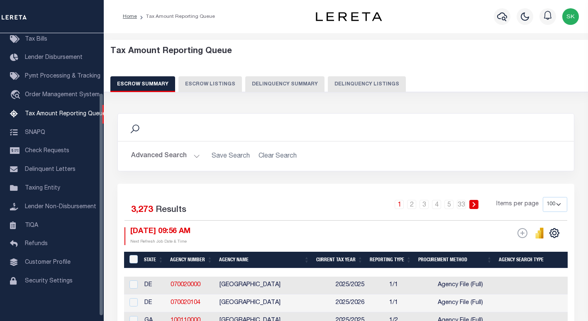
select select "100"
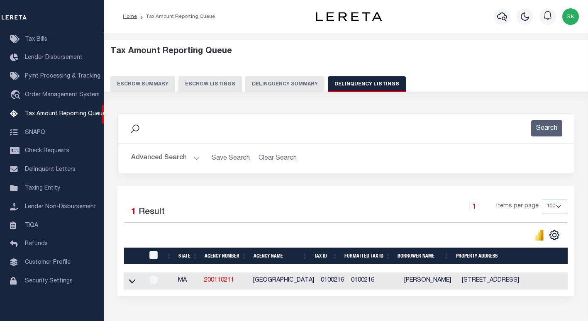
click at [145, 160] on button "Advanced Search" at bounding box center [165, 158] width 69 height 16
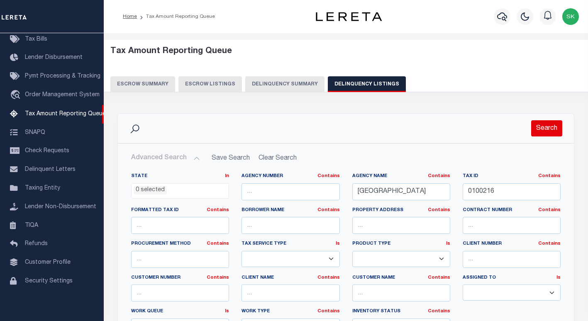
click at [540, 131] on button "Search" at bounding box center [546, 128] width 31 height 16
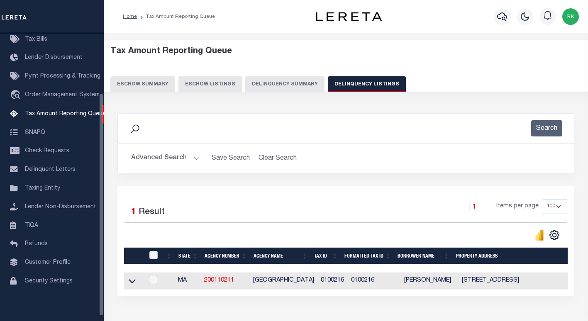
scroll to position [57, 0]
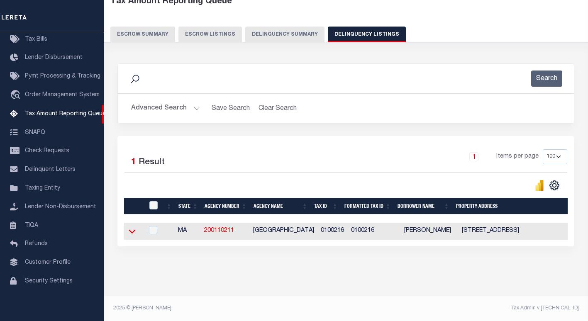
click at [134, 228] on icon at bounding box center [132, 231] width 7 height 9
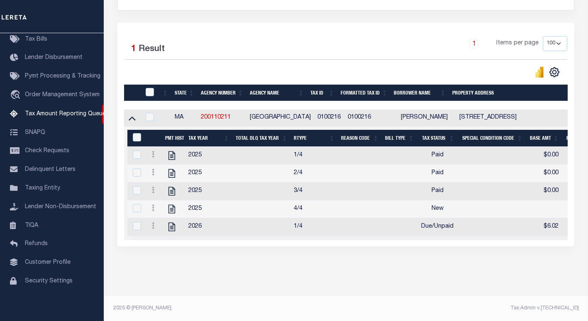
scroll to position [173, 0]
click at [153, 204] on icon at bounding box center [153, 207] width 2 height 7
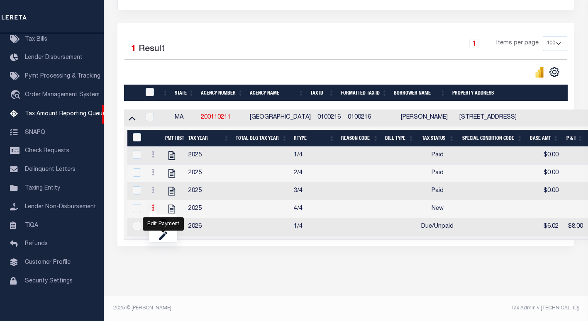
scroll to position [167, 0]
click at [163, 219] on img "" at bounding box center [163, 221] width 8 height 8
checkbox input "true"
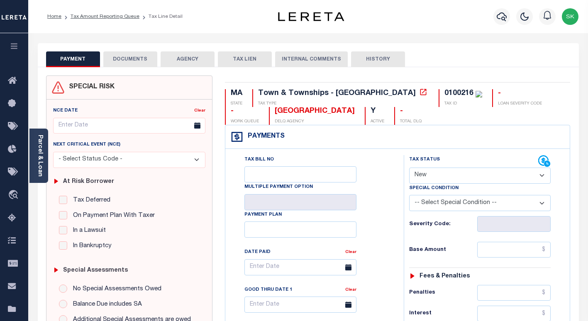
drag, startPoint x: 471, startPoint y: 174, endPoint x: 451, endPoint y: 185, distance: 22.6
click at [471, 174] on select "- Select Status Code - Open Due/Unpaid Paid Incomplete No Tax Due Internal Refu…" at bounding box center [479, 176] width 141 height 16
select select "PYD"
click at [409, 168] on select "- Select Status Code - Open Due/Unpaid Paid Incomplete No Tax Due Internal Refu…" at bounding box center [479, 176] width 141 height 16
type input "[DATE]"
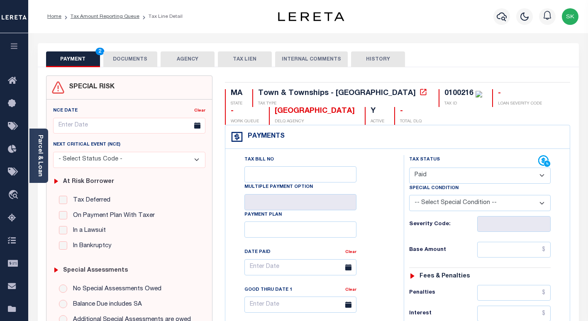
click at [389, 218] on div "Tax Bill No Multiple Payment Option Payment Plan Clear" at bounding box center [313, 271] width 158 height 233
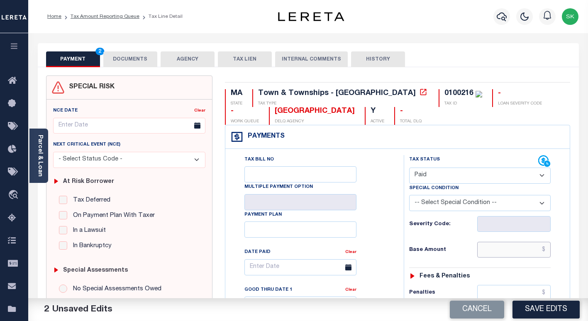
click at [496, 250] on input "text" at bounding box center [513, 250] width 73 height 16
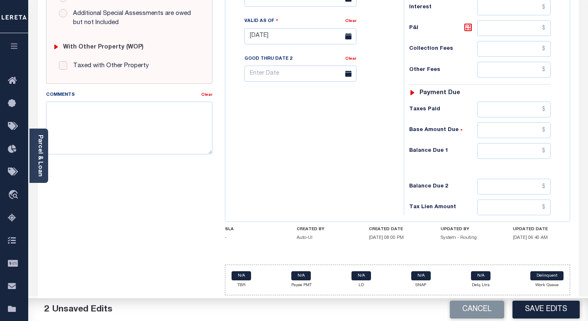
scroll to position [307, 0]
type input "$0.00"
click at [503, 157] on input "text" at bounding box center [513, 151] width 73 height 16
type input "$0.00"
drag, startPoint x: 350, startPoint y: 149, endPoint x: 371, endPoint y: 164, distance: 25.9
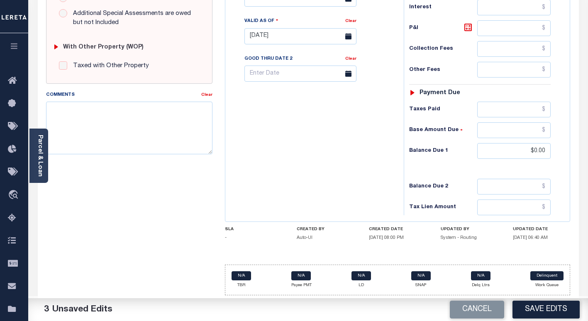
click at [358, 152] on div "Tax Bill No Multiple Payment Option Payment Plan Clear" at bounding box center [312, 32] width 170 height 366
click at [531, 310] on button "Save Edits" at bounding box center [545, 310] width 67 height 18
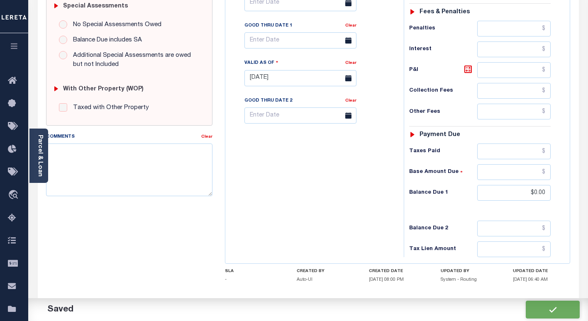
checkbox input "false"
type input "$0"
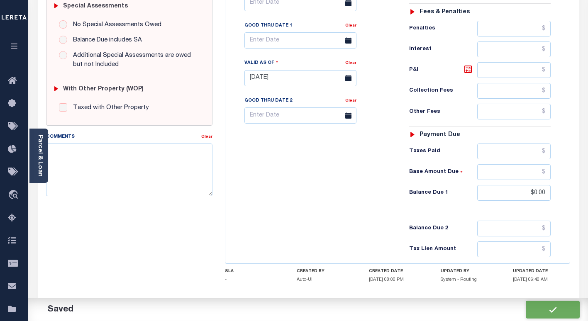
type input "$0"
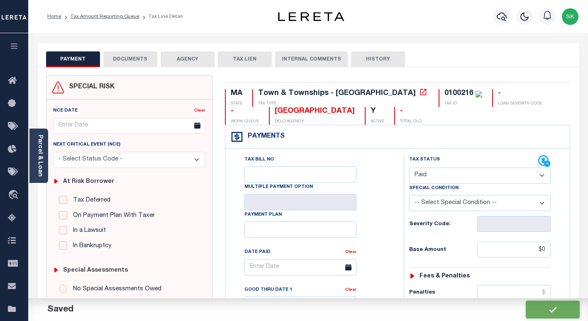
click at [118, 61] on button "DOCUMENTS" at bounding box center [130, 59] width 54 height 16
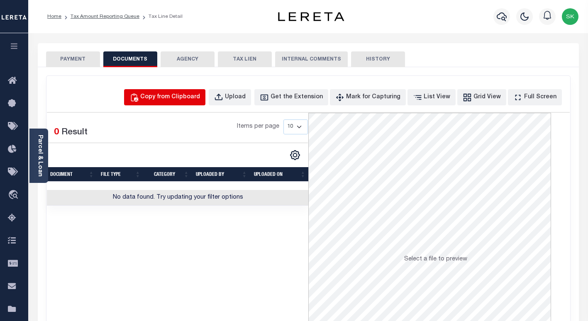
click at [183, 100] on div "Copy from Clipboard" at bounding box center [170, 97] width 60 height 9
select select "POP"
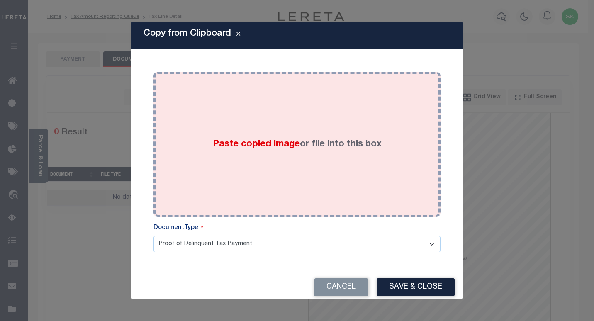
click at [229, 105] on div "Paste copied image or file into this box" at bounding box center [297, 144] width 275 height 133
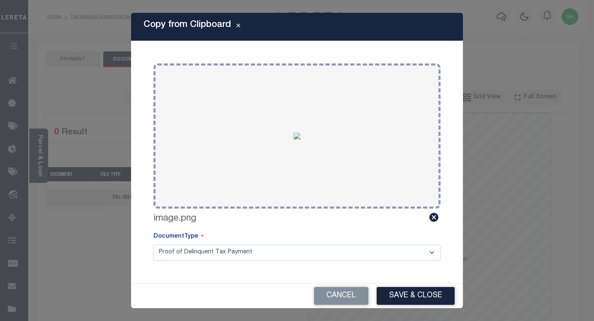
click at [402, 296] on button "Save & Close" at bounding box center [416, 296] width 78 height 18
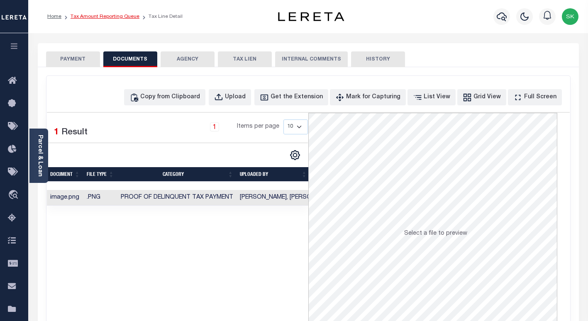
click at [75, 15] on link "Tax Amount Reporting Queue" at bounding box center [105, 16] width 69 height 5
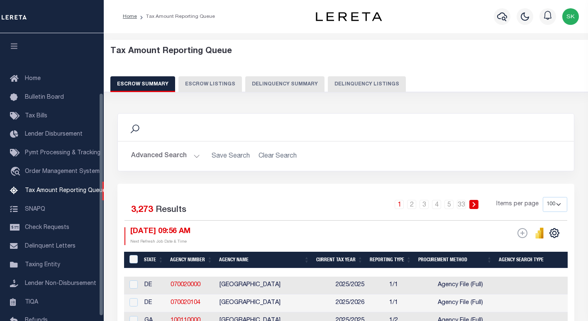
select select "100"
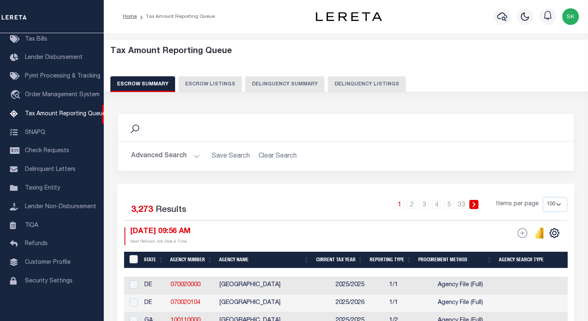
click at [341, 83] on button "Delinquency Listings" at bounding box center [367, 84] width 78 height 16
select select "100"
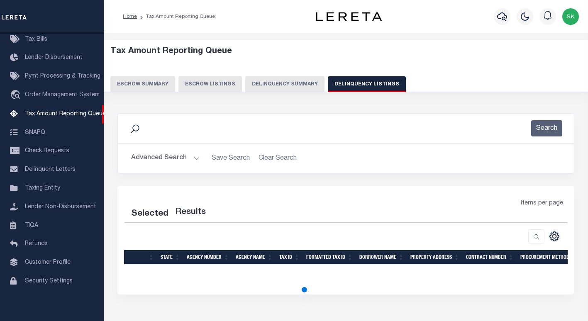
select select "100"
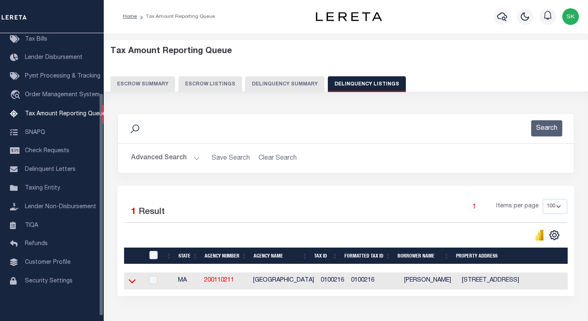
click at [131, 282] on icon at bounding box center [132, 281] width 7 height 9
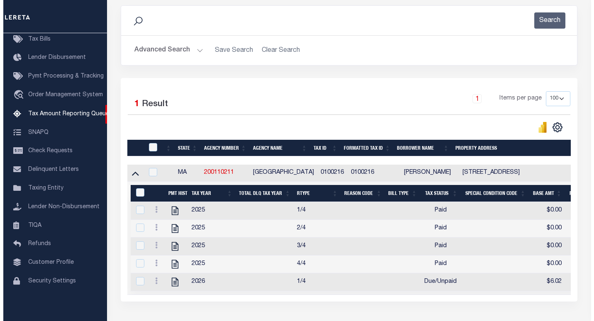
scroll to position [140, 0]
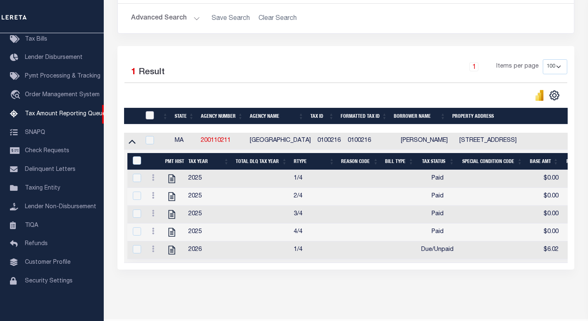
click at [148, 117] on input "checkbox" at bounding box center [150, 115] width 8 height 8
checkbox input "true"
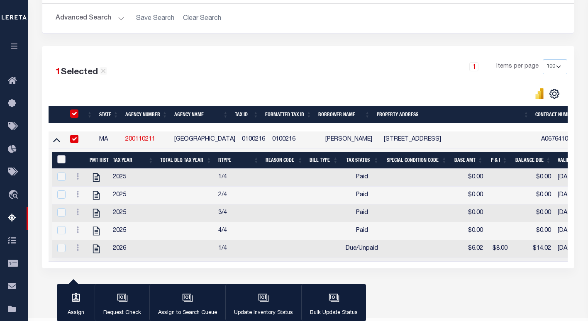
click at [62, 160] on input "&nbsp;" at bounding box center [61, 159] width 8 height 8
checkbox input "true"
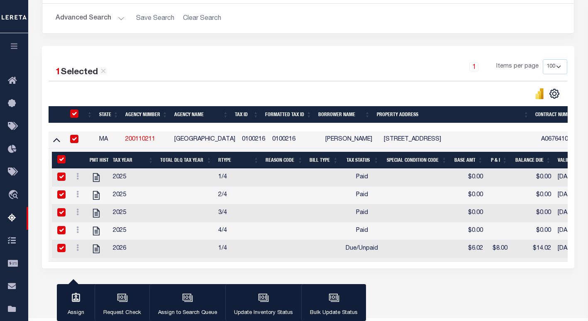
checkbox input "true"
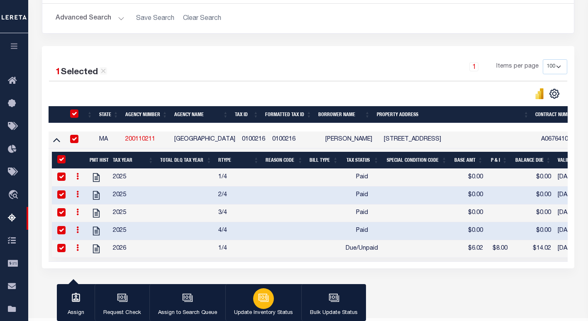
click at [261, 303] on icon "button" at bounding box center [263, 297] width 11 height 11
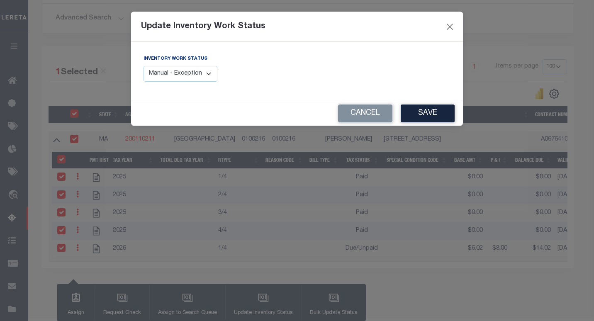
click at [195, 73] on select "Manual - Exception Pended - Awaiting Search Late Add Exception Completed" at bounding box center [181, 74] width 74 height 16
select select "4"
click at [144, 66] on select "Manual - Exception Pended - Awaiting Search Late Add Exception Completed" at bounding box center [181, 74] width 74 height 16
click at [438, 117] on button "Save" at bounding box center [428, 114] width 54 height 18
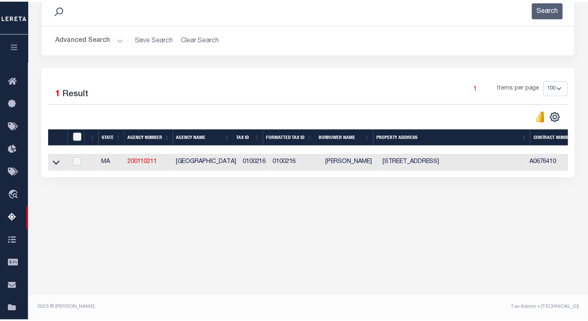
scroll to position [119, 0]
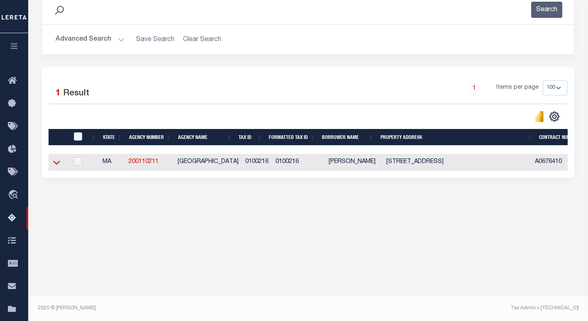
click at [57, 165] on icon at bounding box center [56, 162] width 7 height 9
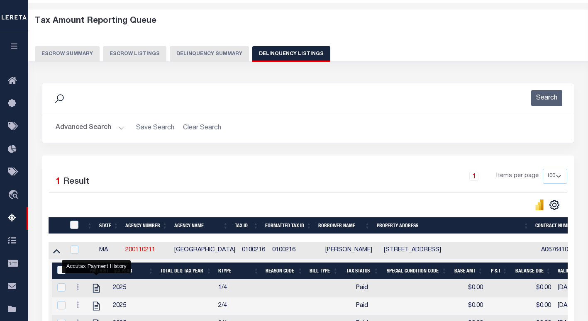
scroll to position [0, 0]
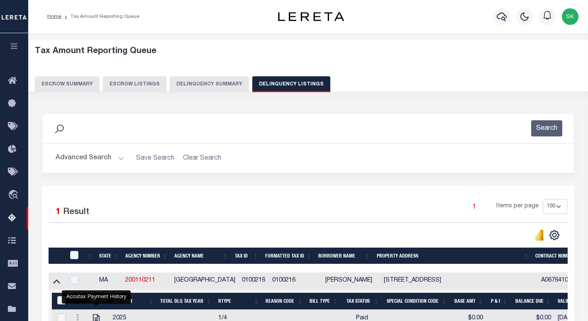
click at [78, 160] on button "Advanced Search" at bounding box center [90, 158] width 69 height 16
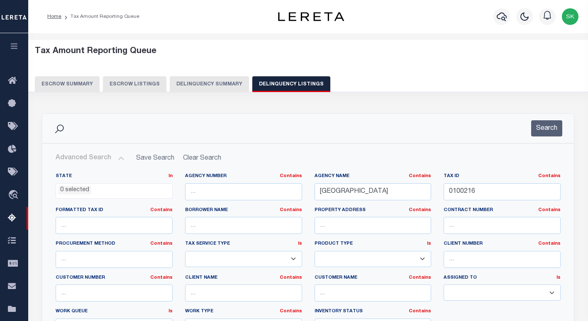
click at [465, 134] on div "Search" at bounding box center [308, 128] width 518 height 16
click at [543, 129] on button "Search" at bounding box center [546, 128] width 31 height 16
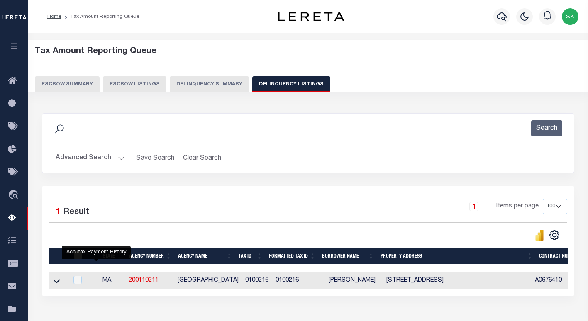
click at [88, 158] on button "Advanced Search" at bounding box center [90, 158] width 69 height 16
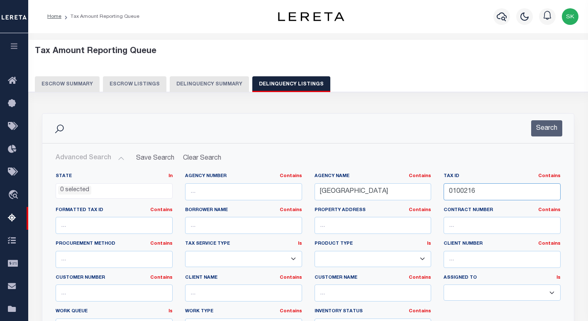
click at [461, 187] on input "0100216" at bounding box center [501, 191] width 117 height 17
paste input "01-13-08"
type input "[PHONE_NUMBER]"
click at [554, 127] on button "Search" at bounding box center [546, 128] width 31 height 16
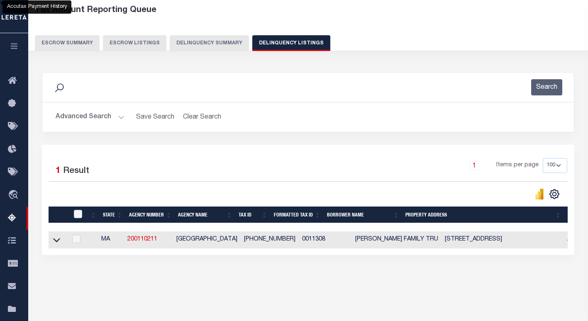
scroll to position [41, 0]
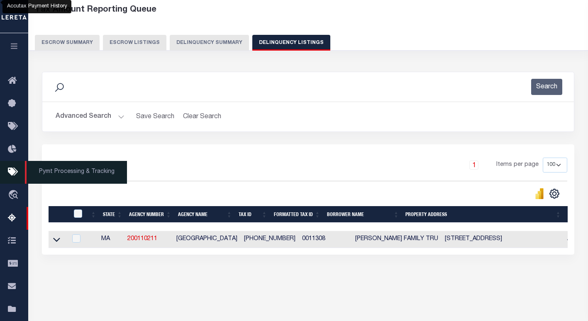
drag, startPoint x: 59, startPoint y: 241, endPoint x: 26, endPoint y: 171, distance: 77.4
click at [59, 241] on icon at bounding box center [56, 240] width 7 height 4
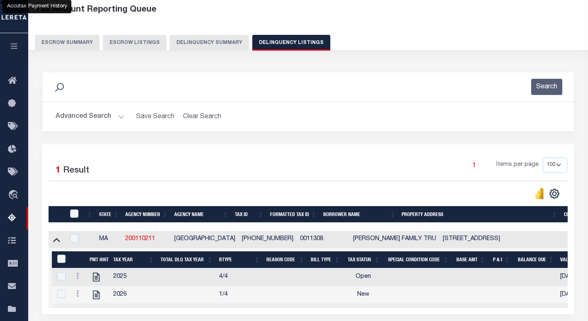
drag, startPoint x: 195, startPoint y: 165, endPoint x: 191, endPoint y: 166, distance: 4.5
click at [195, 165] on div "1 Items per page 10 25 50 100 500" at bounding box center [374, 169] width 385 height 22
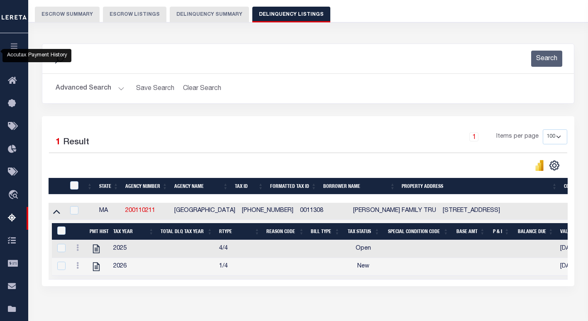
scroll to position [119, 0]
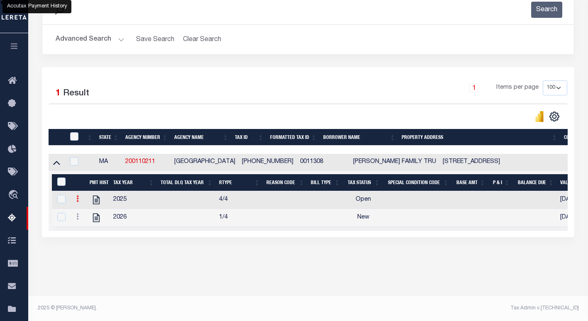
click at [76, 202] on link at bounding box center [77, 200] width 9 height 7
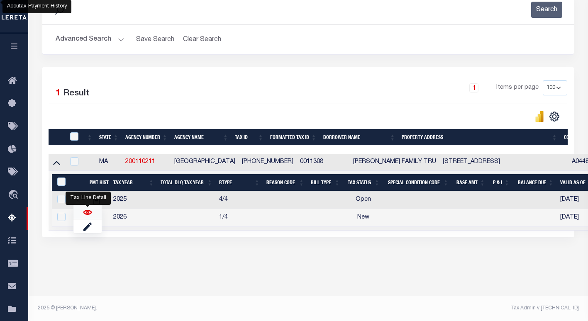
click at [90, 216] on img "" at bounding box center [87, 212] width 8 height 8
checkbox input "false"
checkbox input "true"
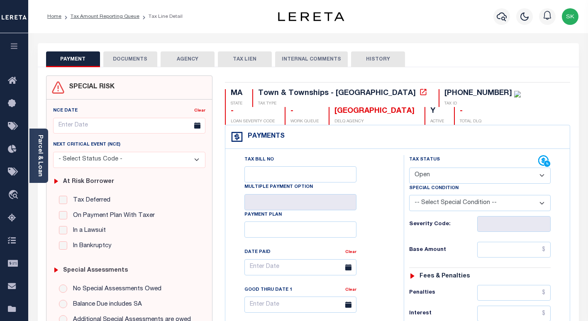
click at [456, 181] on select "- Select Status Code - Open Due/Unpaid Paid Incomplete No Tax Due Internal Refu…" at bounding box center [479, 176] width 141 height 16
select select "PYD"
click at [409, 168] on select "- Select Status Code - Open Due/Unpaid Paid Incomplete No Tax Due Internal Refu…" at bounding box center [479, 176] width 141 height 16
type input "[DATE]"
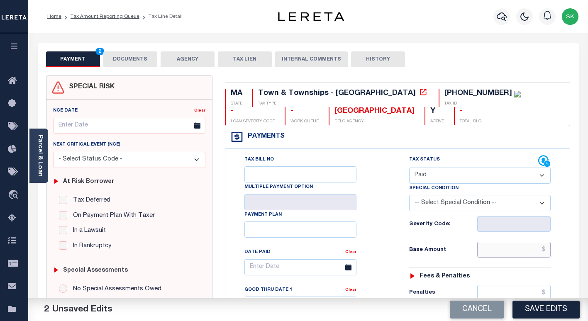
click at [487, 251] on input "text" at bounding box center [513, 250] width 73 height 16
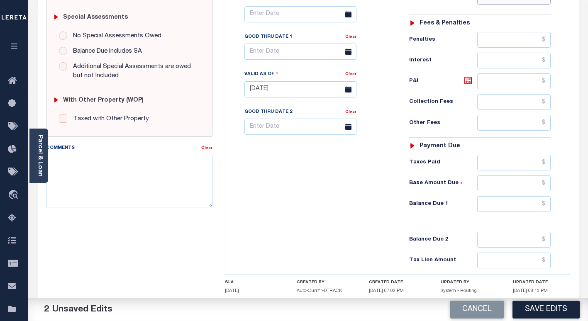
scroll to position [307, 0]
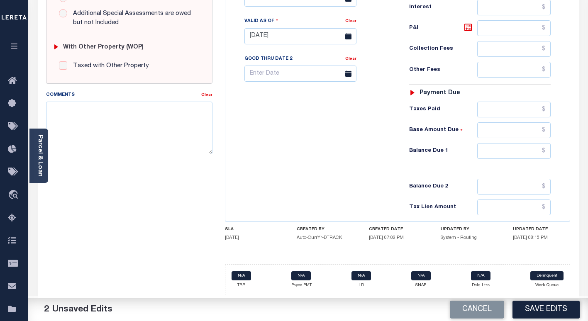
type input "$0.00"
click at [486, 146] on input "text" at bounding box center [513, 151] width 73 height 16
type input "$0.00"
drag, startPoint x: 366, startPoint y: 164, endPoint x: 463, endPoint y: 253, distance: 131.2
click at [366, 164] on div "Tax Bill No Multiple Payment Option Payment Plan Clear" at bounding box center [312, 32] width 170 height 366
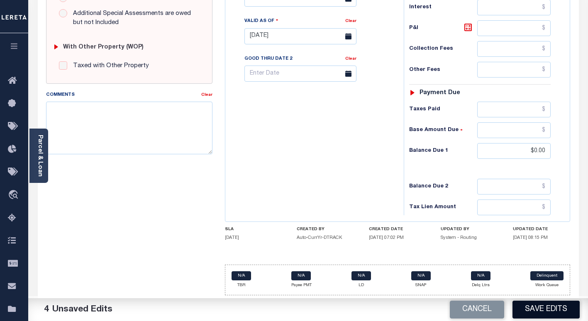
click at [531, 310] on button "Save Edits" at bounding box center [545, 310] width 67 height 18
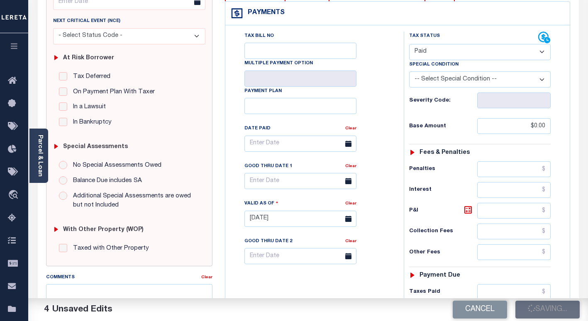
checkbox input "false"
type input "$0"
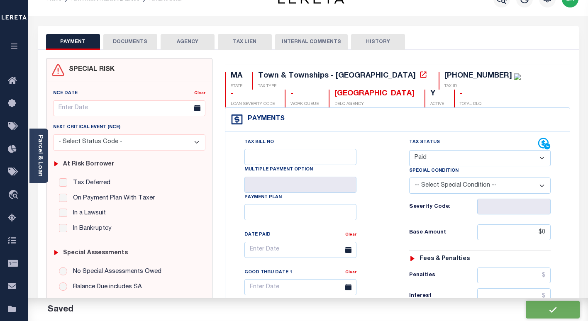
scroll to position [0, 0]
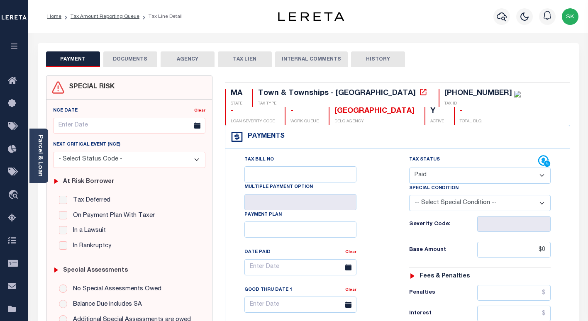
click at [127, 59] on button "DOCUMENTS" at bounding box center [130, 59] width 54 height 16
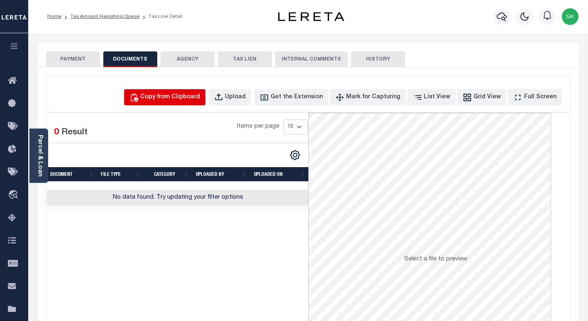
click at [187, 100] on div "Copy from Clipboard" at bounding box center [170, 97] width 60 height 9
select select "POP"
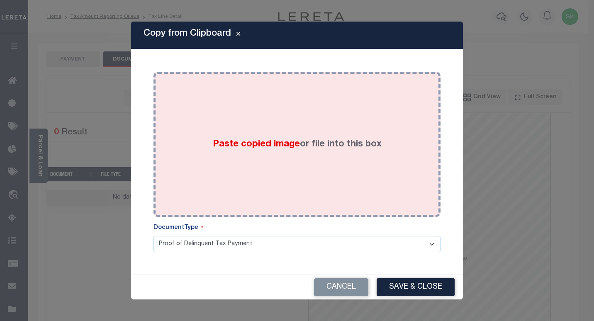
click at [310, 167] on div "Paste copied image or file into this box" at bounding box center [297, 144] width 275 height 133
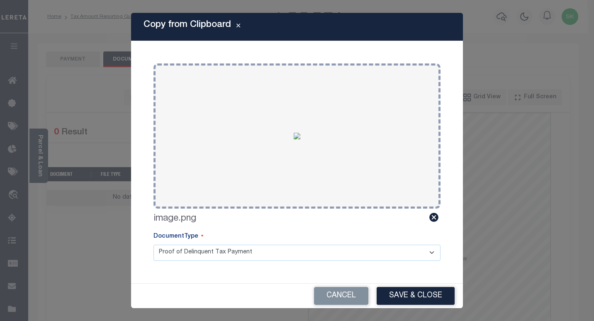
click at [397, 297] on button "Save & Close" at bounding box center [416, 296] width 78 height 18
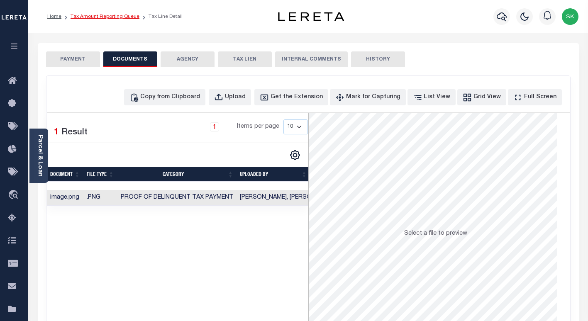
click at [95, 18] on link "Tax Amount Reporting Queue" at bounding box center [105, 16] width 69 height 5
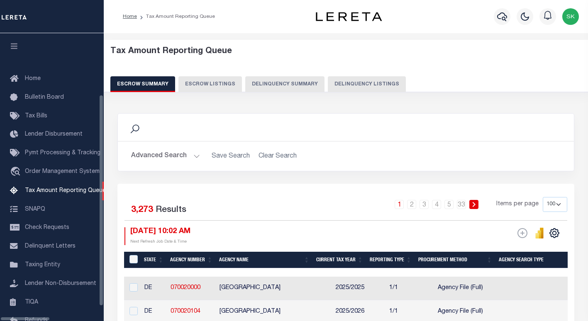
select select "100"
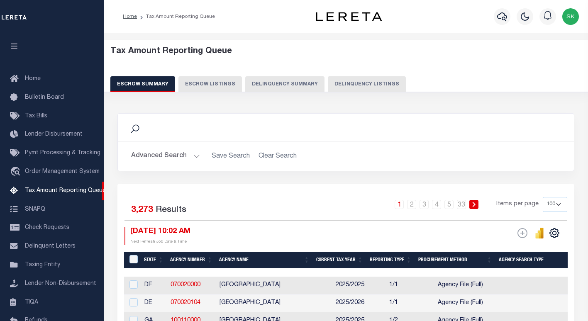
scroll to position [77, 0]
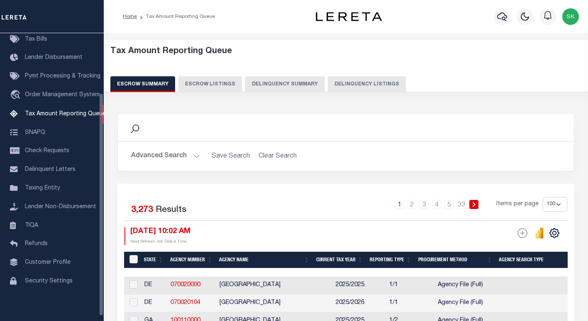
click at [337, 82] on button "Delinquency Listings" at bounding box center [367, 84] width 78 height 16
select select "100"
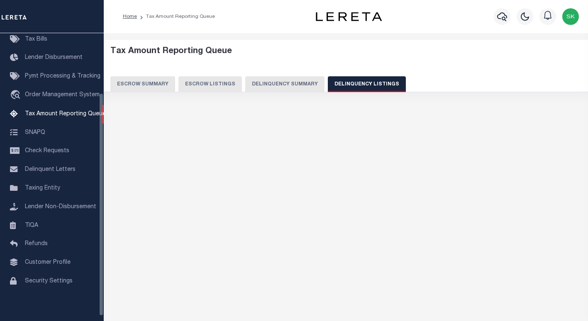
select select "100"
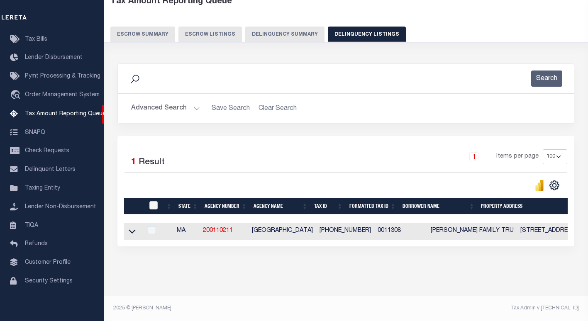
scroll to position [57, 0]
click at [131, 227] on icon at bounding box center [132, 231] width 7 height 9
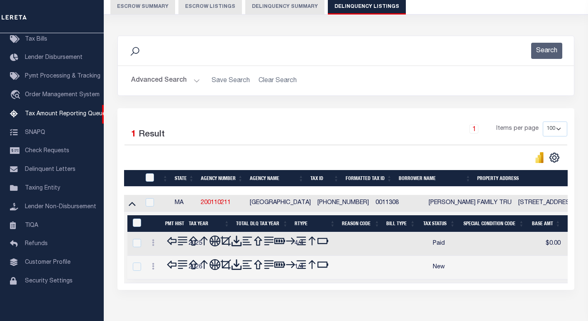
scroll to position [98, 0]
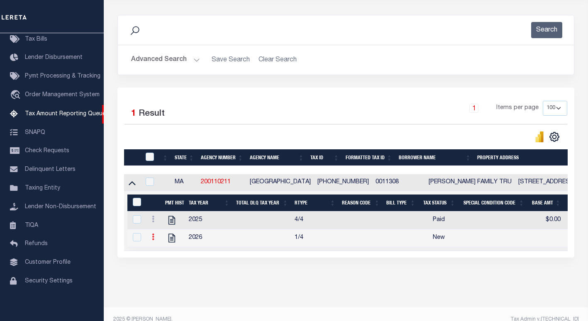
click at [154, 239] on icon at bounding box center [153, 237] width 2 height 7
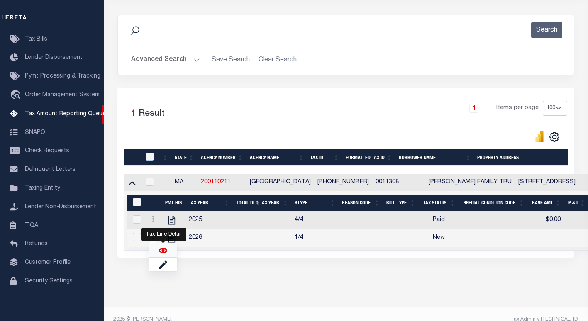
click at [163, 254] on img "" at bounding box center [163, 250] width 8 height 8
checkbox input "true"
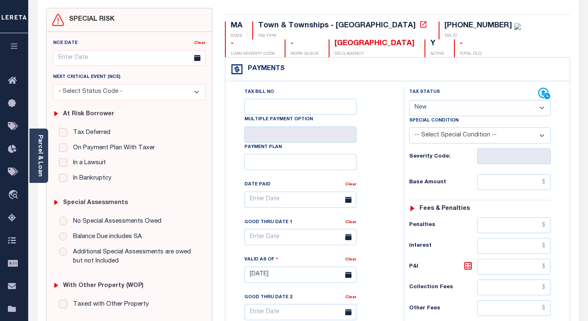
scroll to position [83, 0]
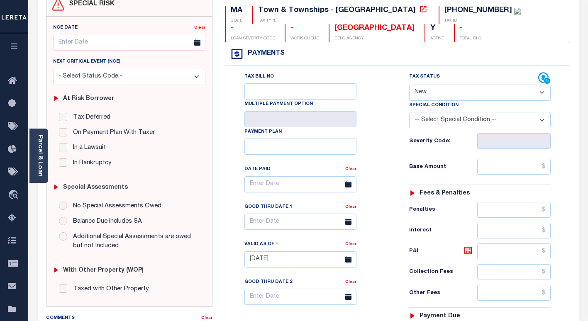
click at [421, 95] on select "- Select Status Code - Open Due/Unpaid Paid Incomplete No Tax Due Internal Refu…" at bounding box center [479, 93] width 141 height 16
select select "PYD"
click at [409, 85] on select "- Select Status Code - Open Due/Unpaid Paid Incomplete No Tax Due Internal Refu…" at bounding box center [479, 93] width 141 height 16
type input "[DATE]"
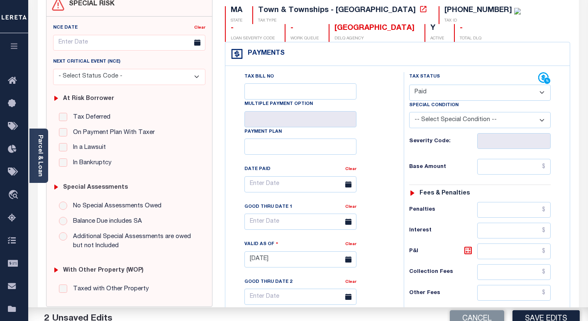
drag, startPoint x: 389, startPoint y: 141, endPoint x: 431, endPoint y: 172, distance: 51.7
click at [389, 142] on div "Tax Bill No Multiple Payment Option Payment Plan Clear" at bounding box center [313, 188] width 158 height 233
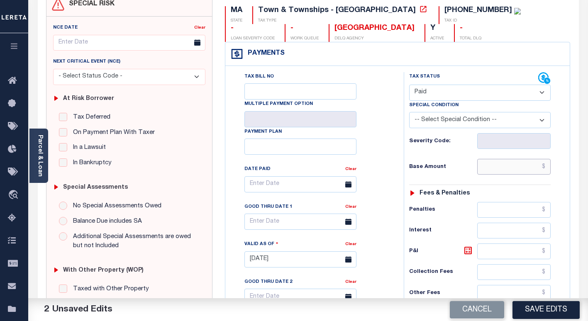
click at [479, 172] on input "text" at bounding box center [513, 167] width 73 height 16
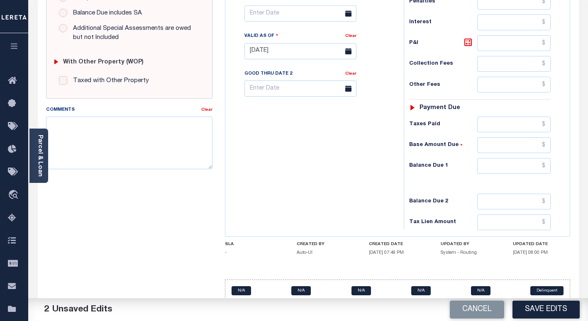
scroll to position [307, 0]
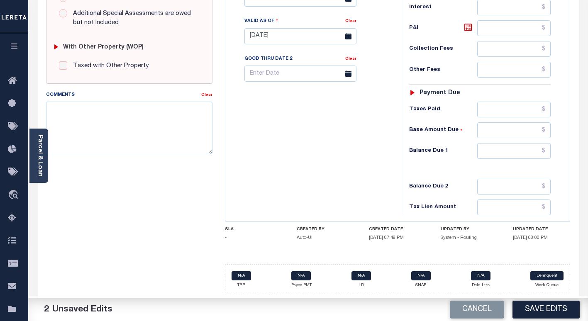
type input "$0.00"
click at [488, 151] on input "text" at bounding box center [513, 151] width 73 height 16
type input "$0.00"
click at [268, 168] on div "Tax Bill No Multiple Payment Option Payment Plan Clear" at bounding box center [312, 32] width 170 height 366
click at [534, 305] on button "Save Edits" at bounding box center [545, 310] width 67 height 18
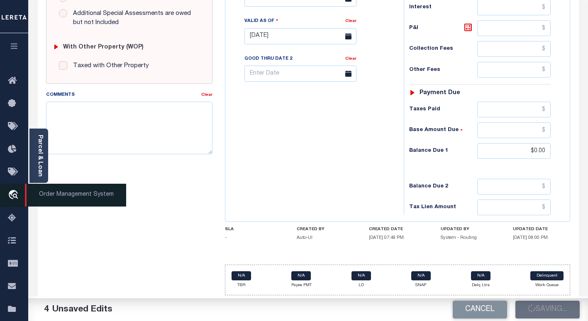
checkbox input "false"
type input "$0"
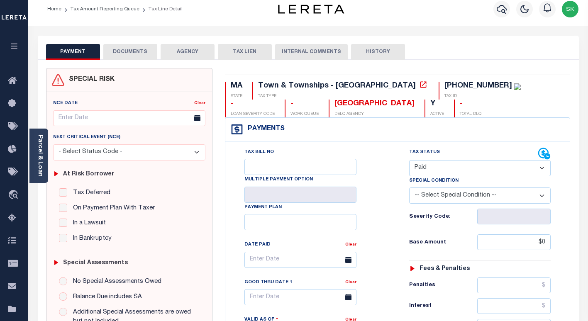
scroll to position [0, 0]
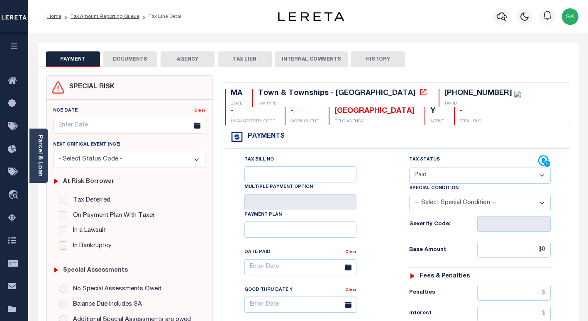
click at [128, 56] on button "DOCUMENTS" at bounding box center [130, 59] width 54 height 16
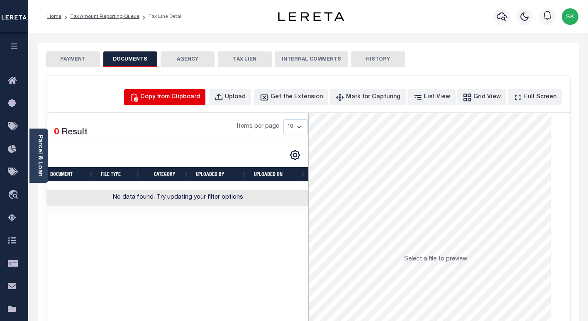
click at [166, 96] on div "Copy from Clipboard" at bounding box center [170, 97] width 60 height 9
select select "POP"
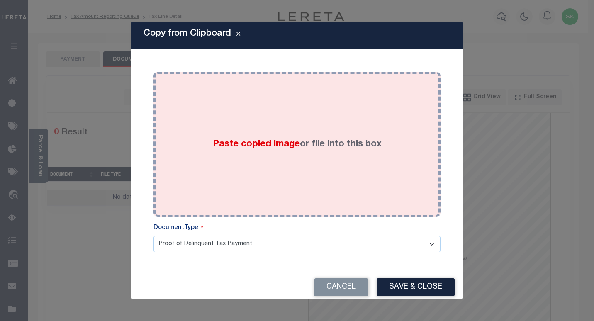
click at [251, 136] on div "Paste copied image or file into this box" at bounding box center [297, 144] width 275 height 133
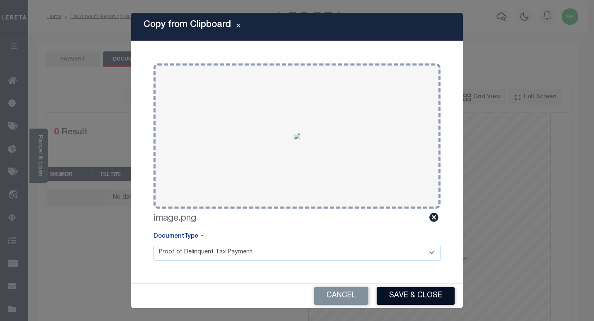
click at [401, 290] on button "Save & Close" at bounding box center [416, 296] width 78 height 18
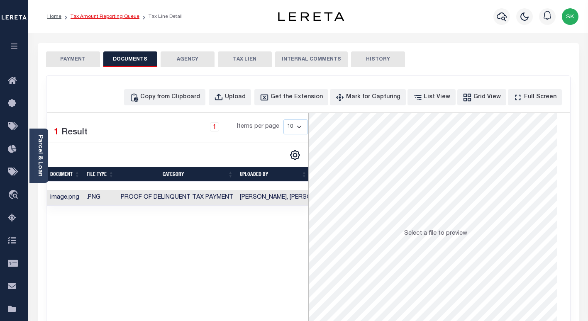
click at [101, 17] on link "Tax Amount Reporting Queue" at bounding box center [105, 16] width 69 height 5
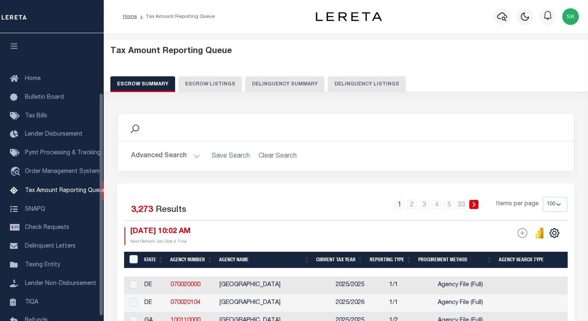
select select "100"
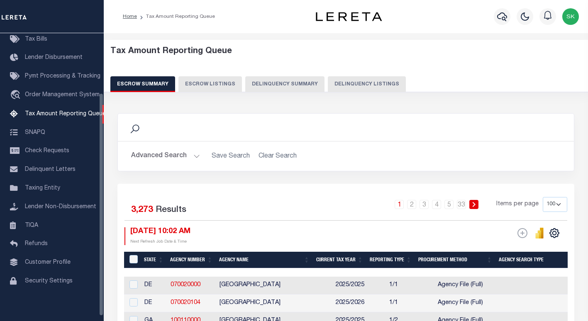
click at [353, 82] on button "Delinquency Listings" at bounding box center [367, 84] width 78 height 16
select select "100"
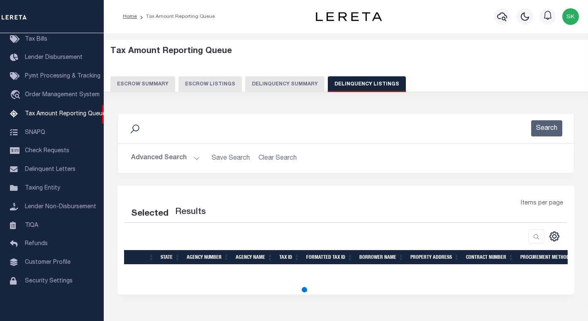
select select "100"
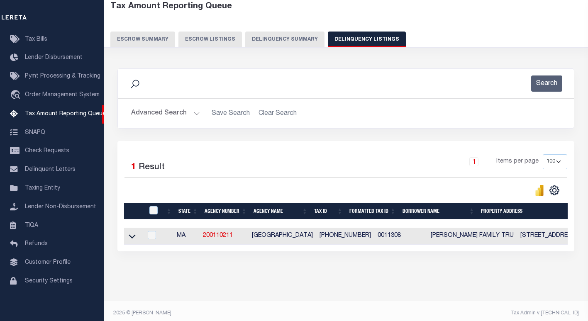
scroll to position [57, 0]
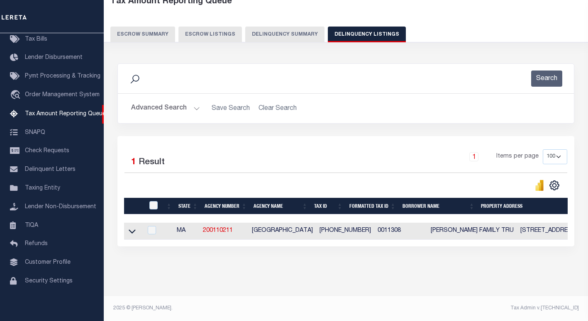
click at [133, 227] on icon at bounding box center [132, 231] width 7 height 9
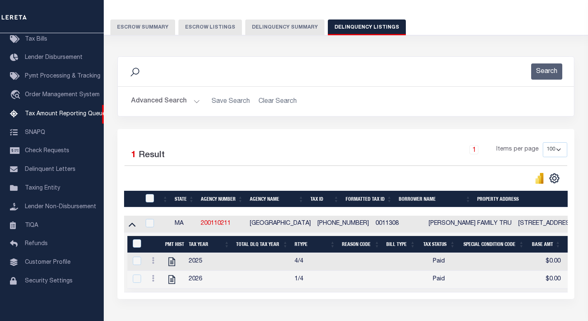
scroll to position [117, 0]
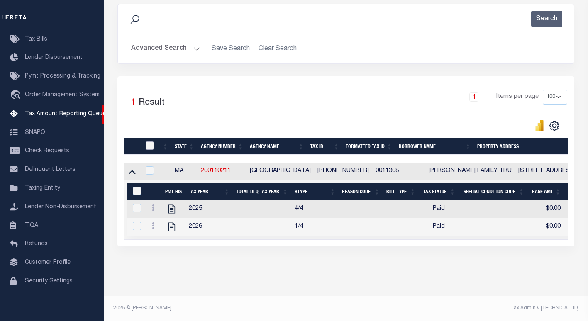
click at [150, 141] on input "checkbox" at bounding box center [150, 145] width 8 height 8
checkbox input "true"
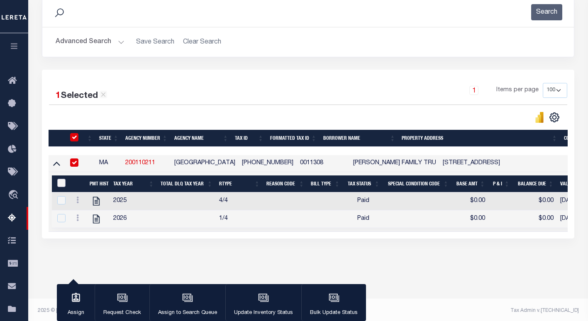
click at [59, 183] on input "&nbsp;" at bounding box center [61, 183] width 8 height 8
checkbox input "true"
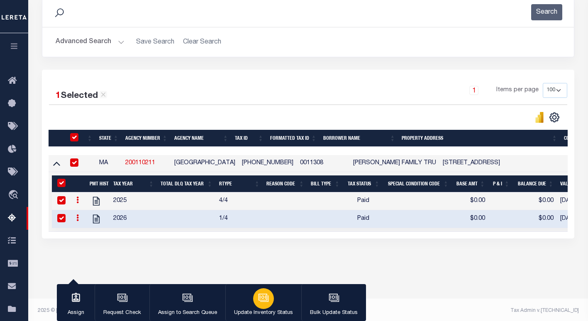
click at [268, 304] on div "button" at bounding box center [263, 298] width 21 height 21
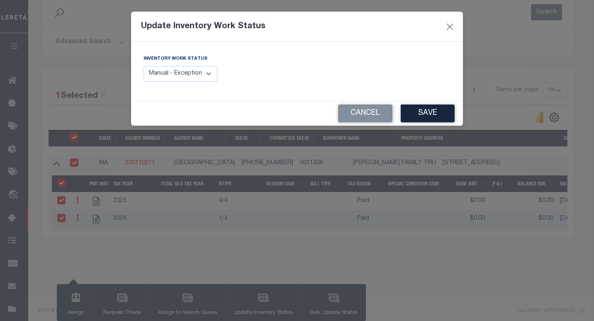
click at [197, 75] on select "Manual - Exception Pended - Awaiting Search Late Add Exception Completed" at bounding box center [181, 74] width 74 height 16
select select "4"
click at [144, 66] on select "Manual - Exception Pended - Awaiting Search Late Add Exception Completed" at bounding box center [181, 74] width 74 height 16
click at [441, 115] on button "Save" at bounding box center [428, 114] width 54 height 18
